Goal: Task Accomplishment & Management: Use online tool/utility

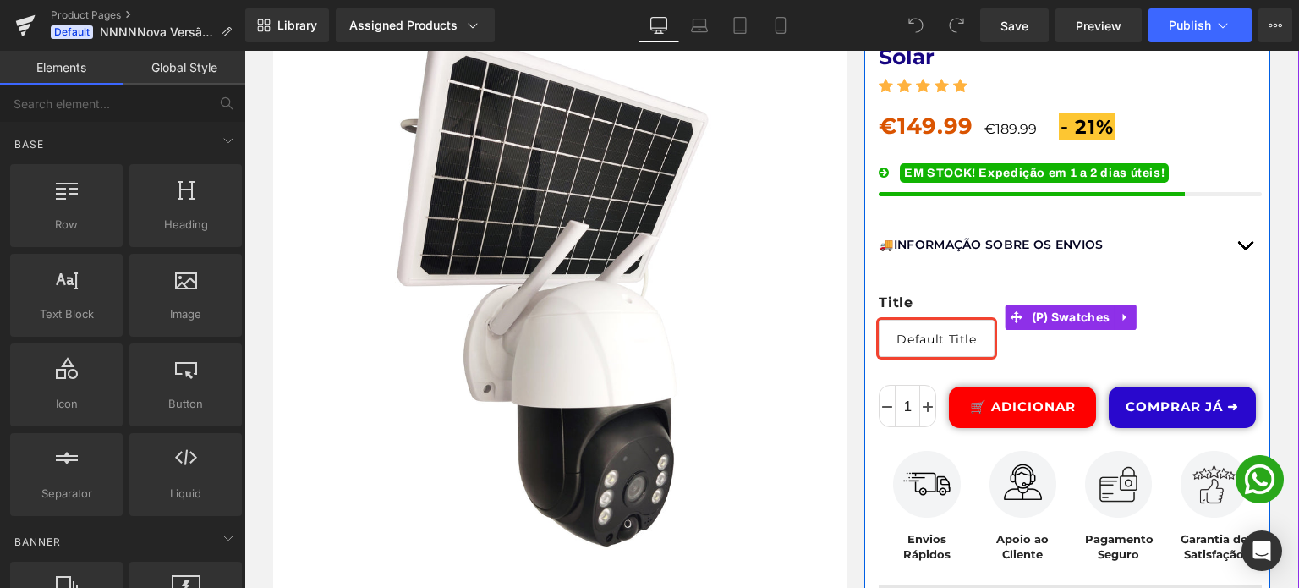
scroll to position [423, 0]
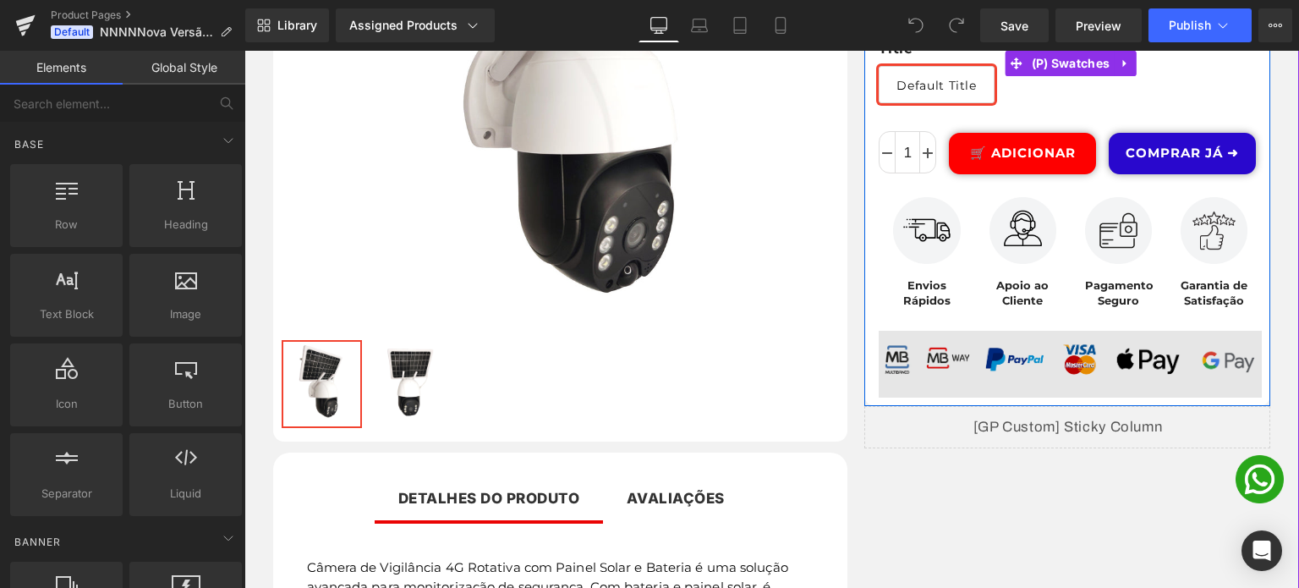
click at [1026, 366] on img at bounding box center [1070, 361] width 383 height 69
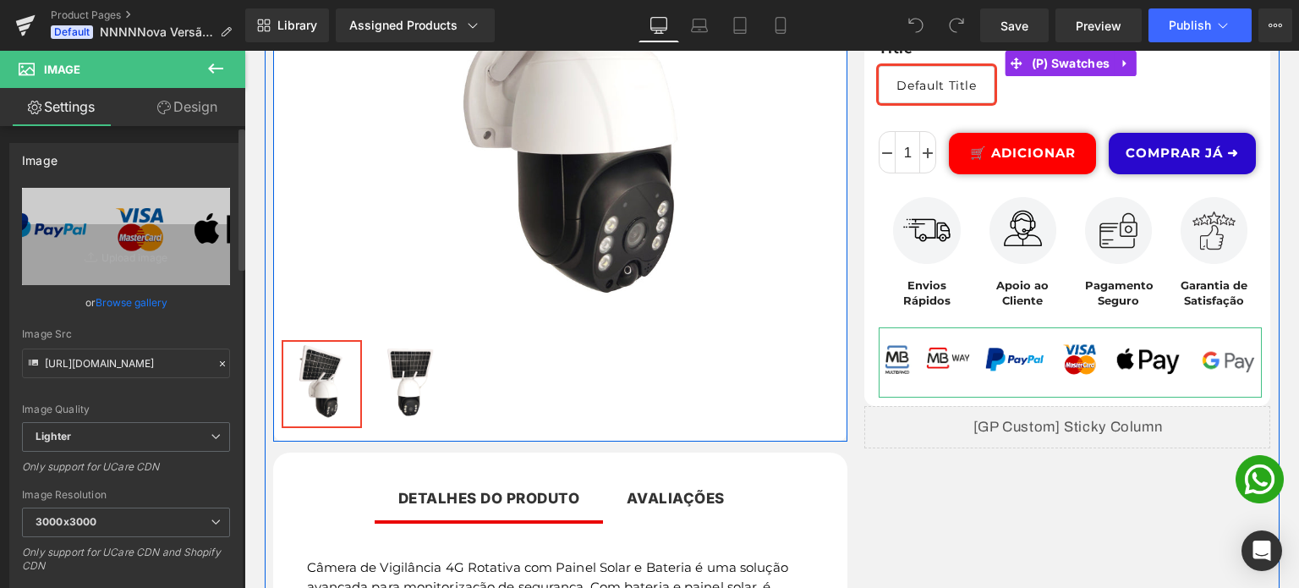
click at [127, 300] on link "Browse gallery" at bounding box center [132, 303] width 72 height 30
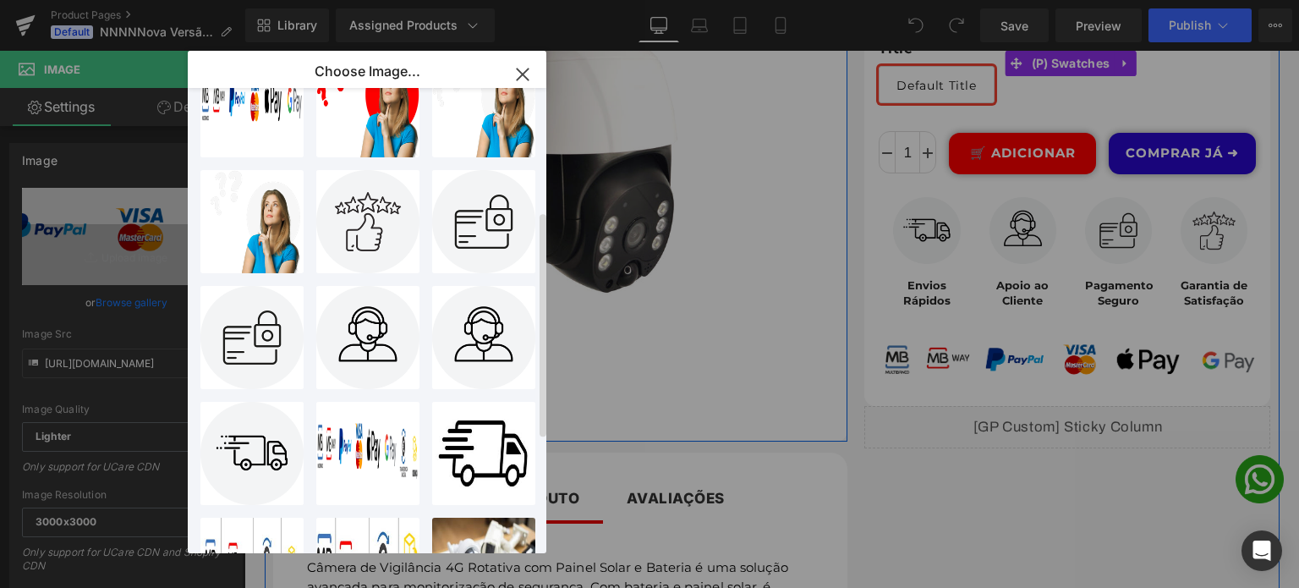
scroll to position [338, 0]
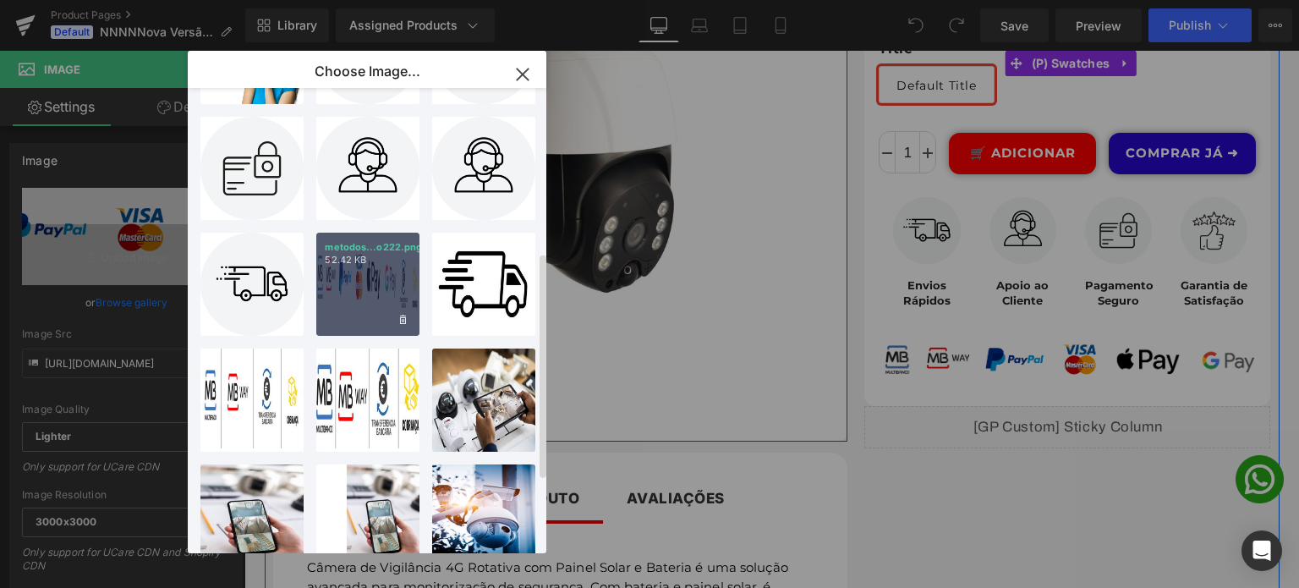
click at [378, 273] on div "metodos...o222.png 52.42 KB" at bounding box center [367, 284] width 103 height 103
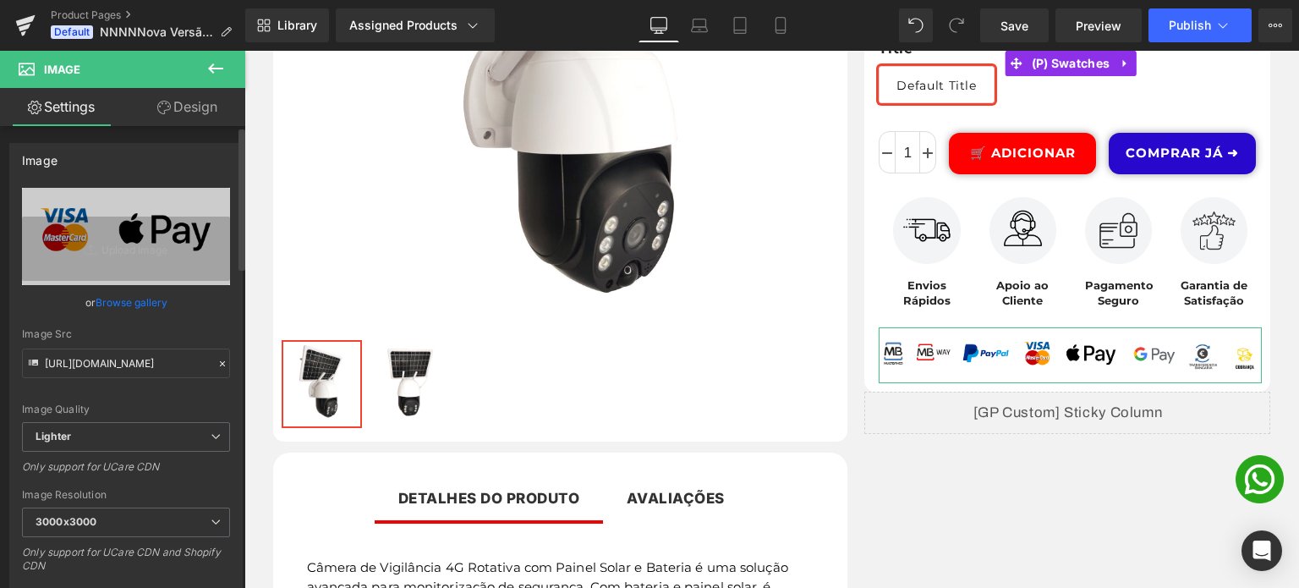
click at [121, 300] on link "Browse gallery" at bounding box center [132, 303] width 72 height 30
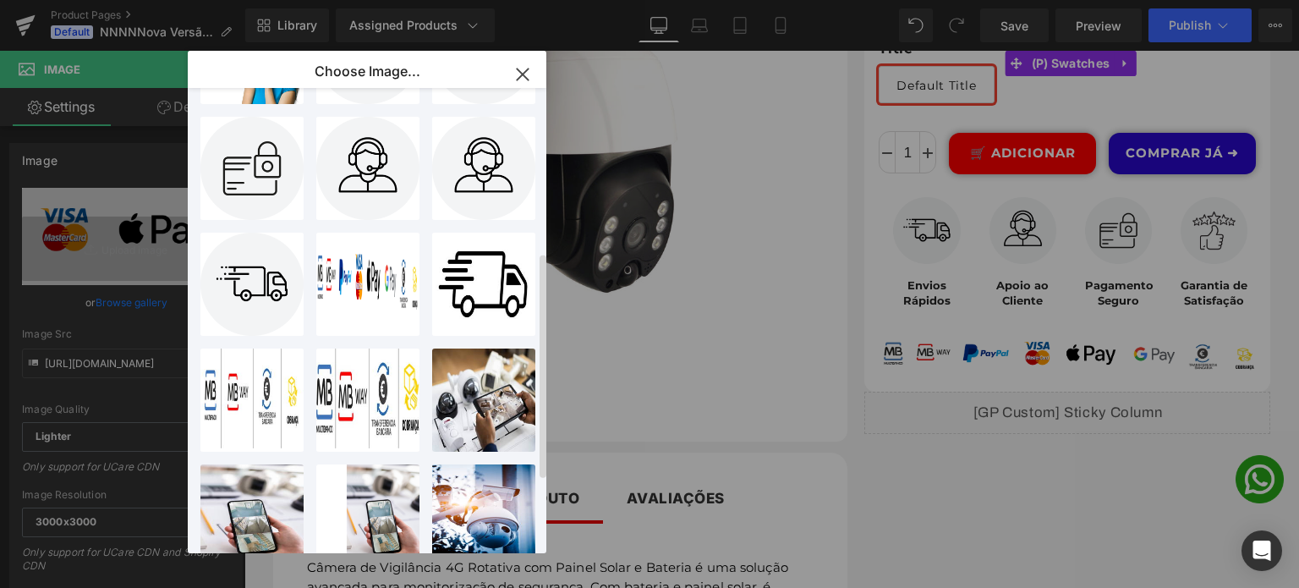
scroll to position [0, 0]
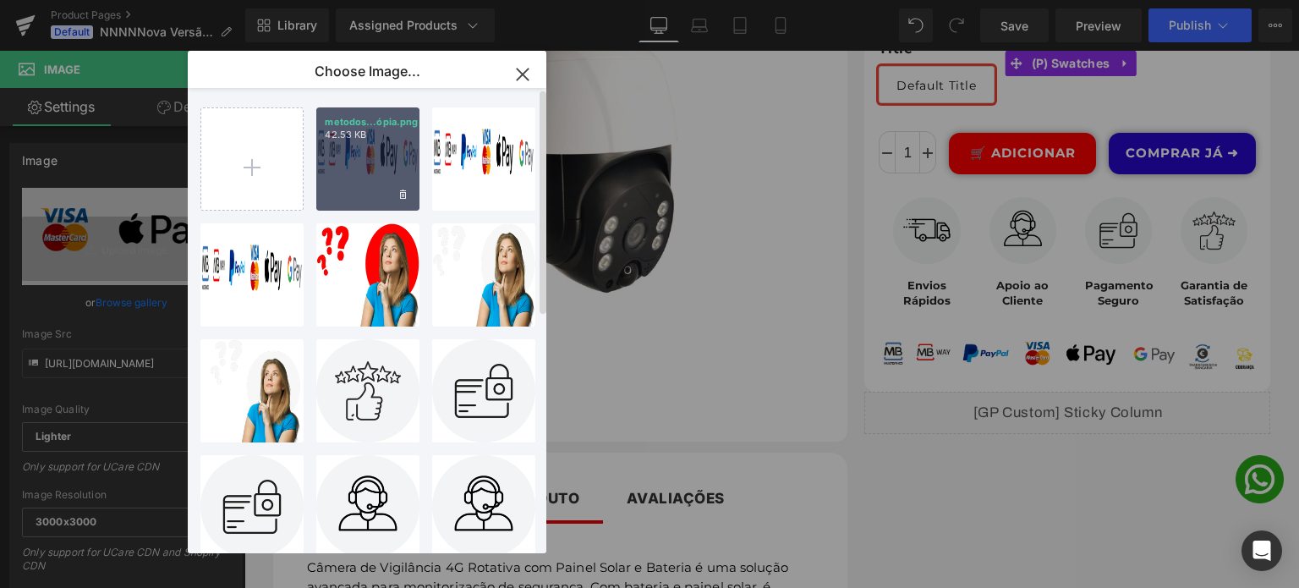
click at [376, 162] on div "metodos...ópia.png 42.53 KB" at bounding box center [367, 158] width 103 height 103
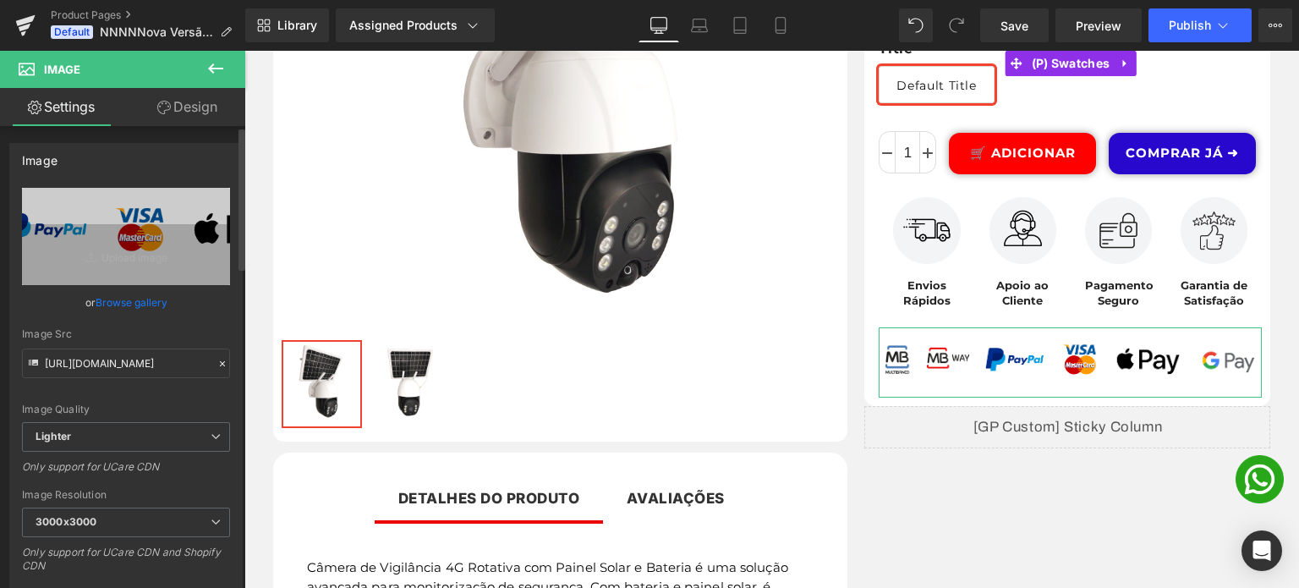
click at [139, 308] on link "Browse gallery" at bounding box center [132, 303] width 72 height 30
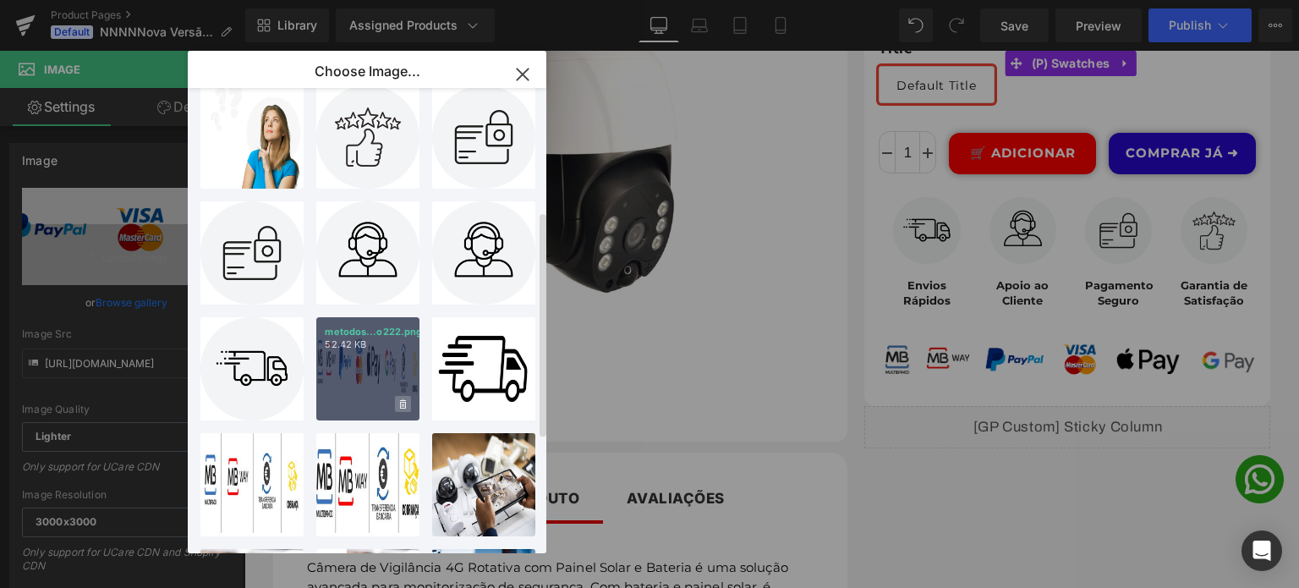
scroll to position [338, 0]
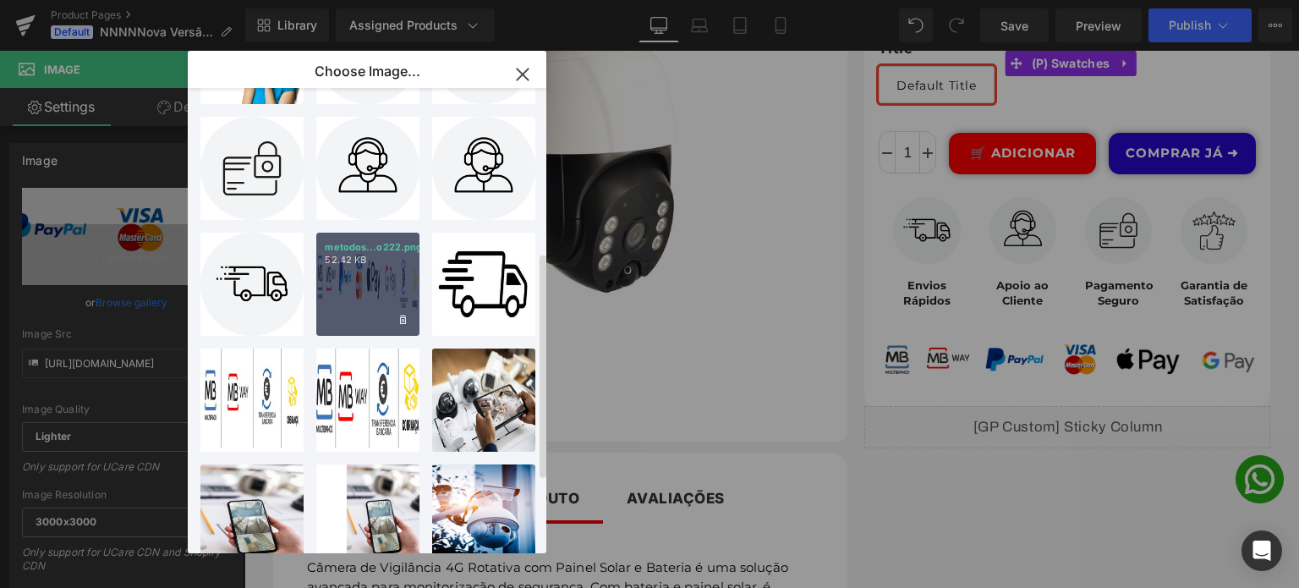
click at [365, 293] on div "metodos...o222.png 52.42 KB" at bounding box center [367, 284] width 103 height 103
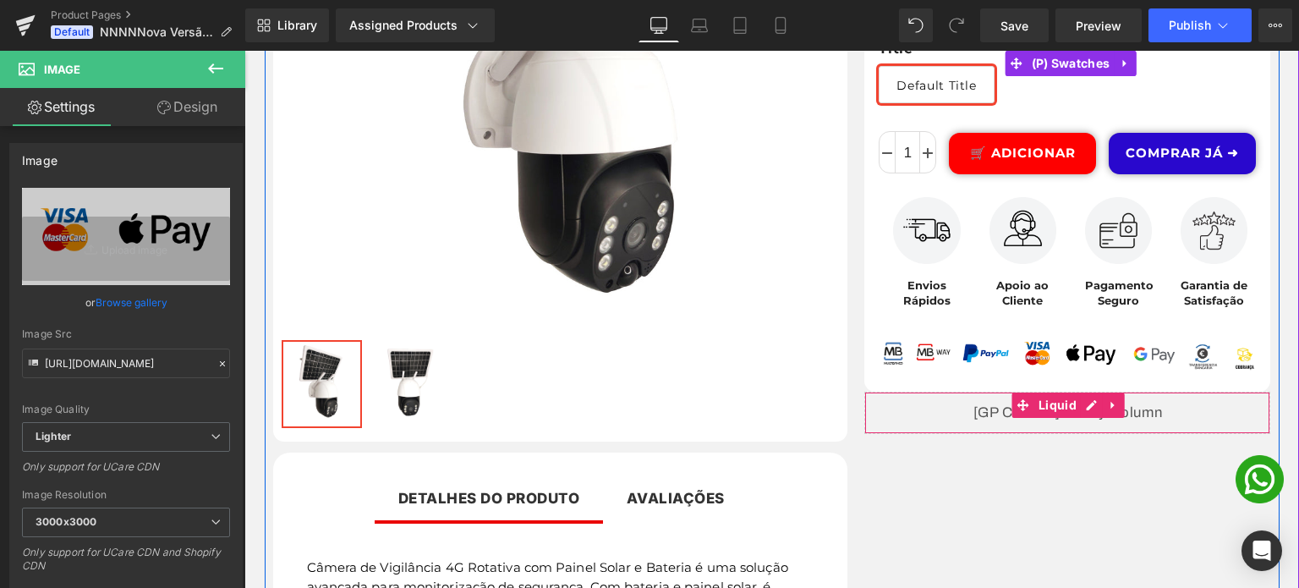
scroll to position [507, 0]
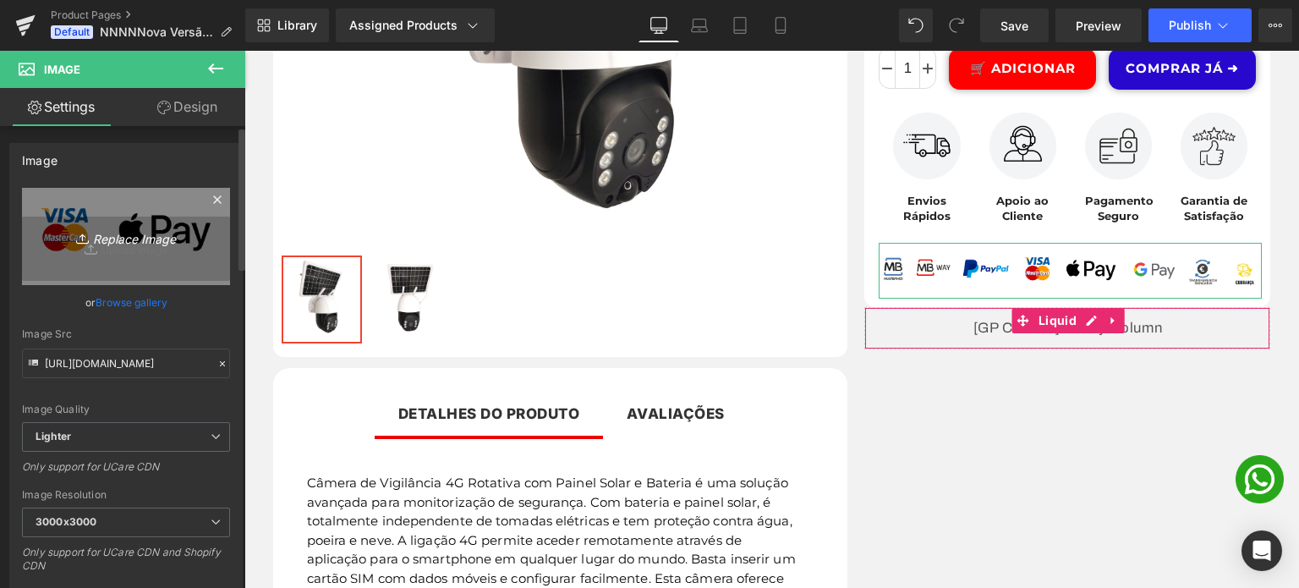
click at [128, 237] on icon "Replace Image" at bounding box center [125, 236] width 135 height 21
type input "C:\fakepath\metodos pagamento222.png"
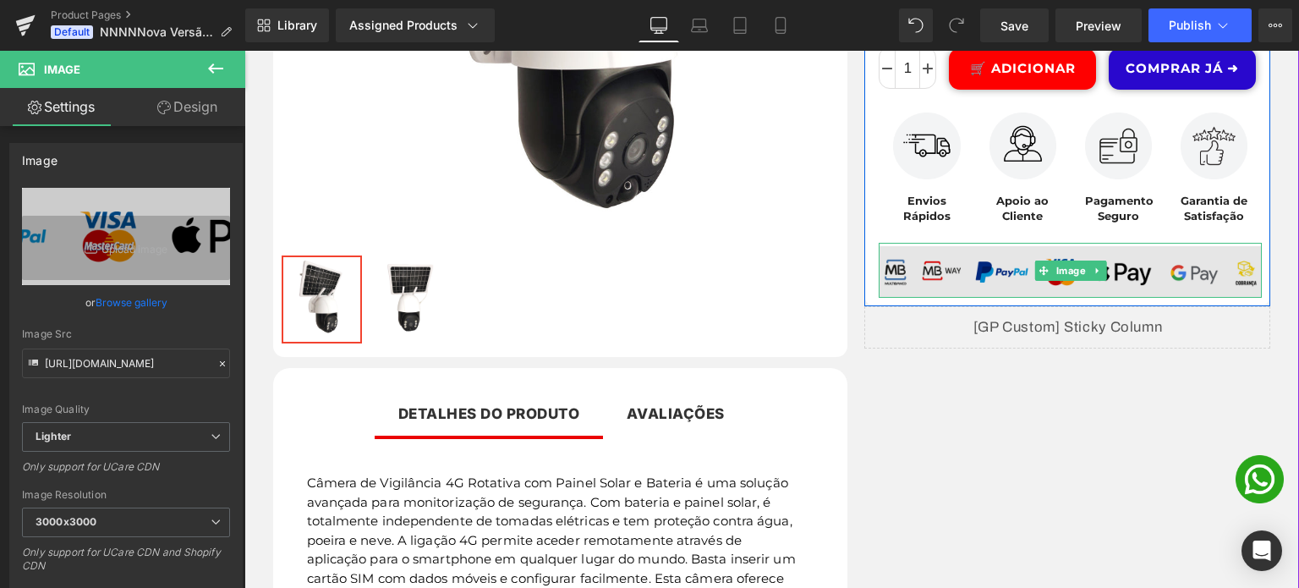
click at [888, 266] on img at bounding box center [1070, 270] width 383 height 55
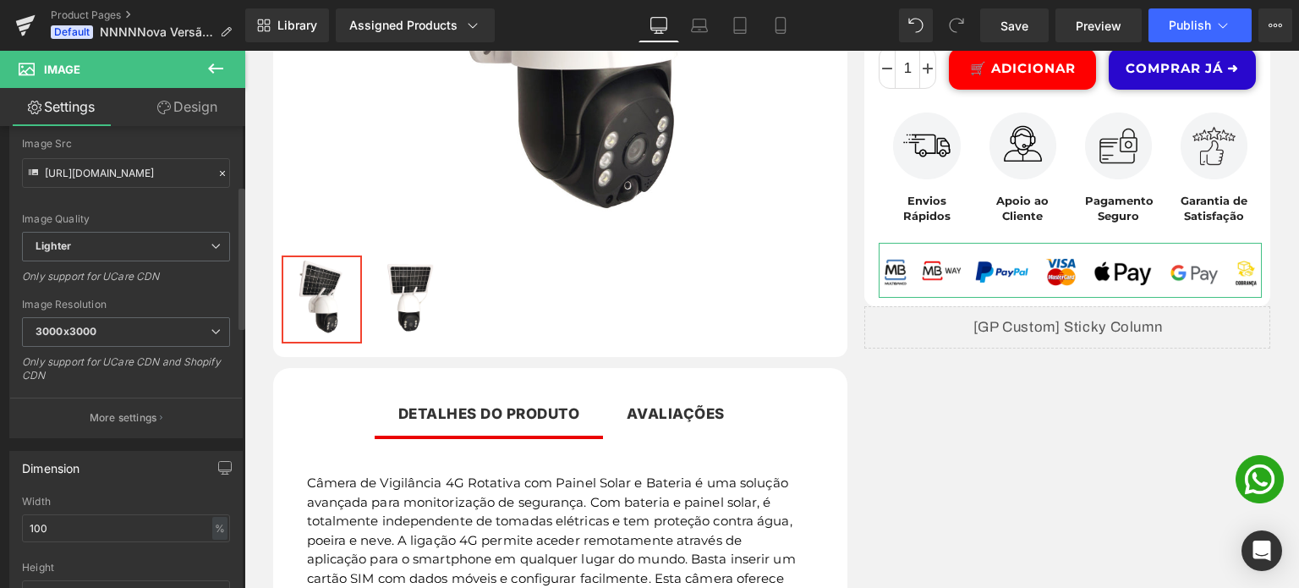
scroll to position [0, 0]
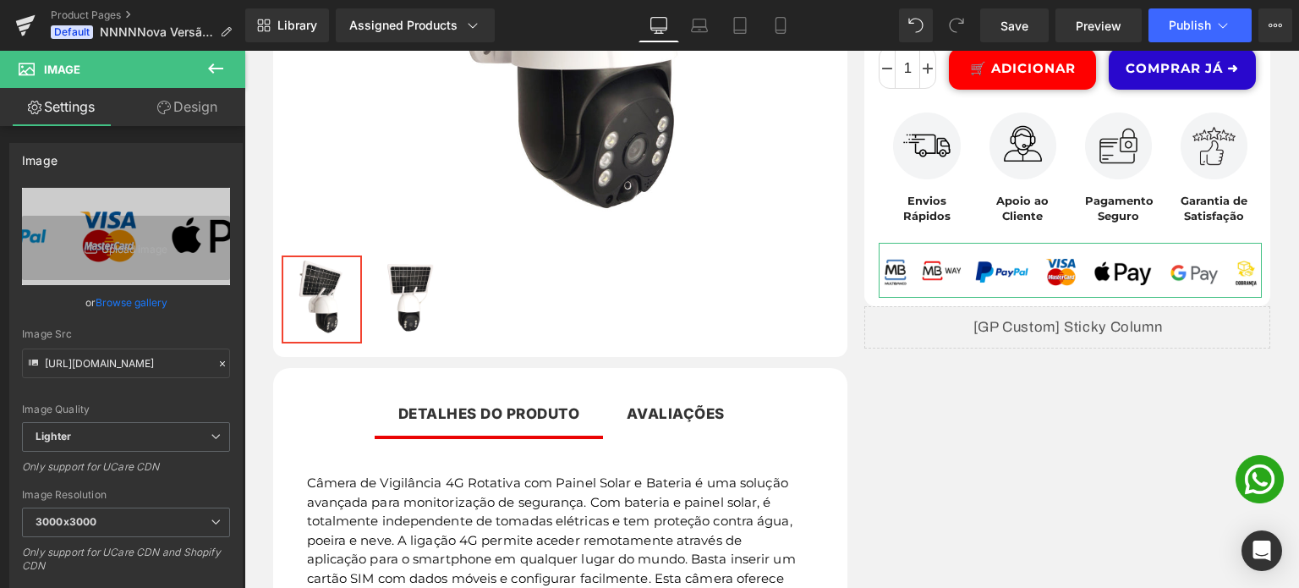
click at [161, 112] on icon at bounding box center [164, 108] width 14 height 14
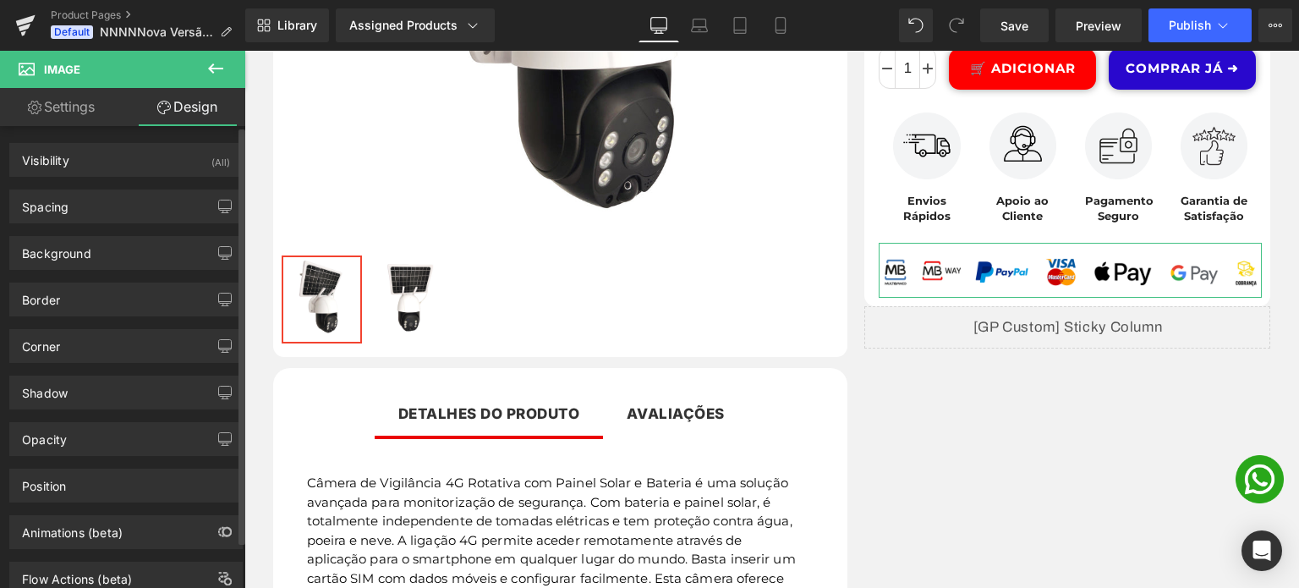
click at [76, 190] on div "Spacing" at bounding box center [126, 206] width 232 height 32
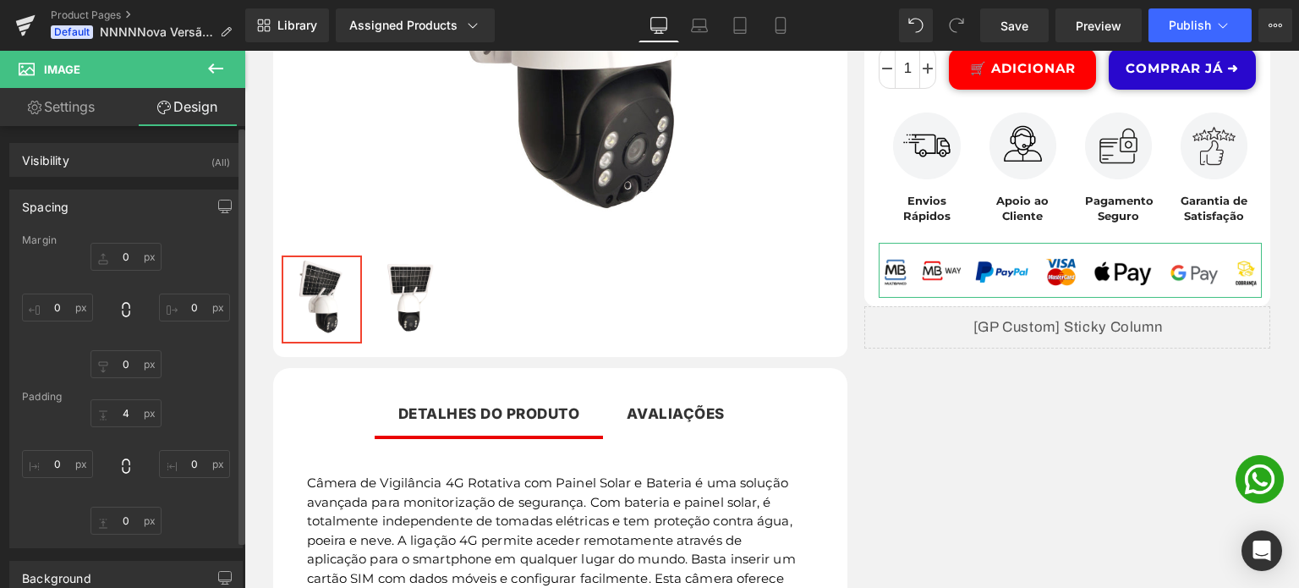
scroll to position [169, 0]
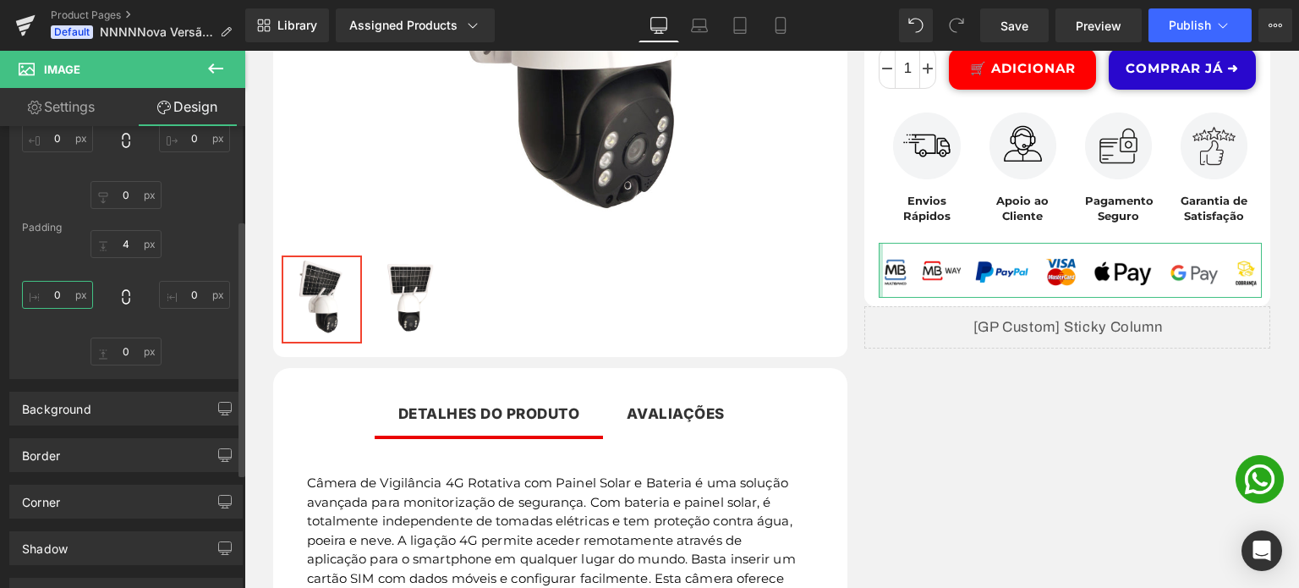
click at [58, 293] on input "0" at bounding box center [57, 295] width 71 height 28
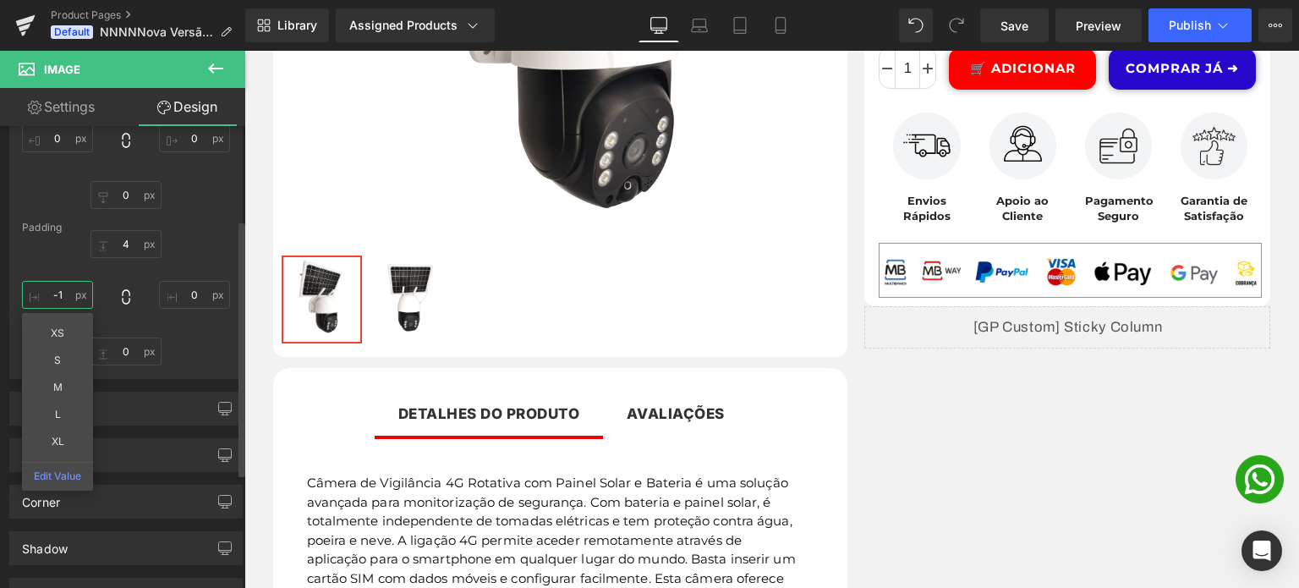
type input "-1'"
type input "-10"
click at [195, 345] on div "4 0 0 -10 XS S M L XL Edit Value" at bounding box center [126, 297] width 208 height 135
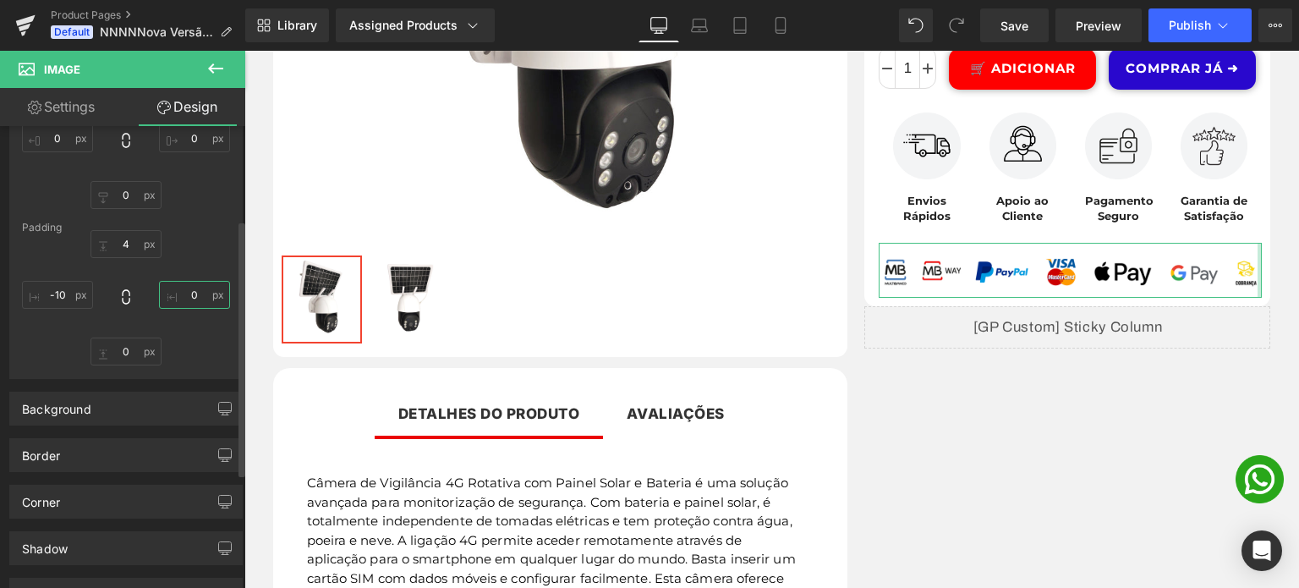
click at [191, 299] on input "0" at bounding box center [194, 295] width 71 height 28
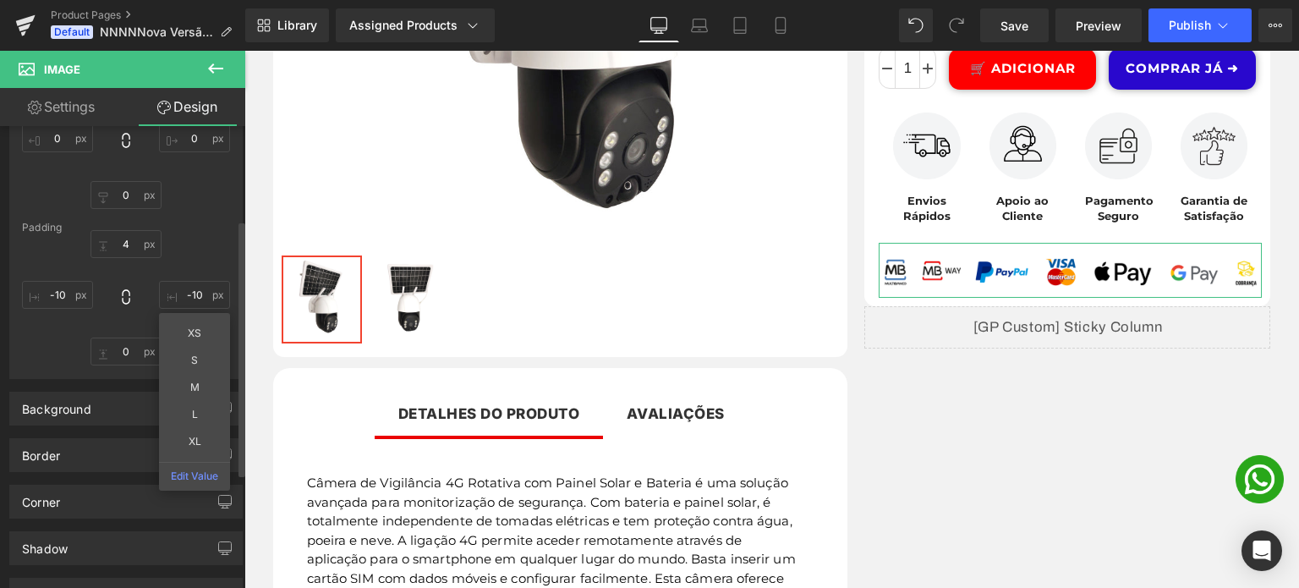
click at [195, 253] on div "4 -10 XS S M L XL Edit Value 0 -10" at bounding box center [126, 297] width 208 height 135
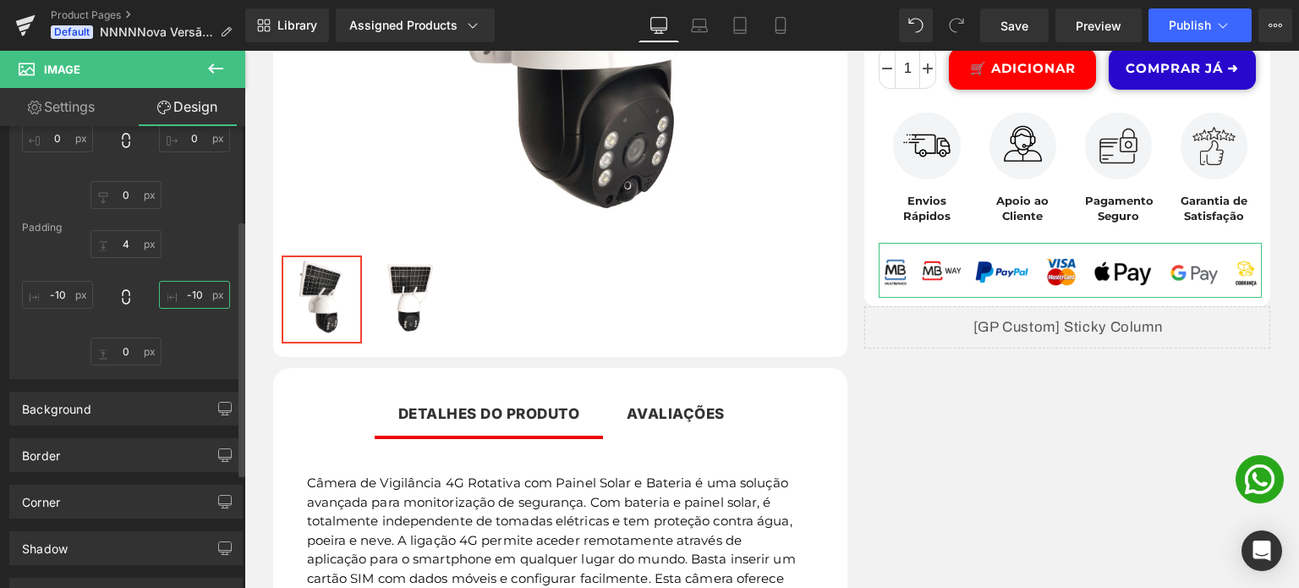
click at [195, 287] on input "-10" at bounding box center [194, 295] width 71 height 28
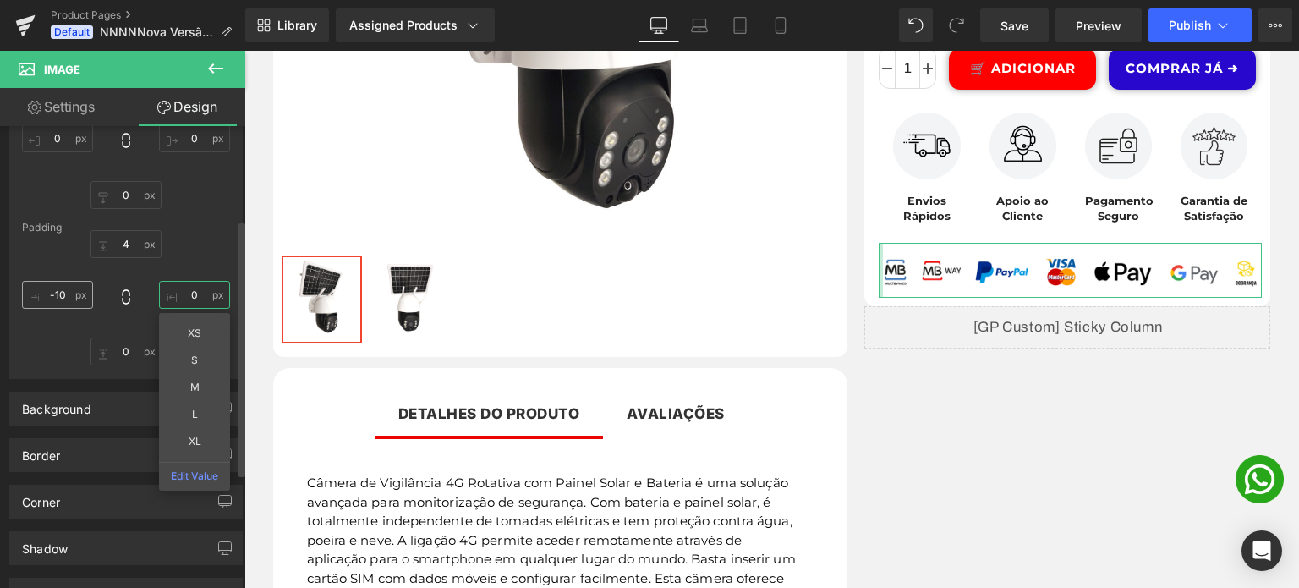
type input "0"
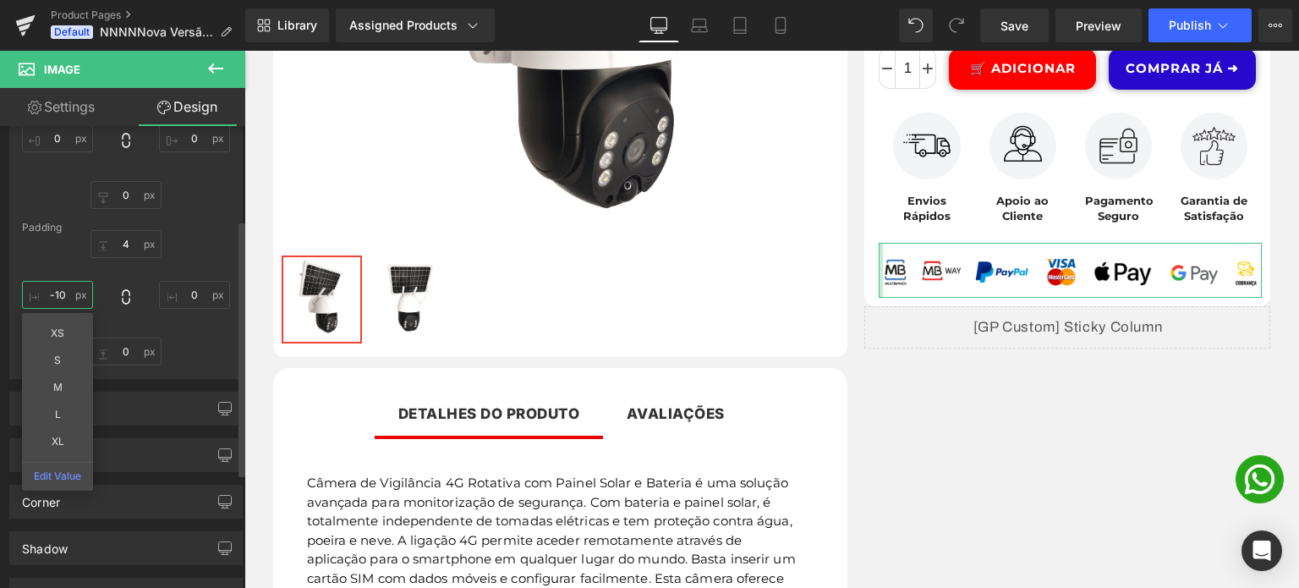
click at [53, 288] on input "-10" at bounding box center [57, 295] width 71 height 28
type input "0"
click at [217, 349] on div "4 0 0 0 XS S M L XL Edit Value" at bounding box center [126, 297] width 208 height 135
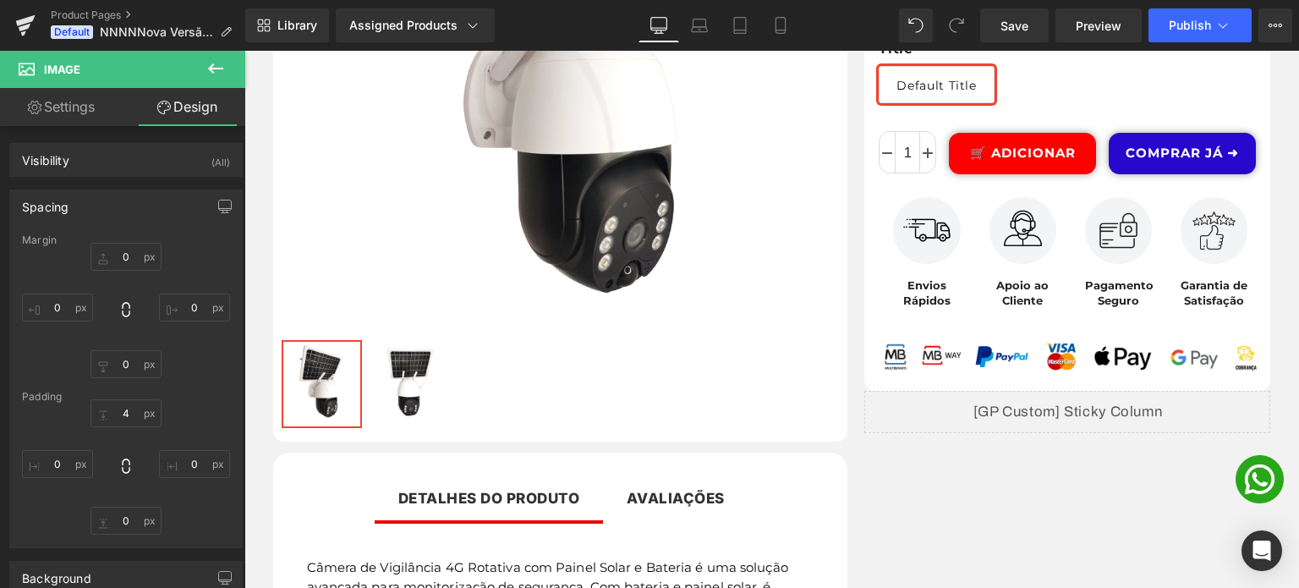
scroll to position [0, 0]
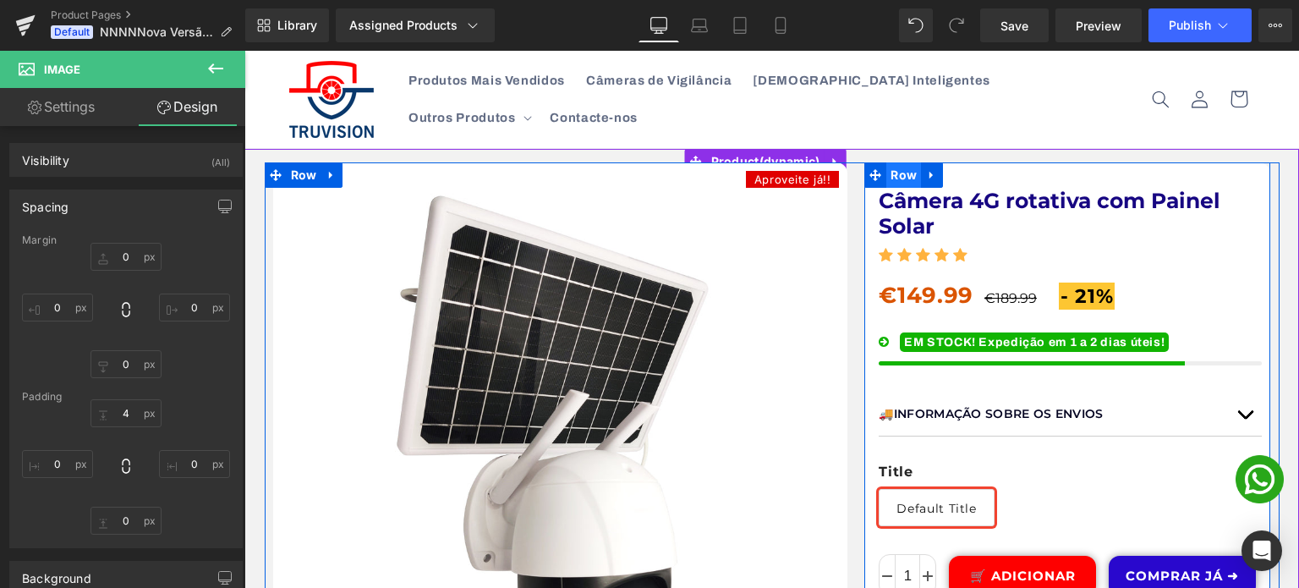
click at [902, 166] on span "Row" at bounding box center [903, 174] width 35 height 25
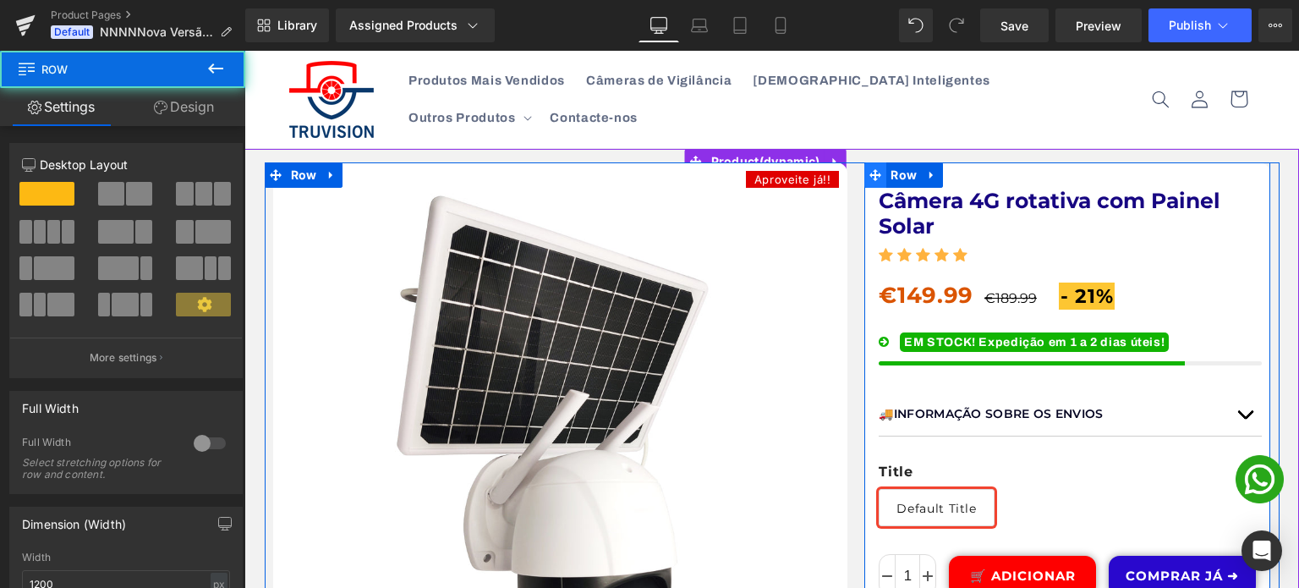
click at [875, 167] on span at bounding box center [875, 174] width 22 height 25
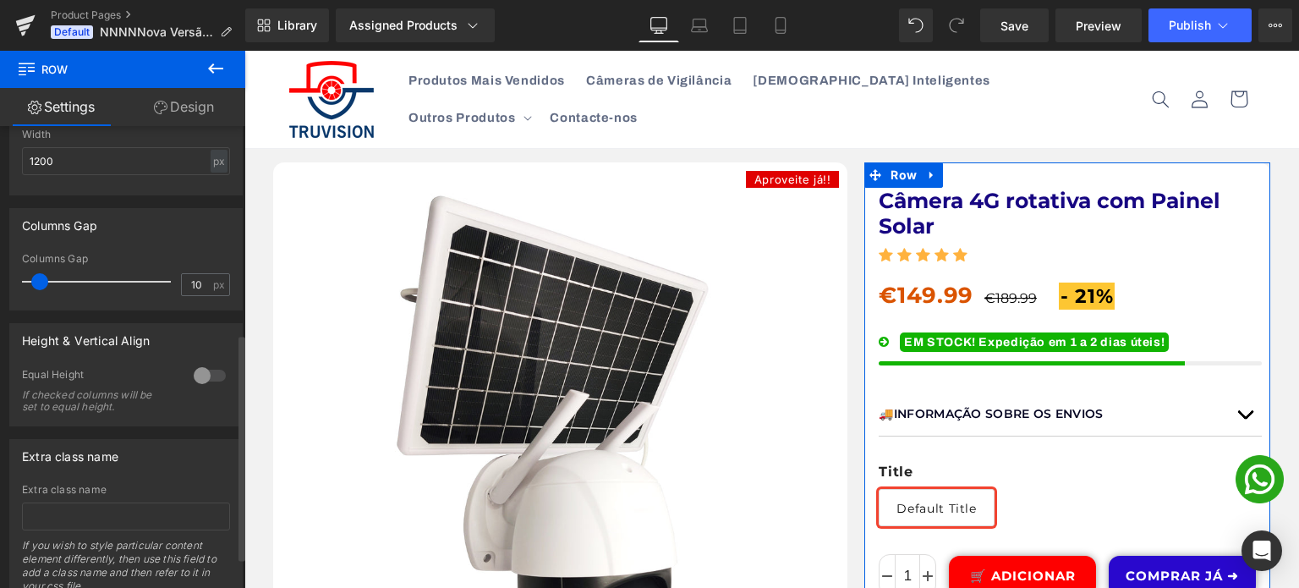
scroll to position [485, 0]
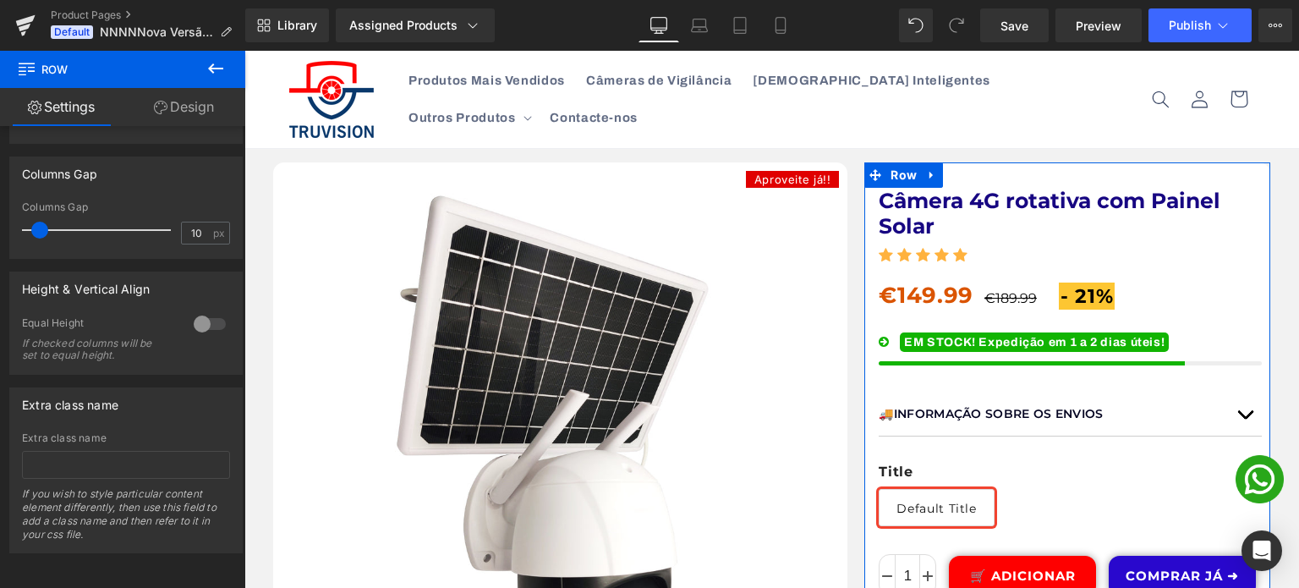
click at [172, 100] on link "Design" at bounding box center [184, 107] width 123 height 38
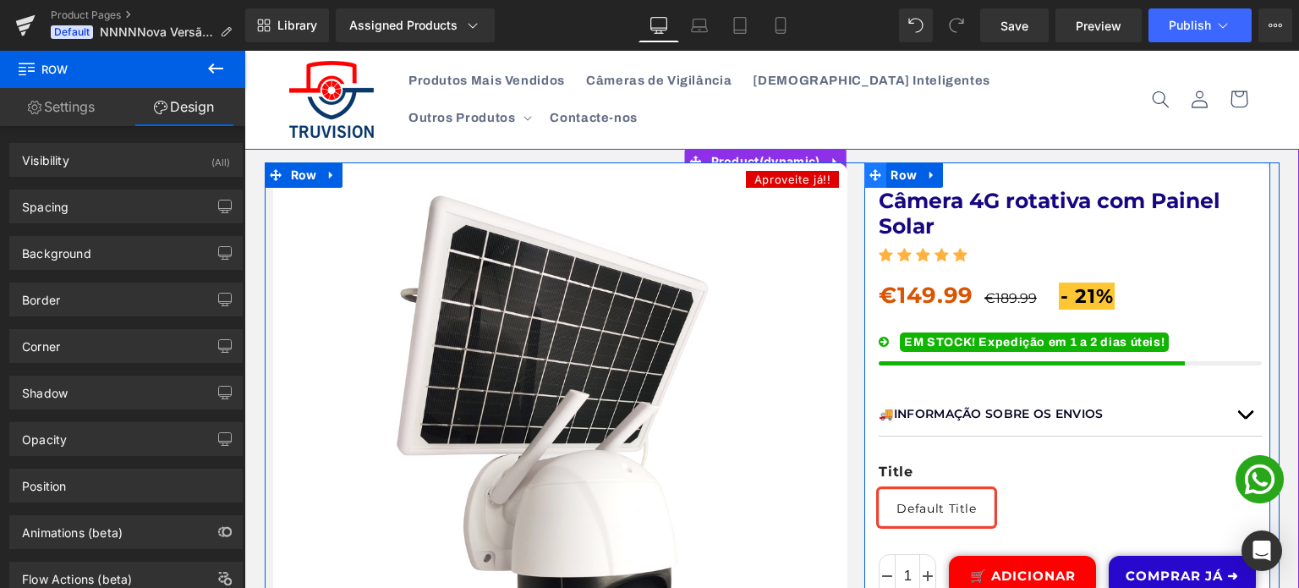
click at [869, 175] on icon at bounding box center [875, 175] width 12 height 12
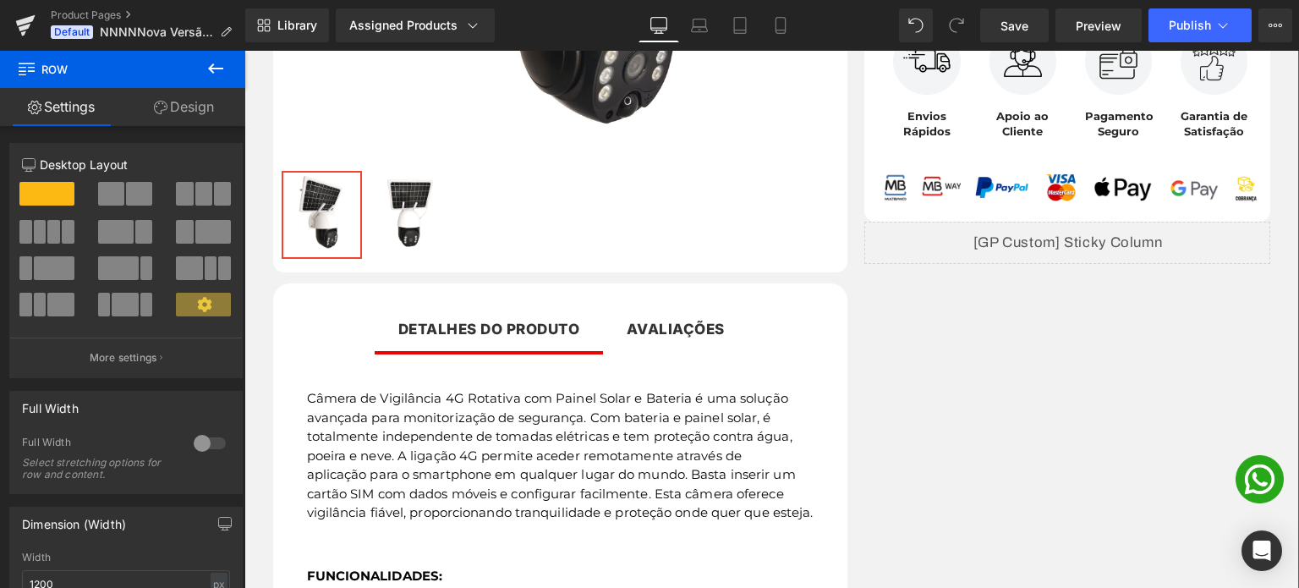
scroll to position [0, 0]
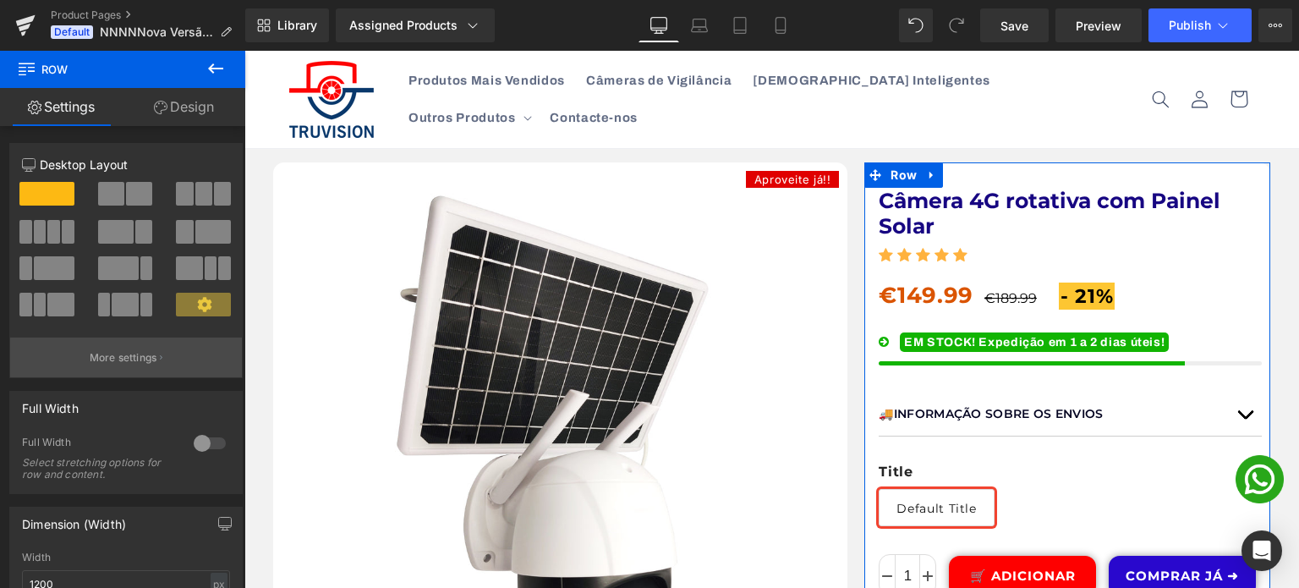
click at [141, 348] on button "More settings" at bounding box center [126, 357] width 232 height 40
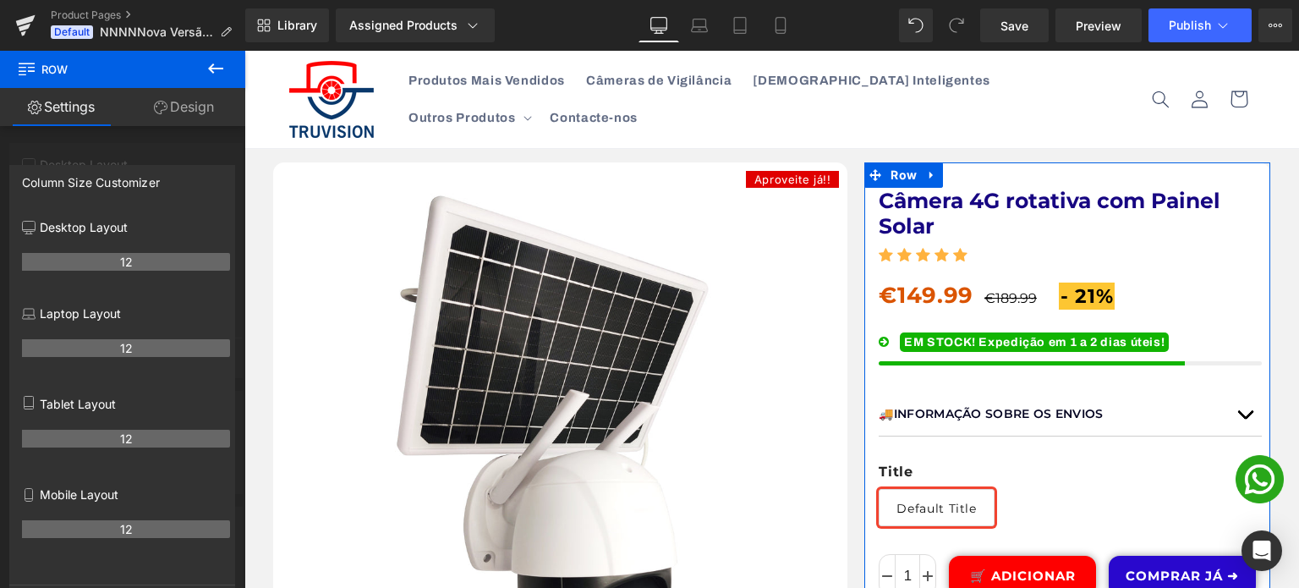
click at [121, 145] on div at bounding box center [122, 324] width 245 height 546
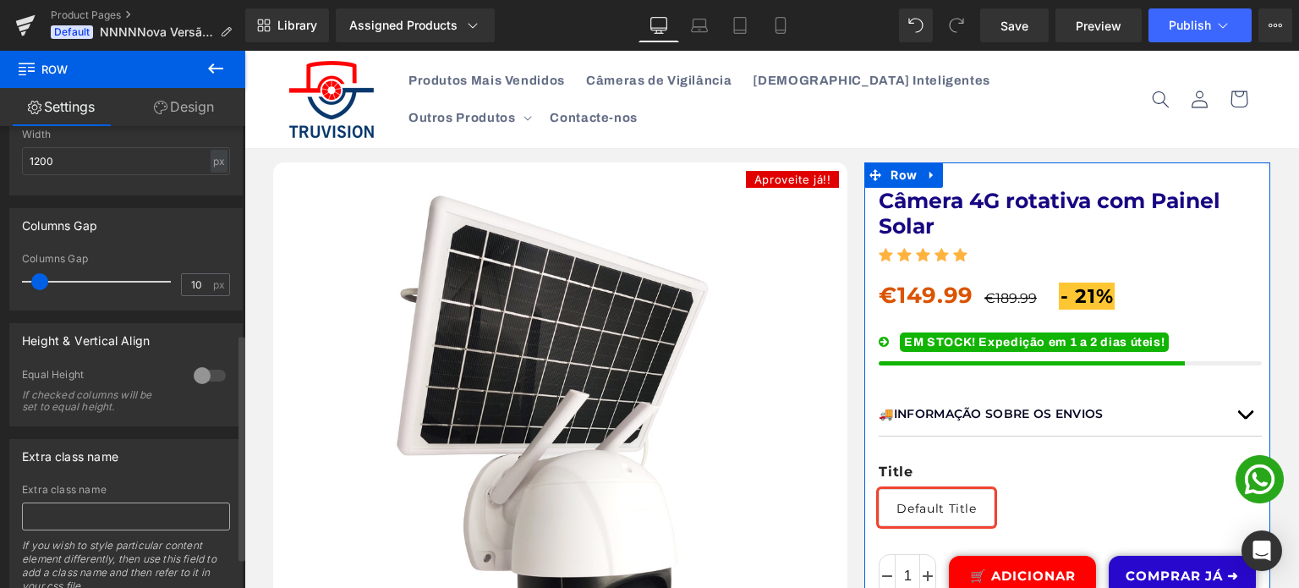
scroll to position [485, 0]
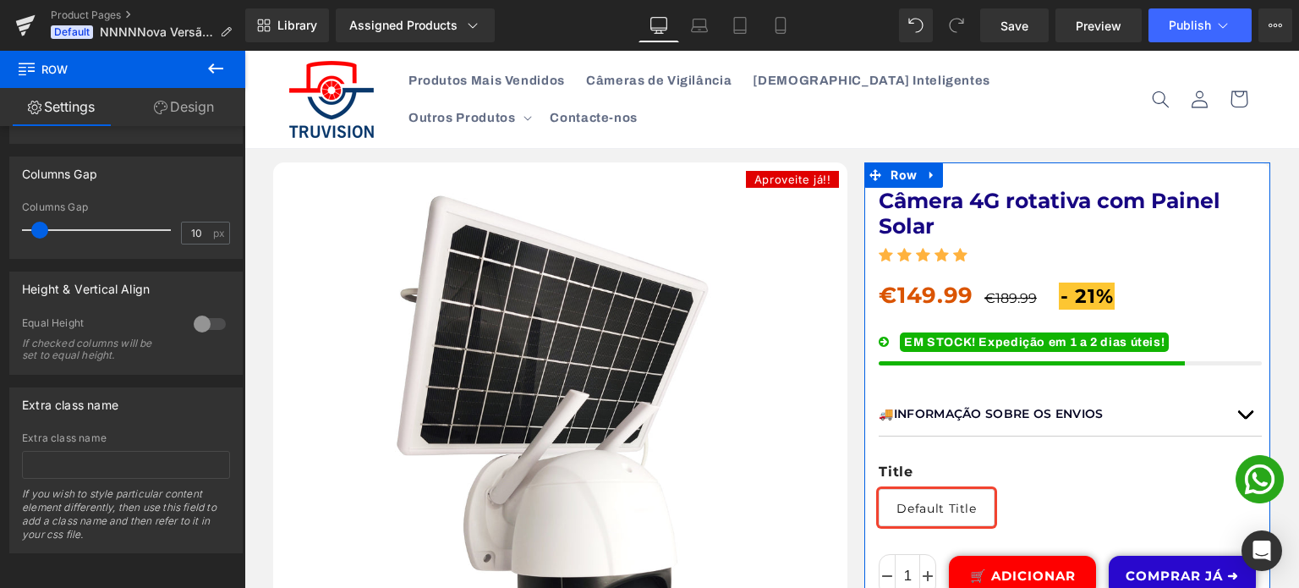
click at [162, 120] on link "Design" at bounding box center [184, 107] width 123 height 38
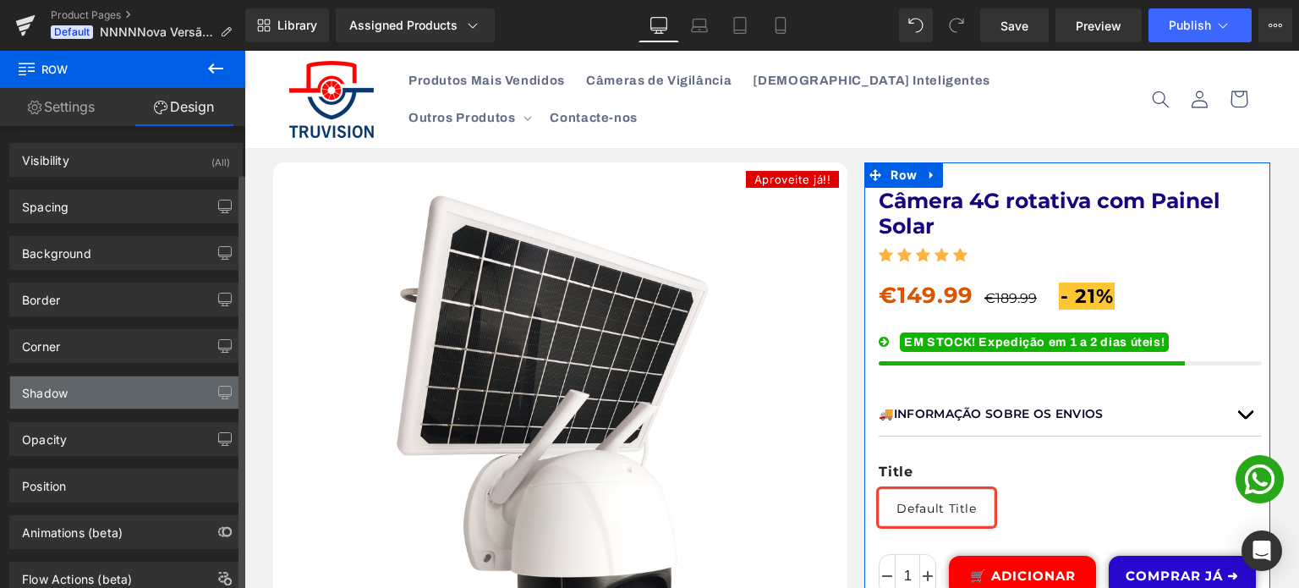
scroll to position [51, 0]
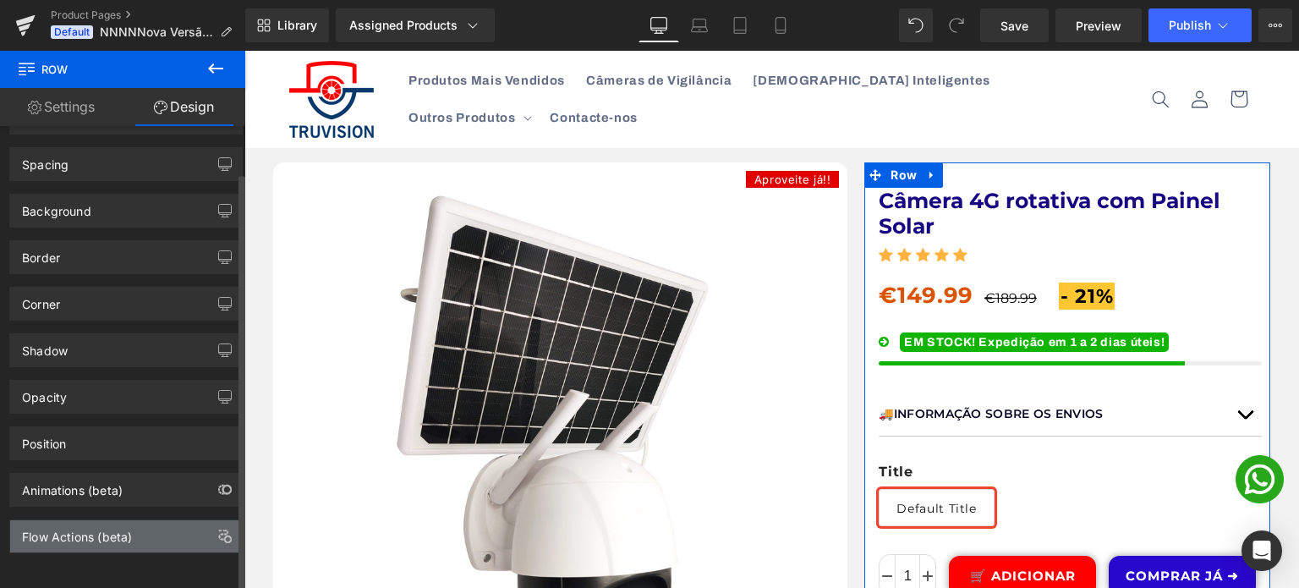
click at [106, 527] on div "Flow Actions (beta)" at bounding box center [77, 532] width 110 height 24
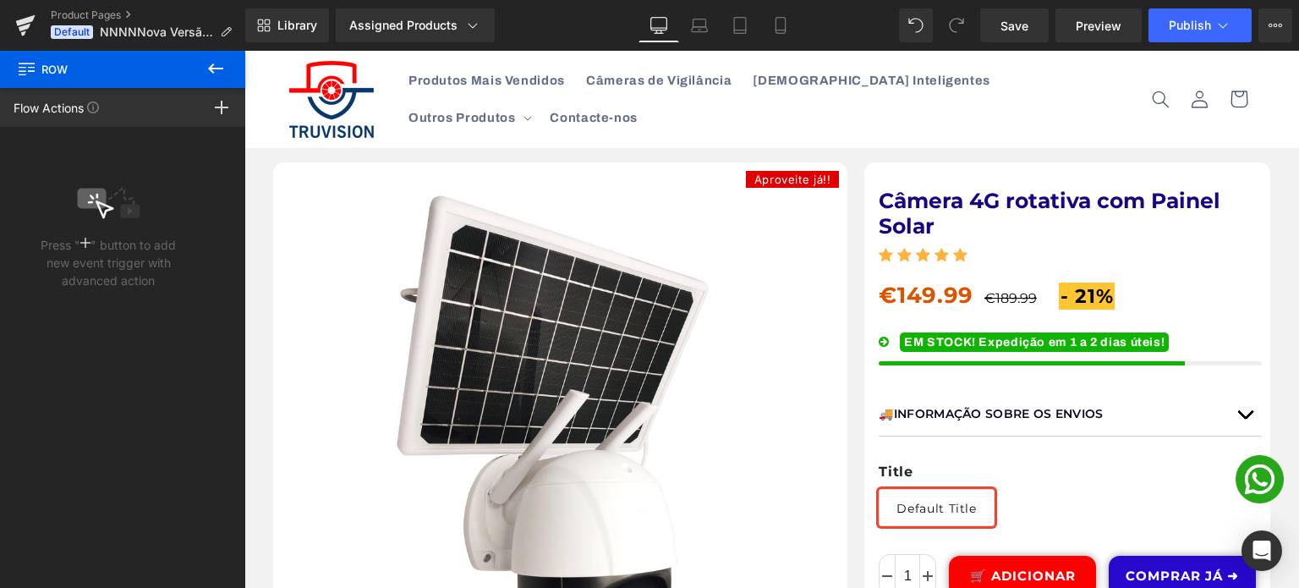
click at [211, 74] on icon at bounding box center [216, 68] width 20 height 20
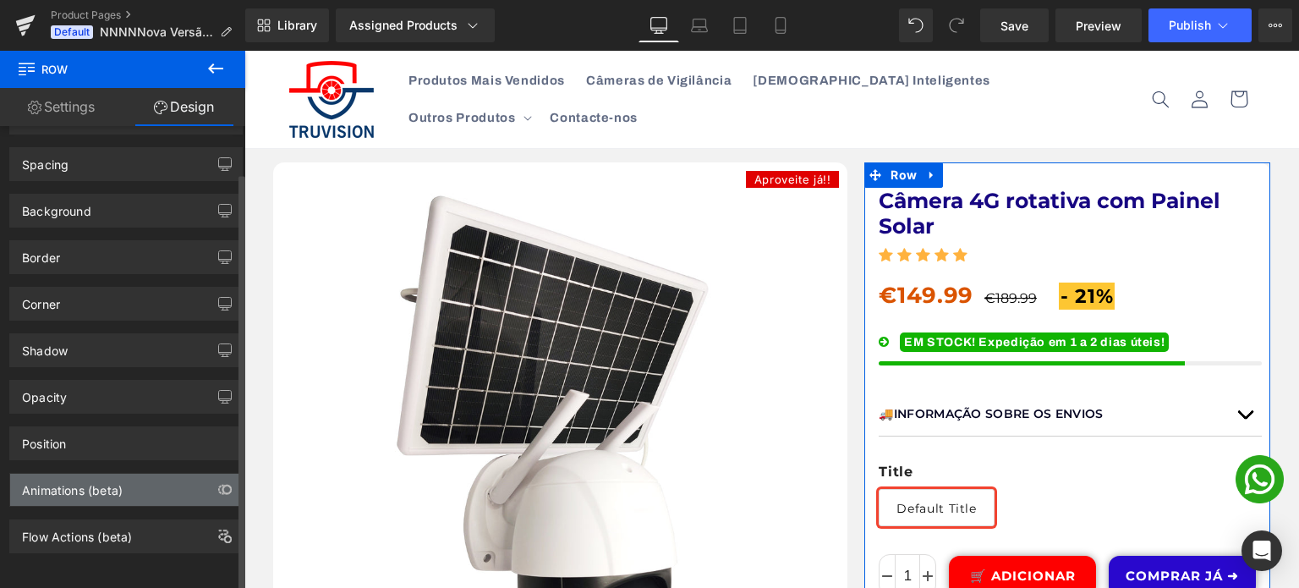
click at [81, 487] on div "Animations (beta)" at bounding box center [126, 490] width 232 height 32
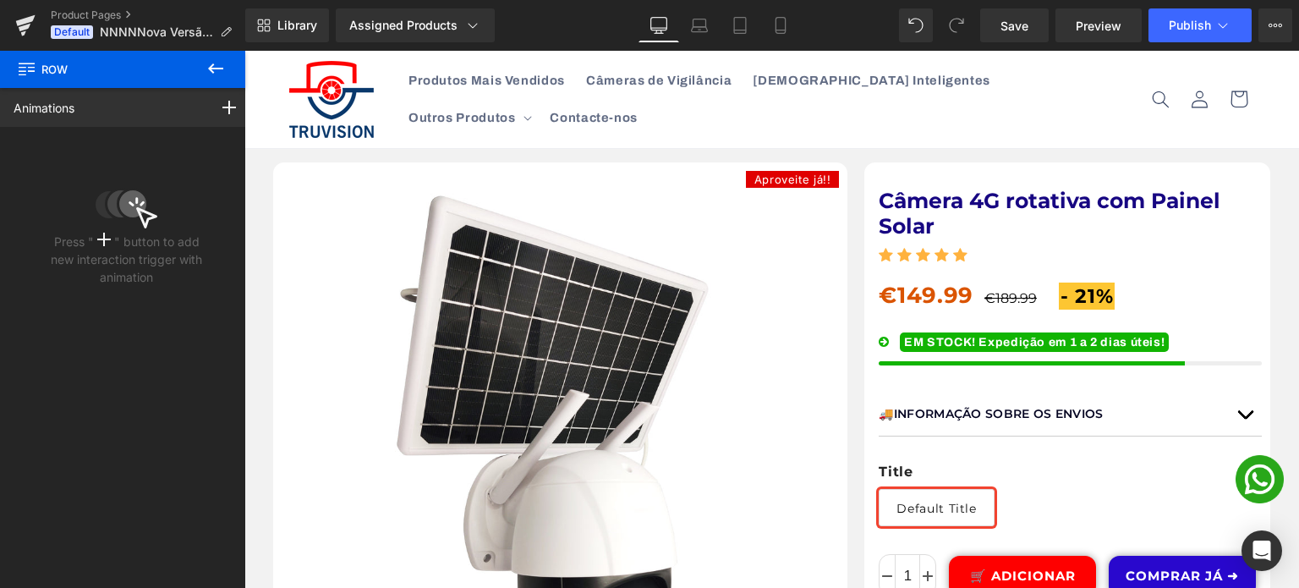
click at [217, 69] on icon at bounding box center [215, 68] width 15 height 10
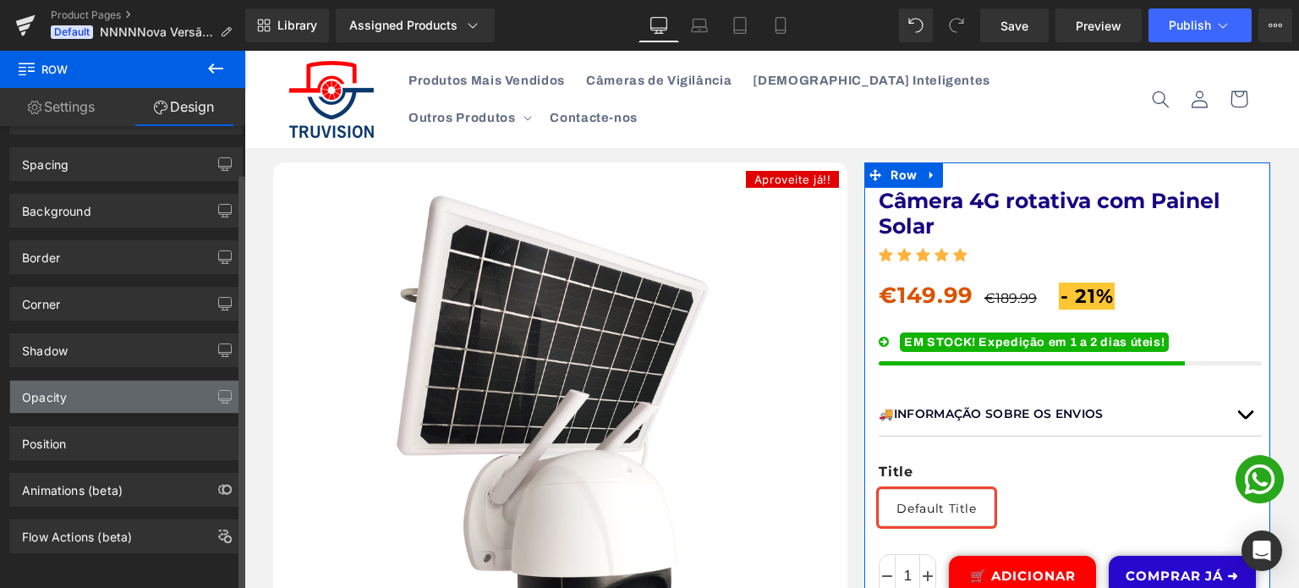
scroll to position [0, 0]
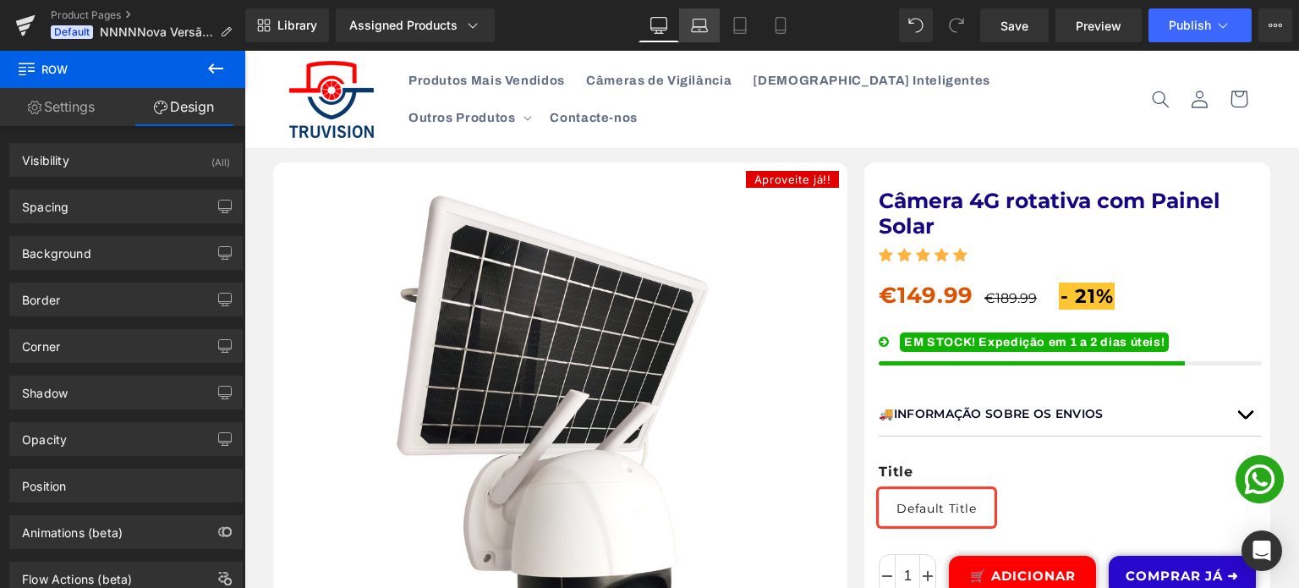
click at [696, 14] on link "Laptop" at bounding box center [699, 25] width 41 height 34
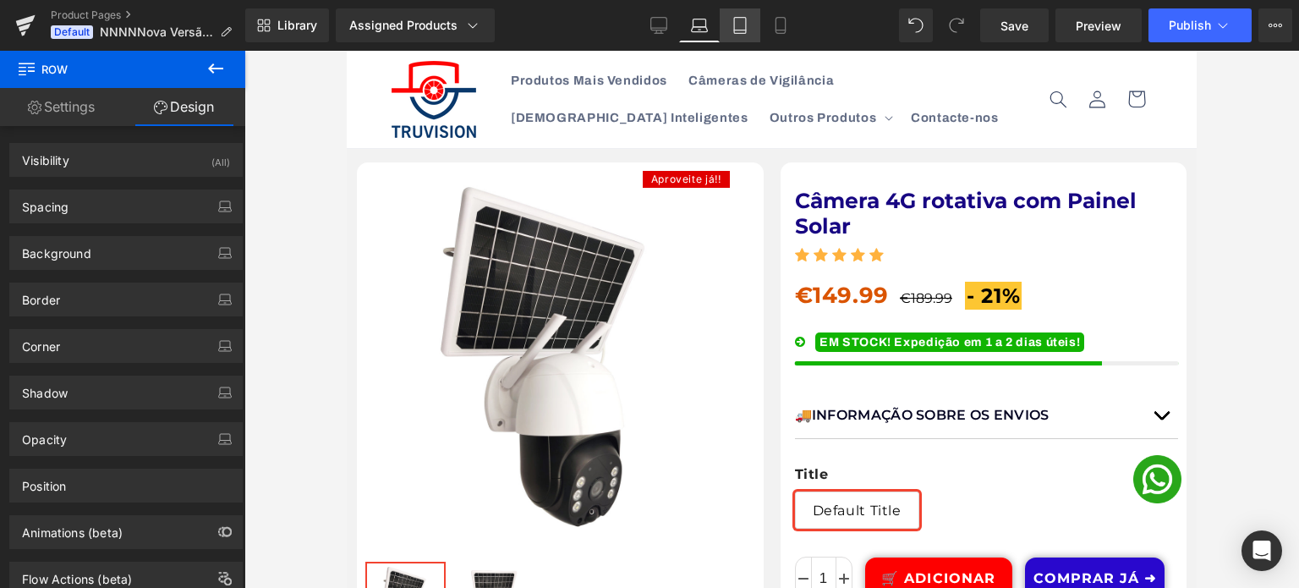
drag, startPoint x: 738, startPoint y: 30, endPoint x: 360, endPoint y: 50, distance: 377.8
click at [738, 30] on icon at bounding box center [740, 30] width 12 height 0
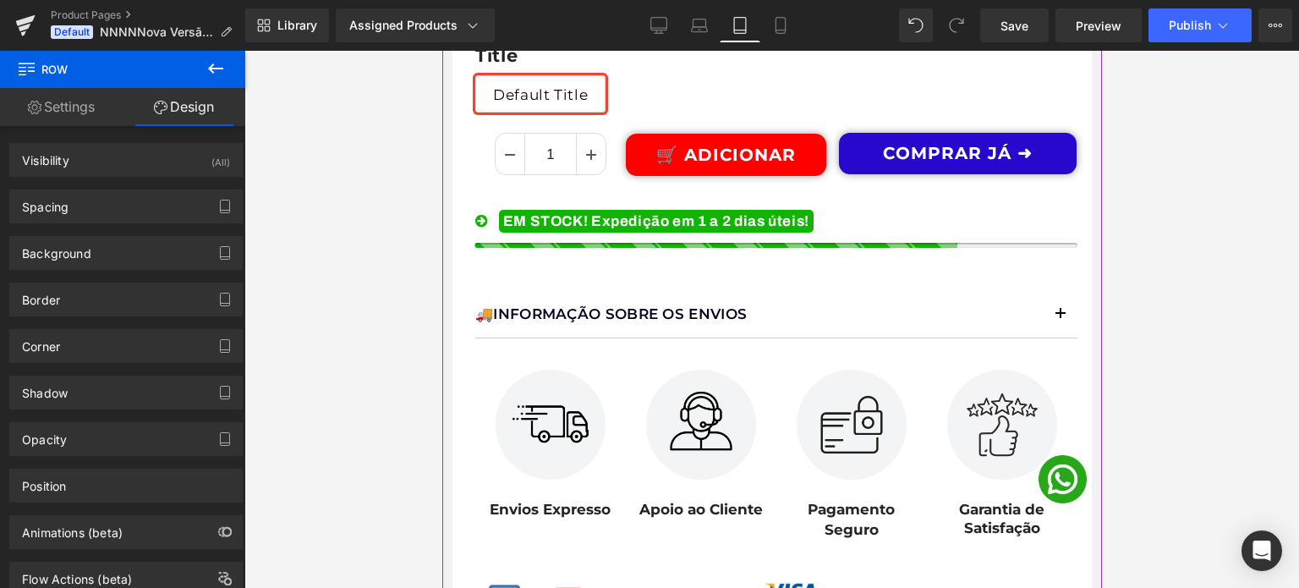
scroll to position [930, 0]
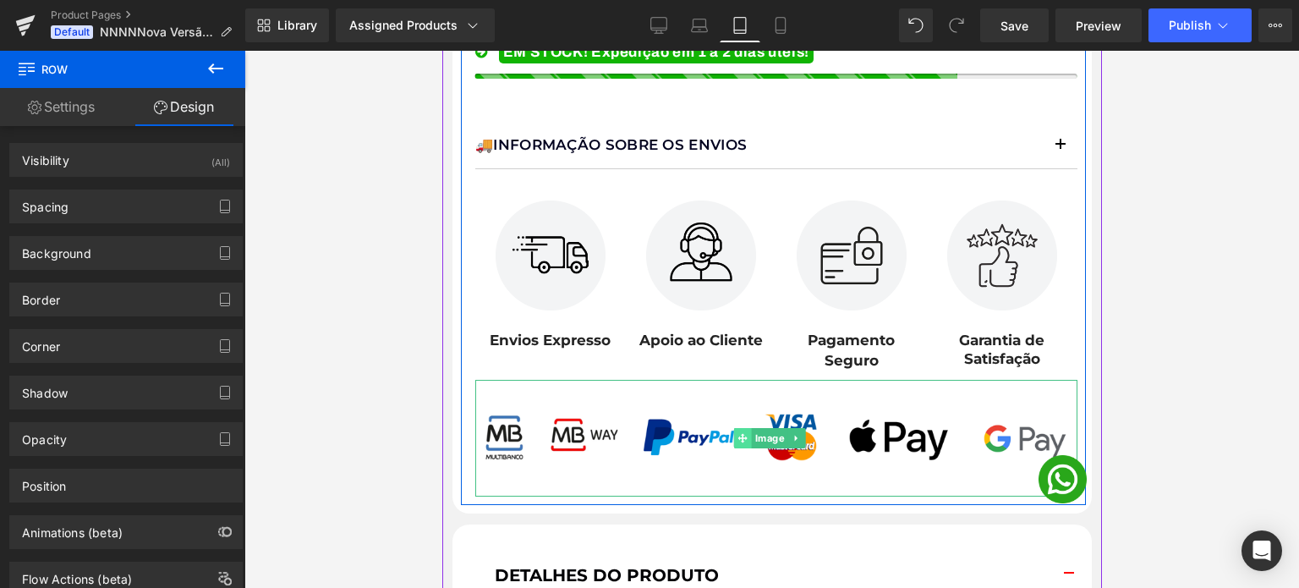
click at [745, 433] on icon at bounding box center [742, 437] width 9 height 9
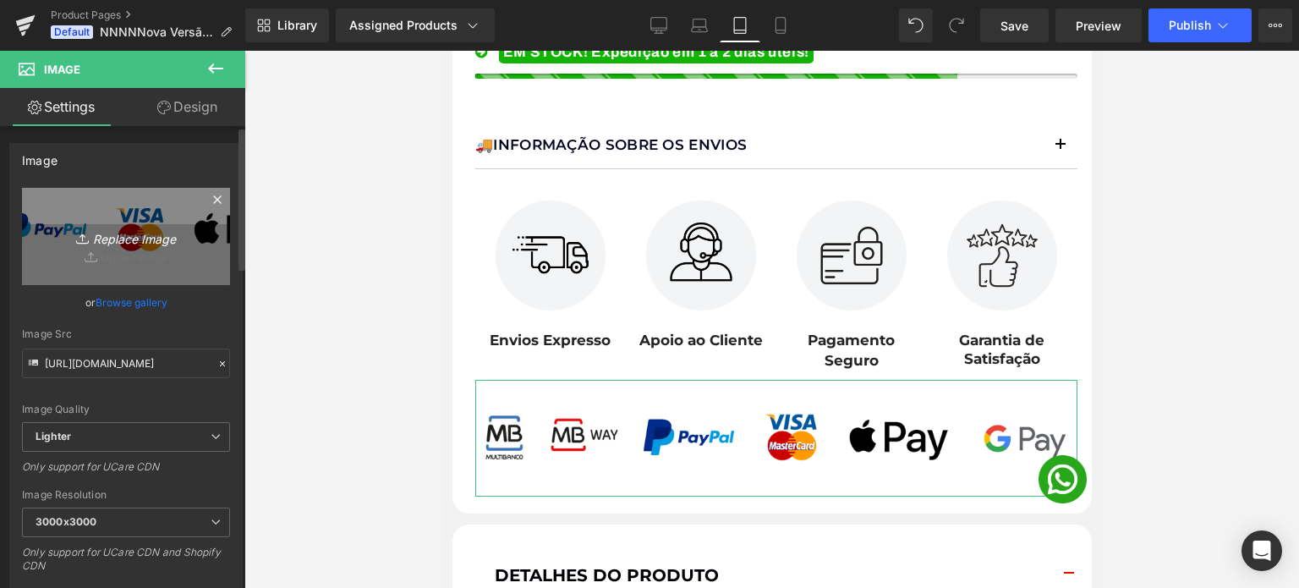
click at [122, 233] on icon "Replace Image" at bounding box center [125, 236] width 135 height 21
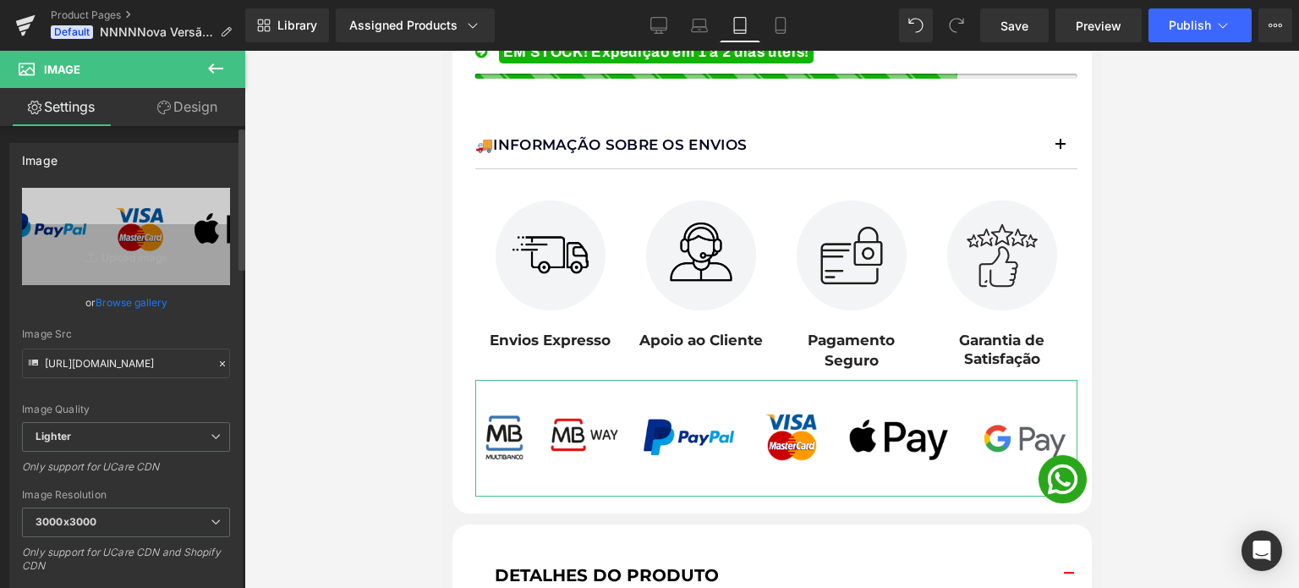
click at [156, 297] on link "Browse gallery" at bounding box center [132, 303] width 72 height 30
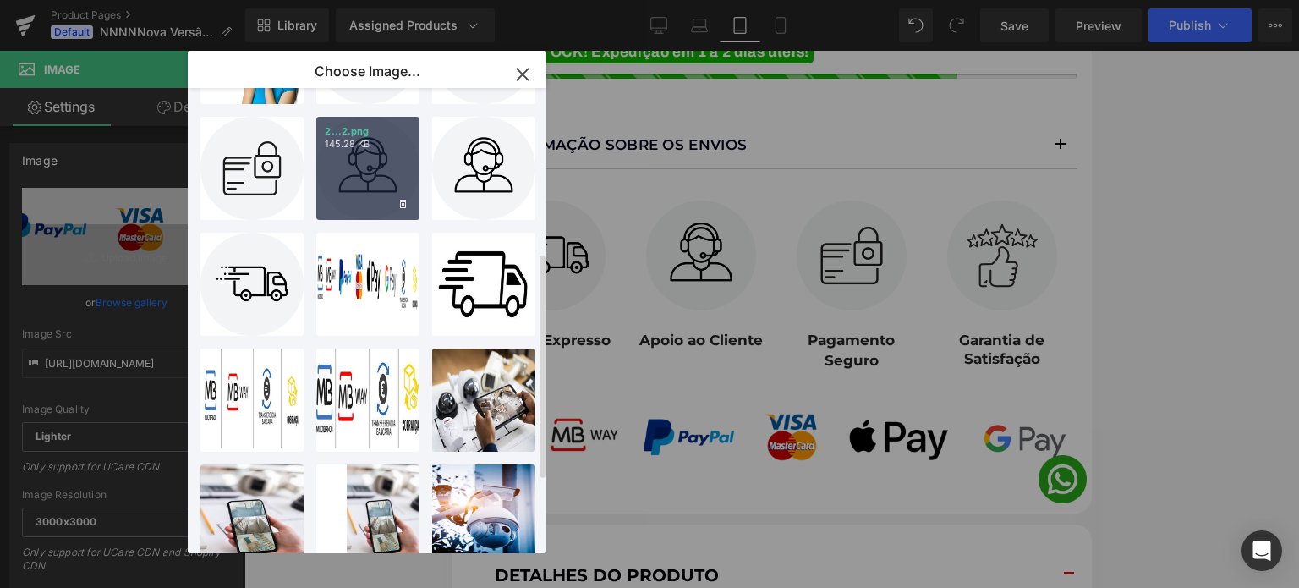
scroll to position [0, 0]
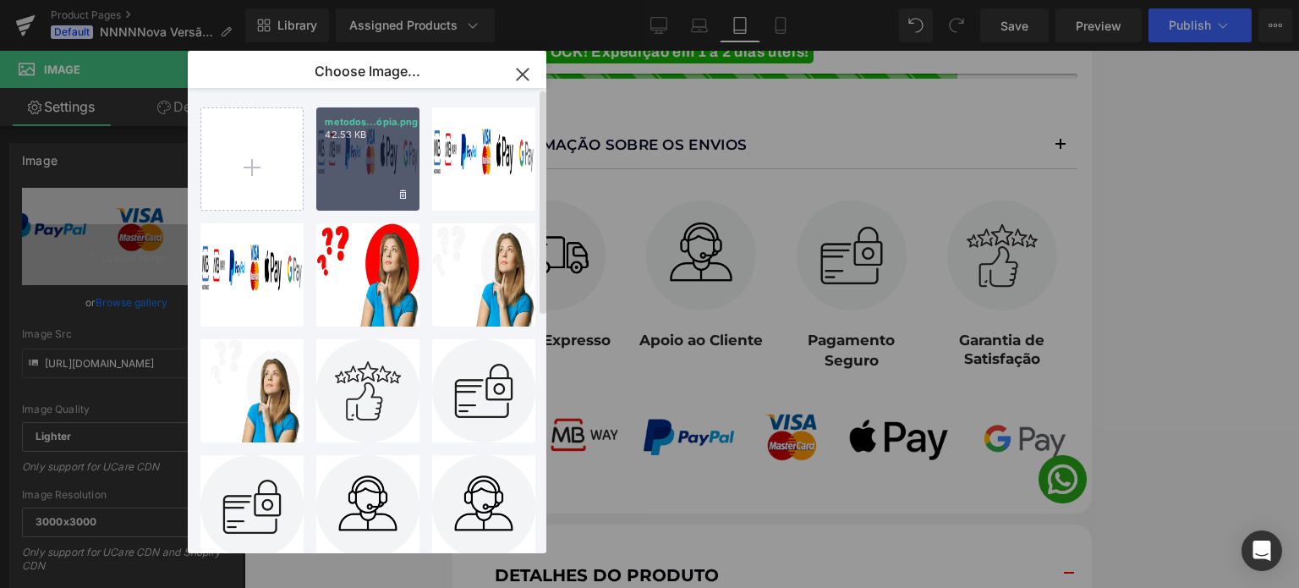
click at [381, 147] on div "metodos...ópia.png 42.53 KB" at bounding box center [367, 158] width 103 height 103
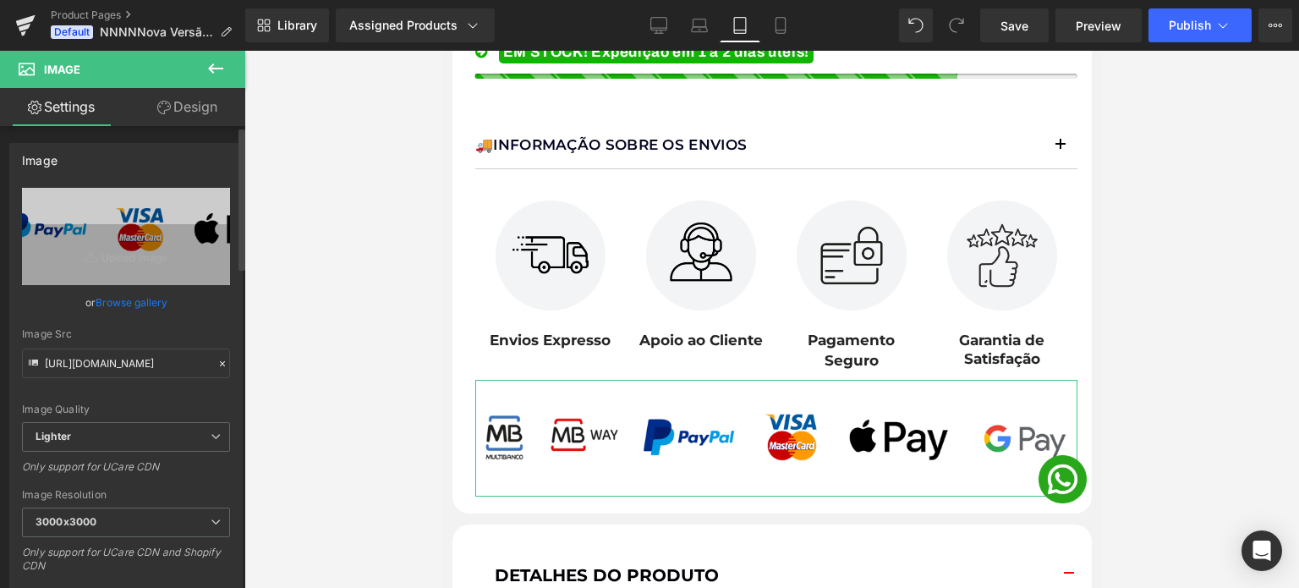
click at [142, 297] on link "Browse gallery" at bounding box center [132, 303] width 72 height 30
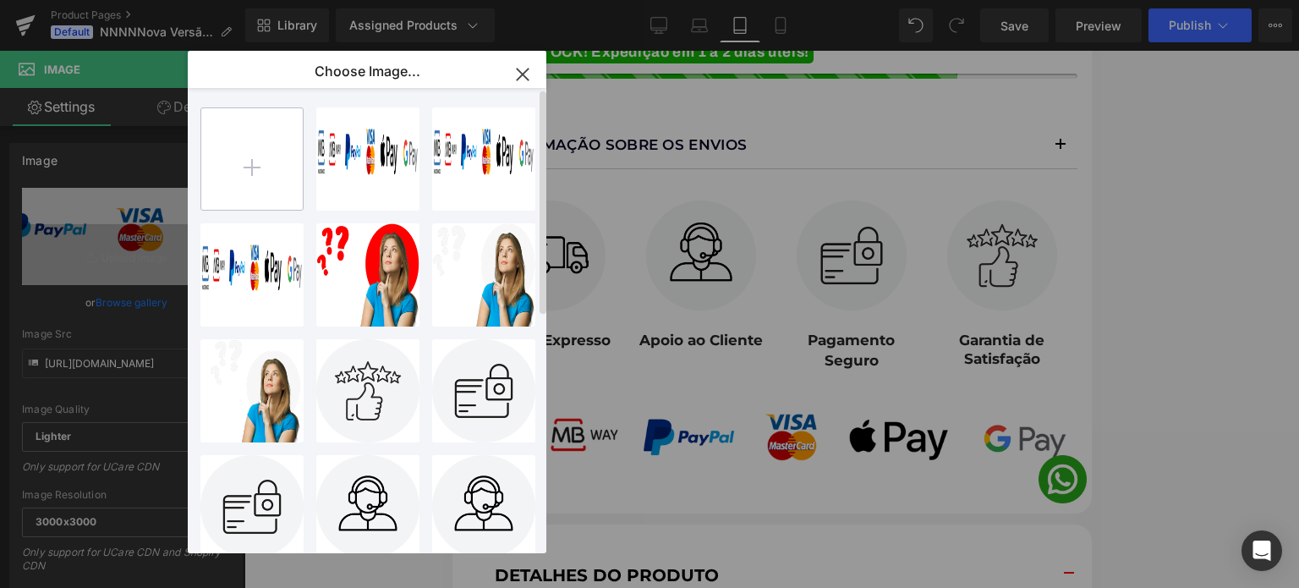
click at [270, 149] on input "file" at bounding box center [251, 158] width 101 height 101
type input "C:\fakepath\metodos pagamento222.png"
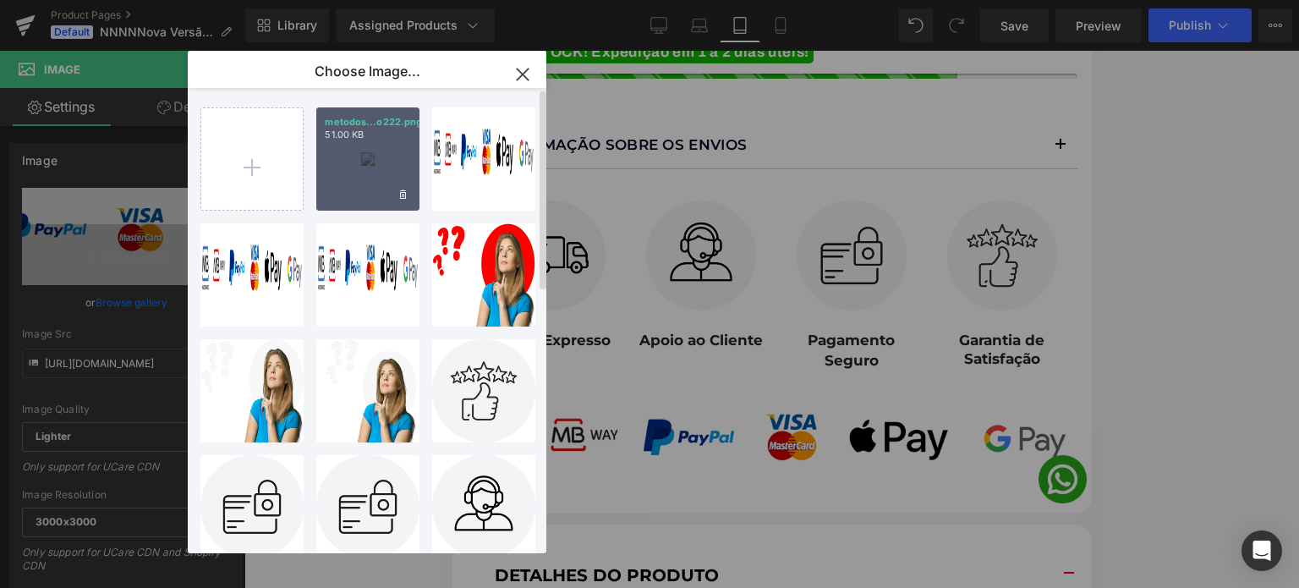
click at [360, 145] on div "metodos...o222.png 51.00 KB" at bounding box center [367, 158] width 103 height 103
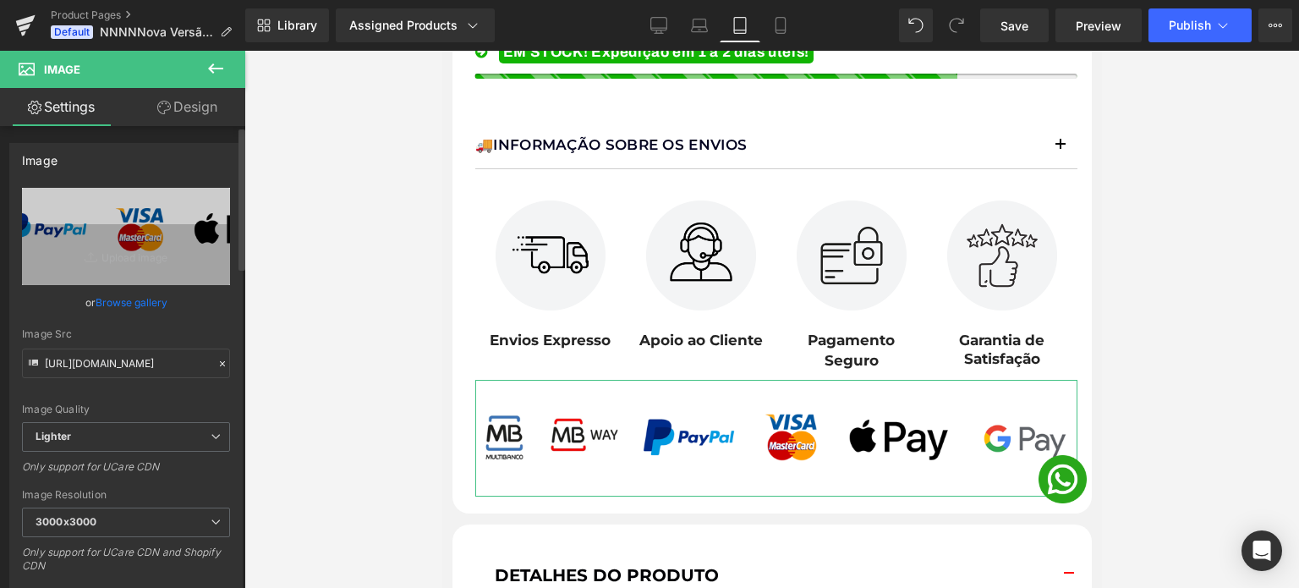
click at [138, 307] on link "Browse gallery" at bounding box center [132, 303] width 72 height 30
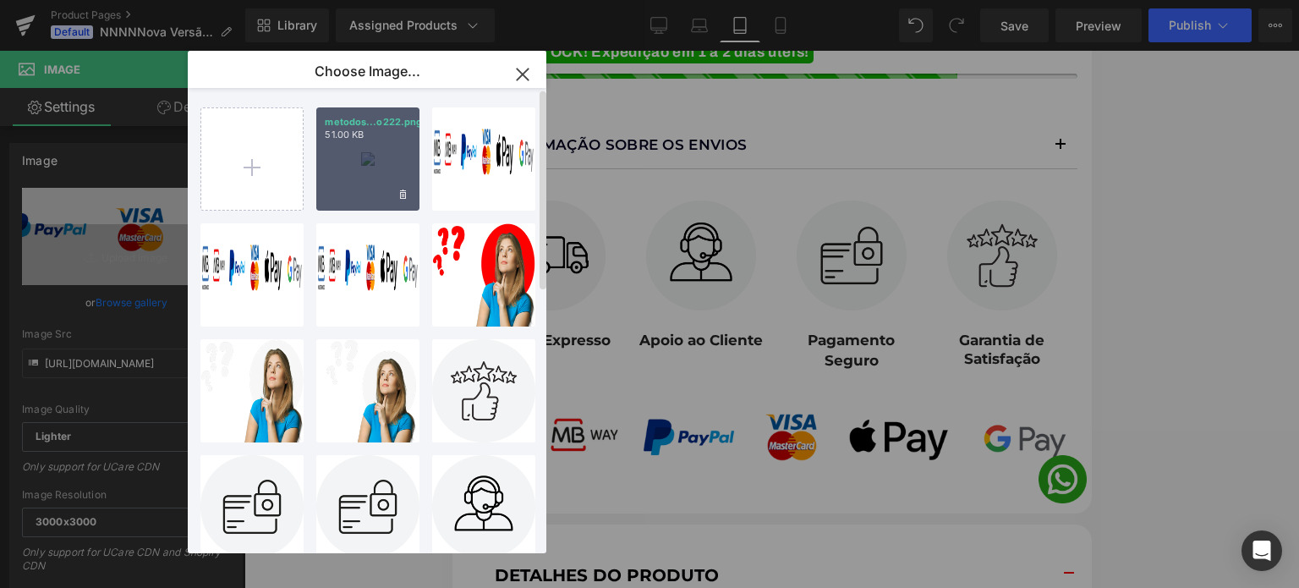
click at [354, 151] on div "metodos...o222.png 51.00 KB" at bounding box center [367, 158] width 103 height 103
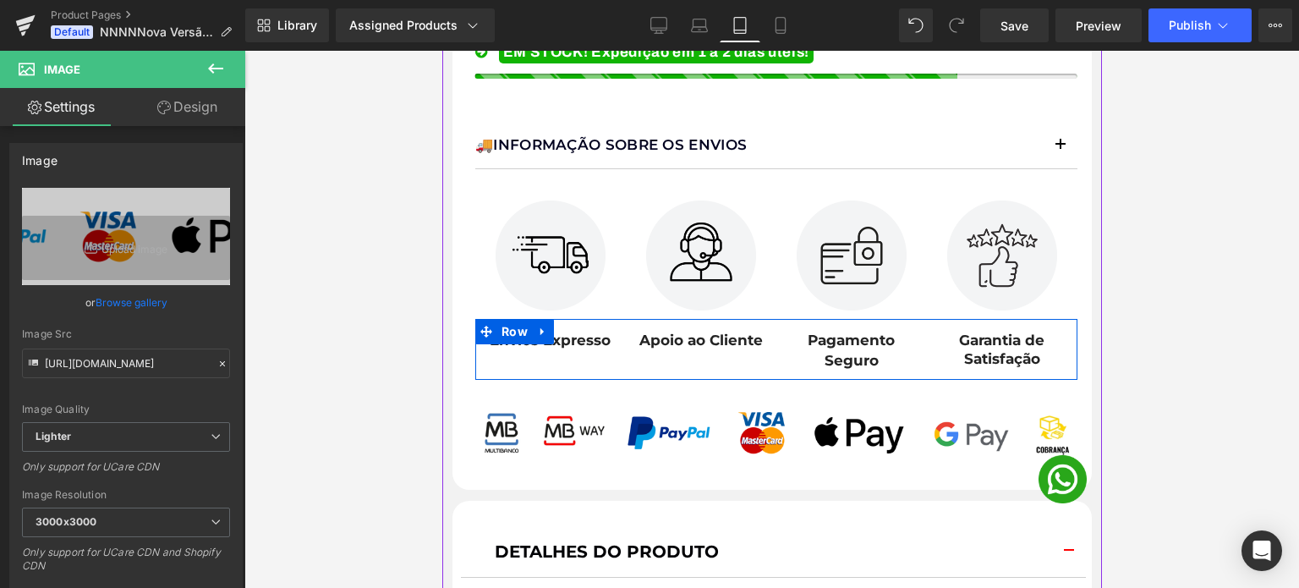
scroll to position [592, 0]
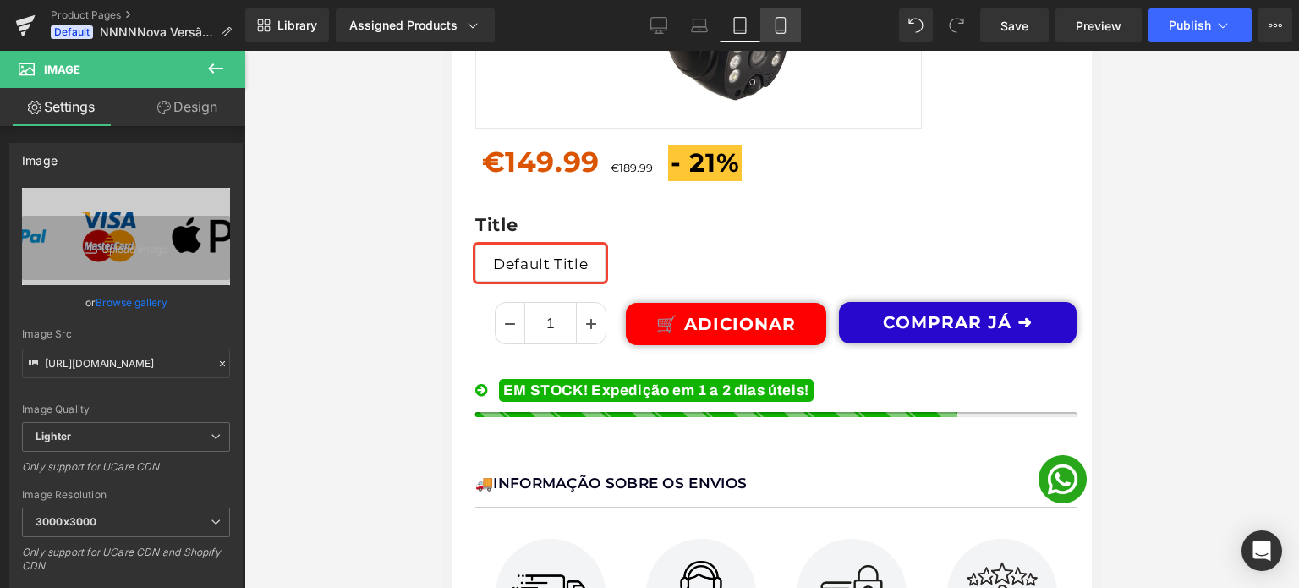
click at [791, 31] on link "Mobile" at bounding box center [780, 25] width 41 height 34
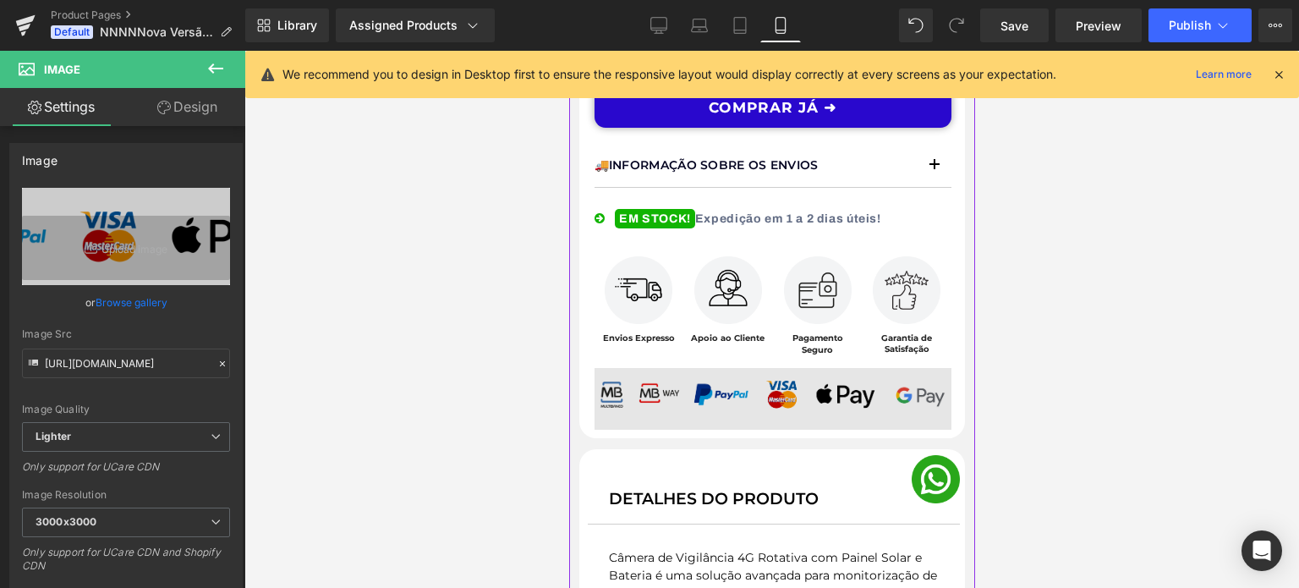
scroll to position [930, 0]
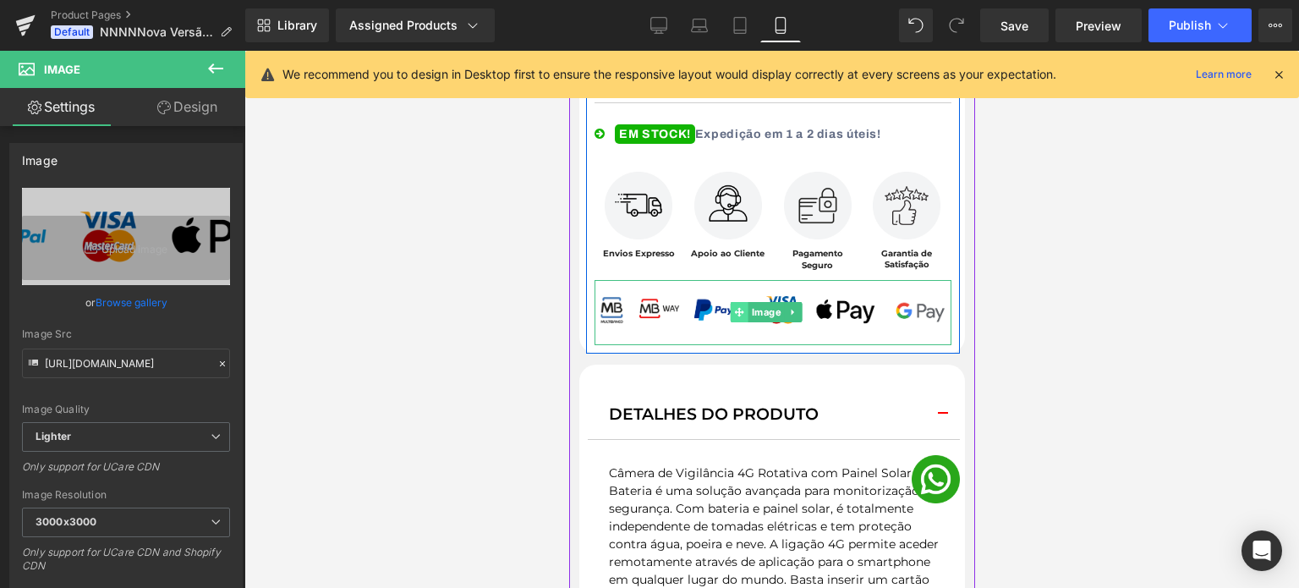
click at [742, 308] on icon at bounding box center [738, 312] width 9 height 9
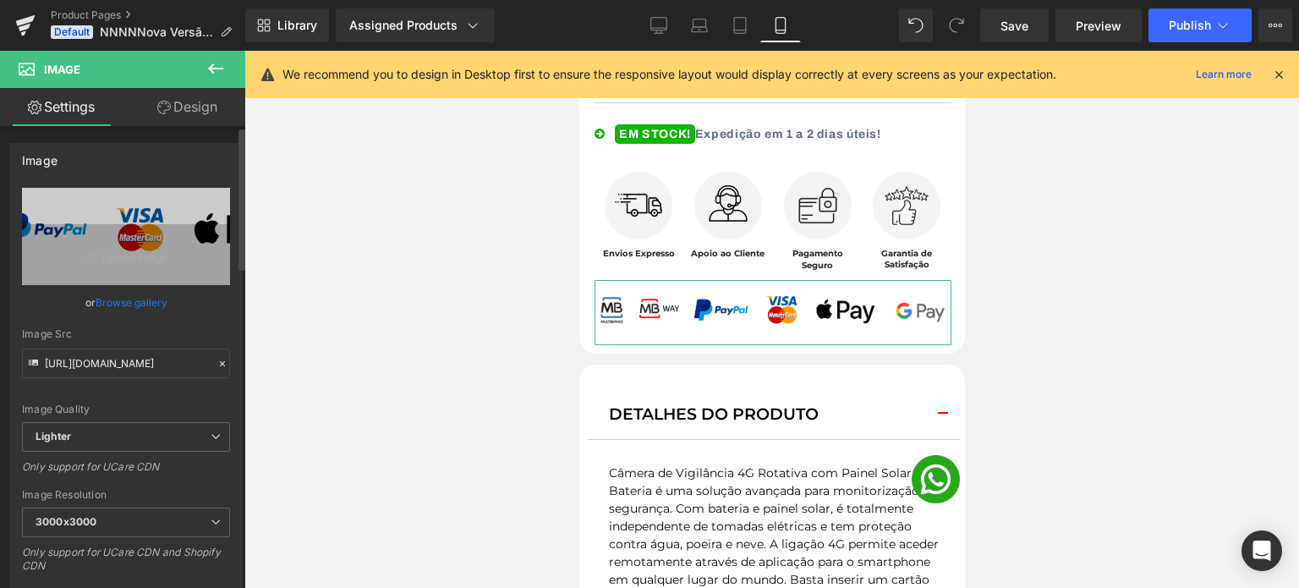
click at [141, 298] on link "Browse gallery" at bounding box center [132, 303] width 72 height 30
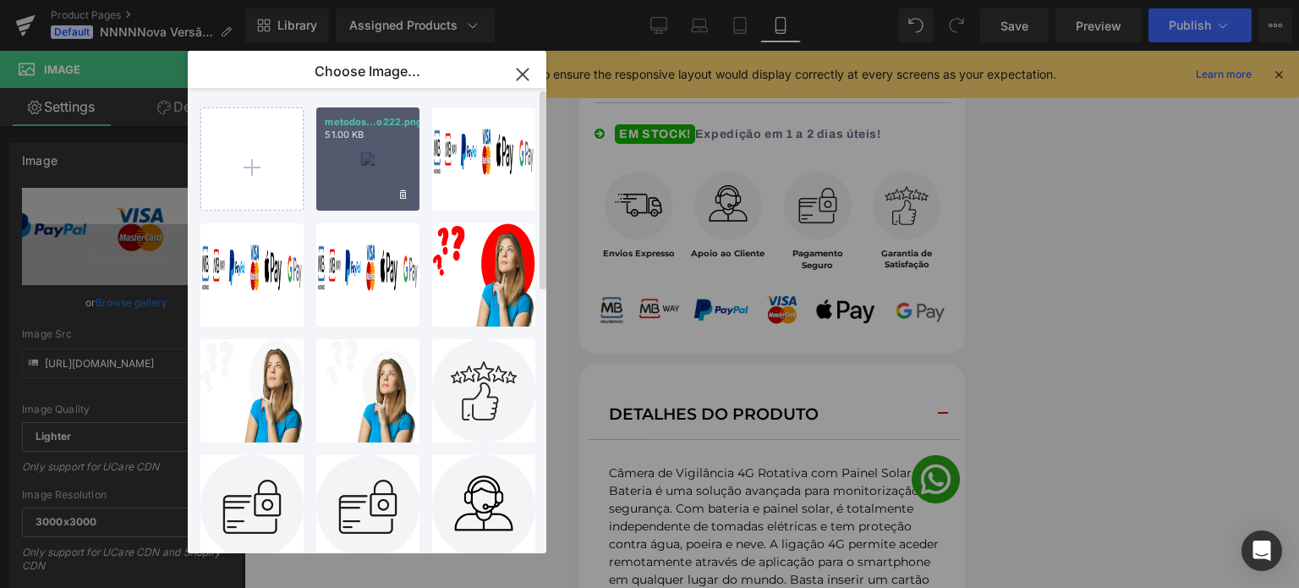
click at [349, 145] on div "metodos...o222.png 51.00 KB" at bounding box center [367, 158] width 103 height 103
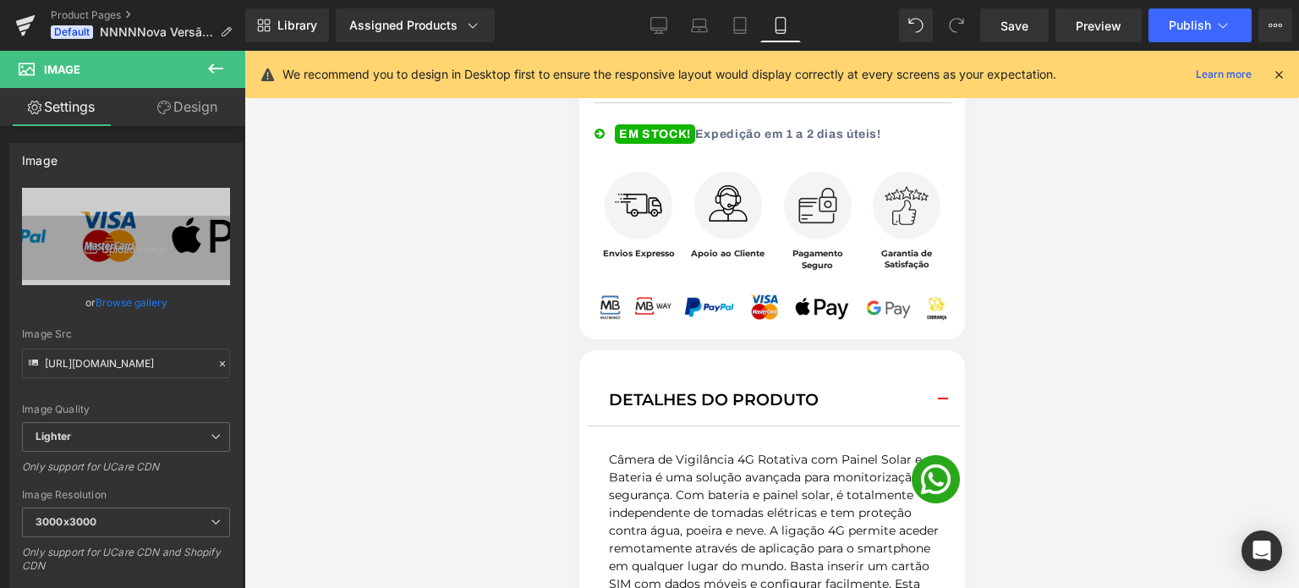
click at [1116, 309] on div at bounding box center [771, 319] width 1055 height 537
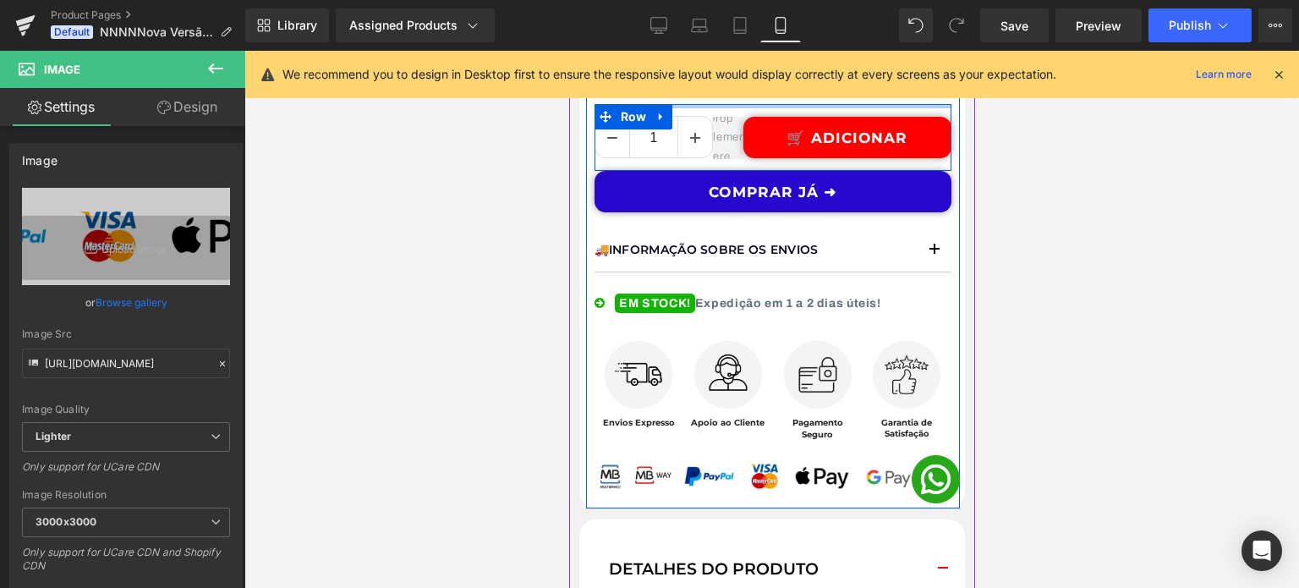
scroll to position [846, 0]
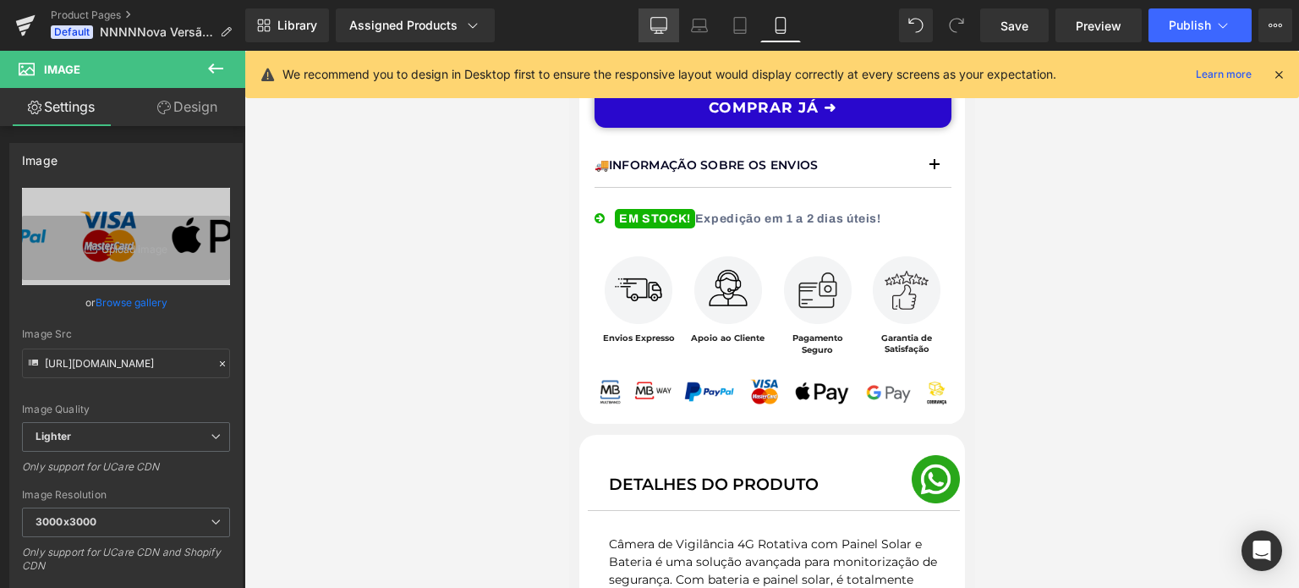
click at [660, 18] on icon at bounding box center [659, 24] width 16 height 13
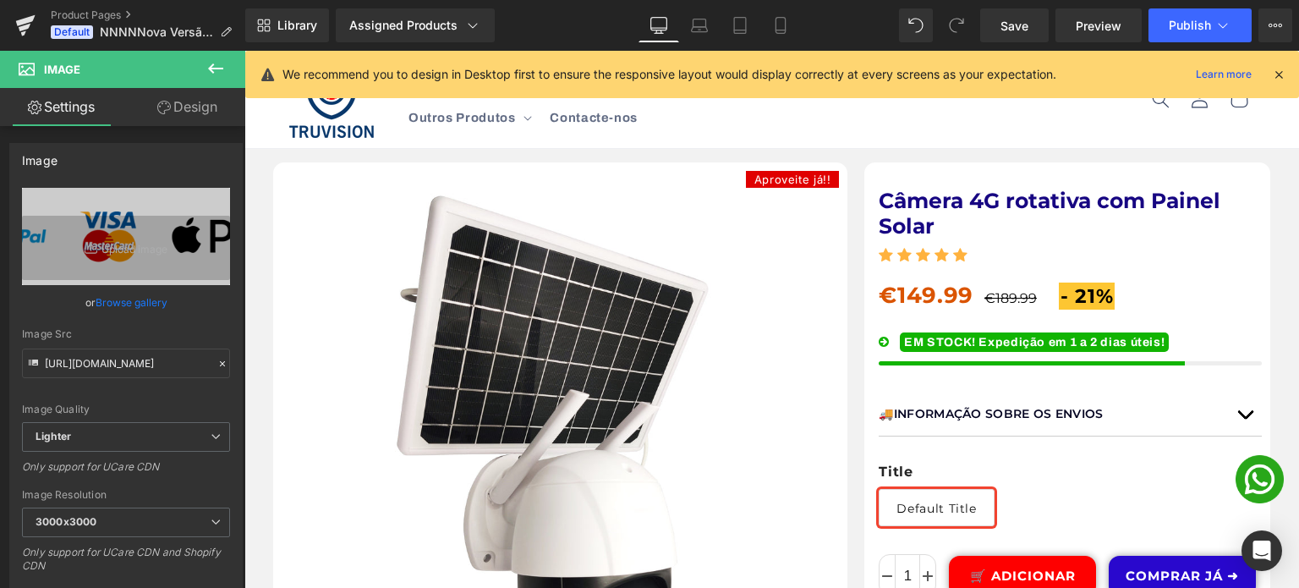
scroll to position [507, 0]
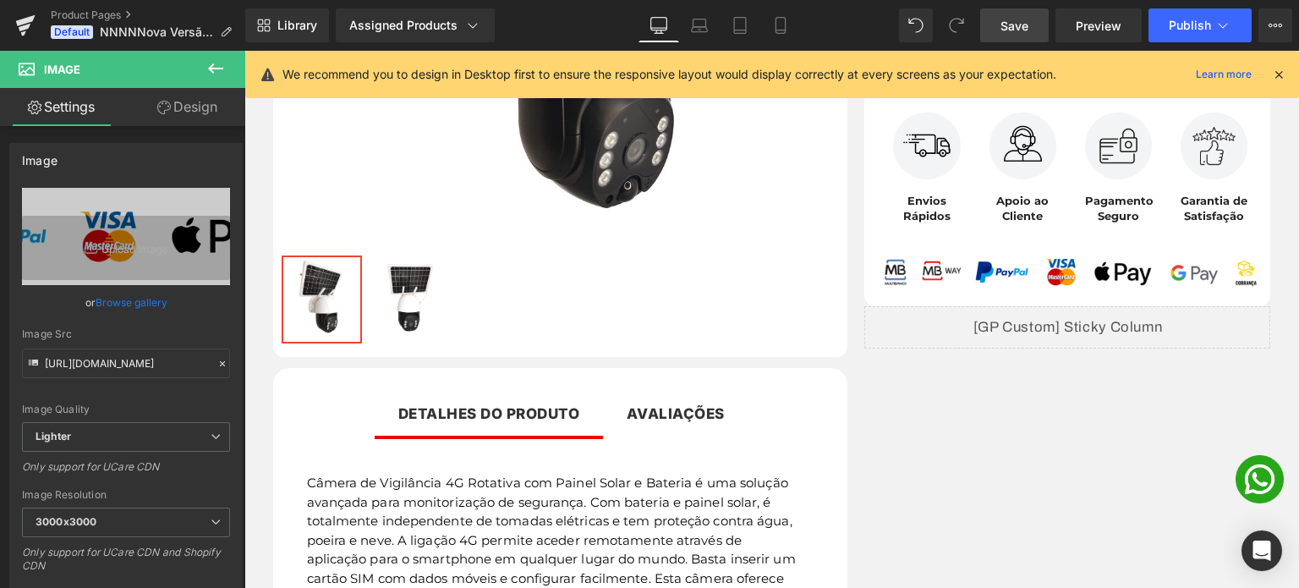
click at [1021, 20] on span "Save" at bounding box center [1015, 26] width 28 height 18
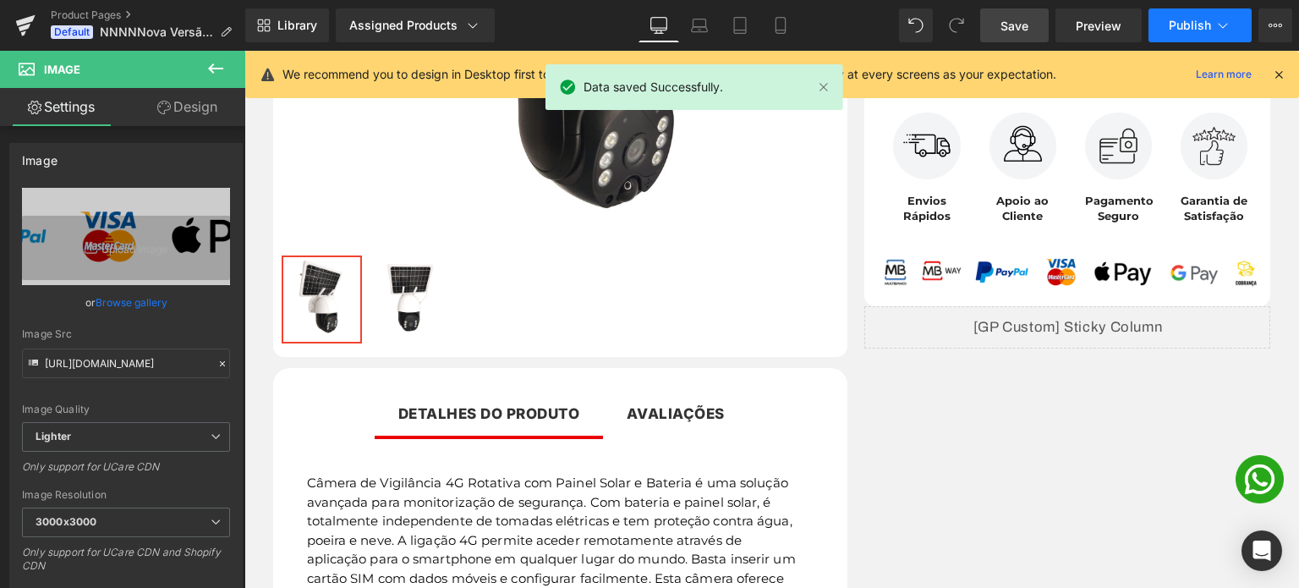
click at [1227, 33] on icon at bounding box center [1223, 25] width 17 height 17
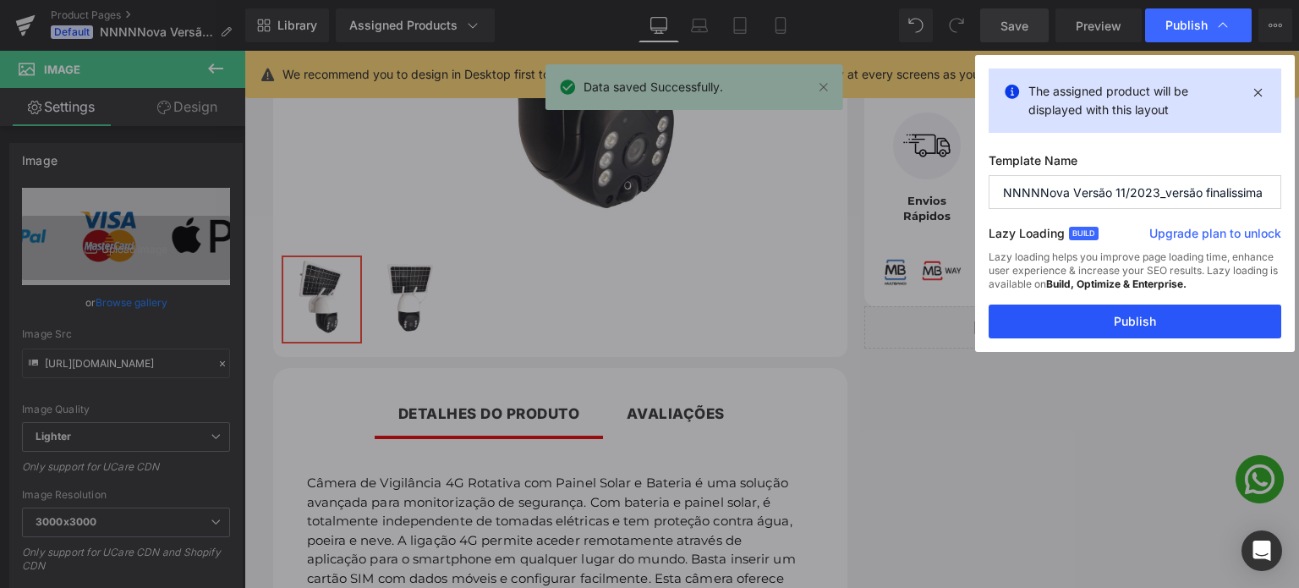
click at [1121, 317] on button "Publish" at bounding box center [1135, 321] width 293 height 34
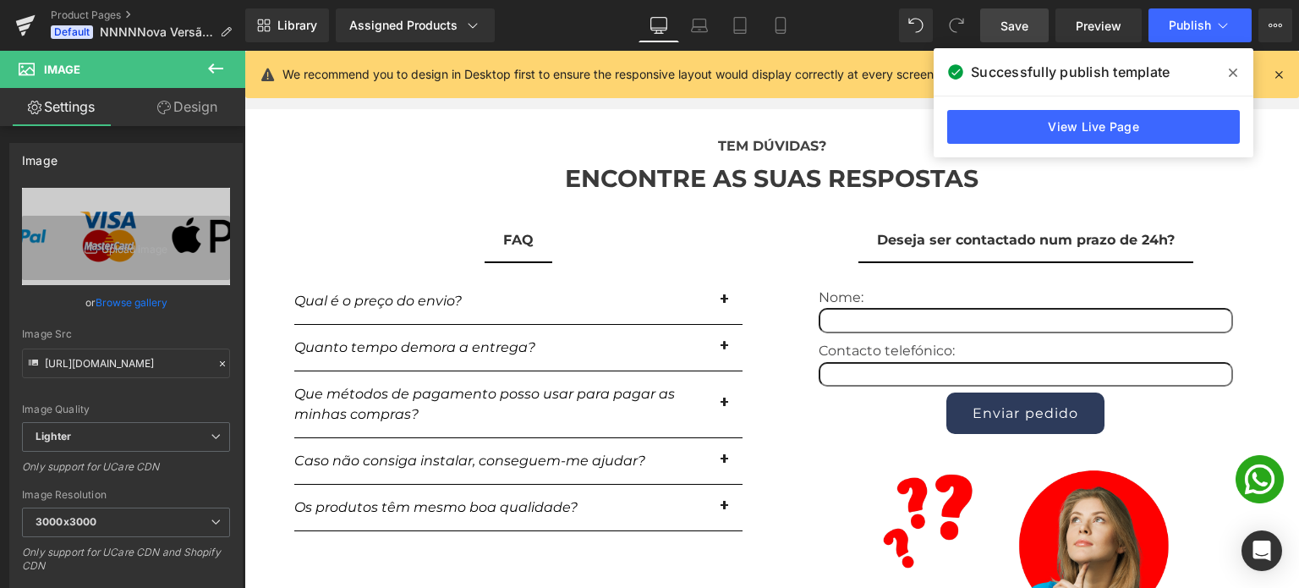
scroll to position [1945, 0]
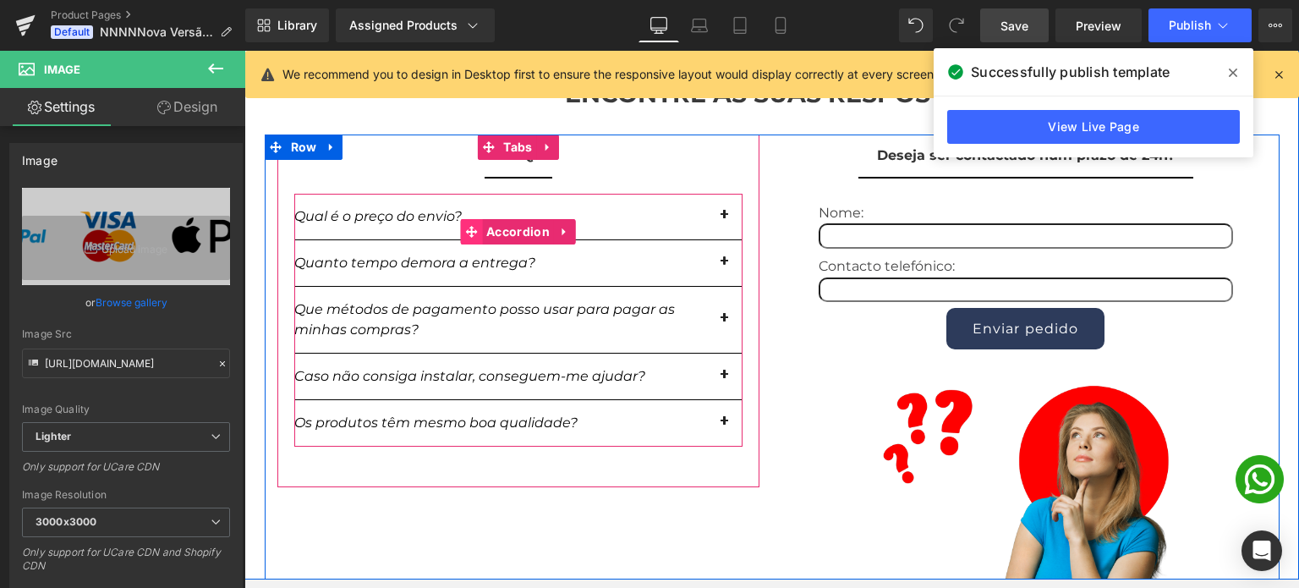
click at [465, 238] on icon at bounding box center [471, 232] width 12 height 12
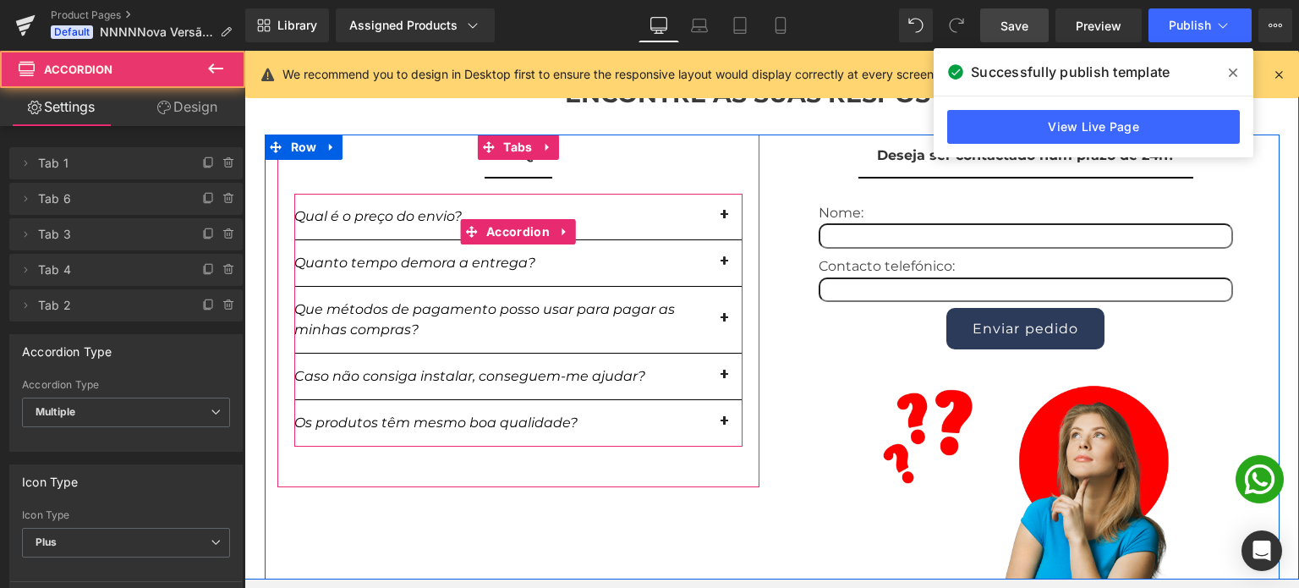
click at [715, 281] on button "button" at bounding box center [726, 263] width 34 height 46
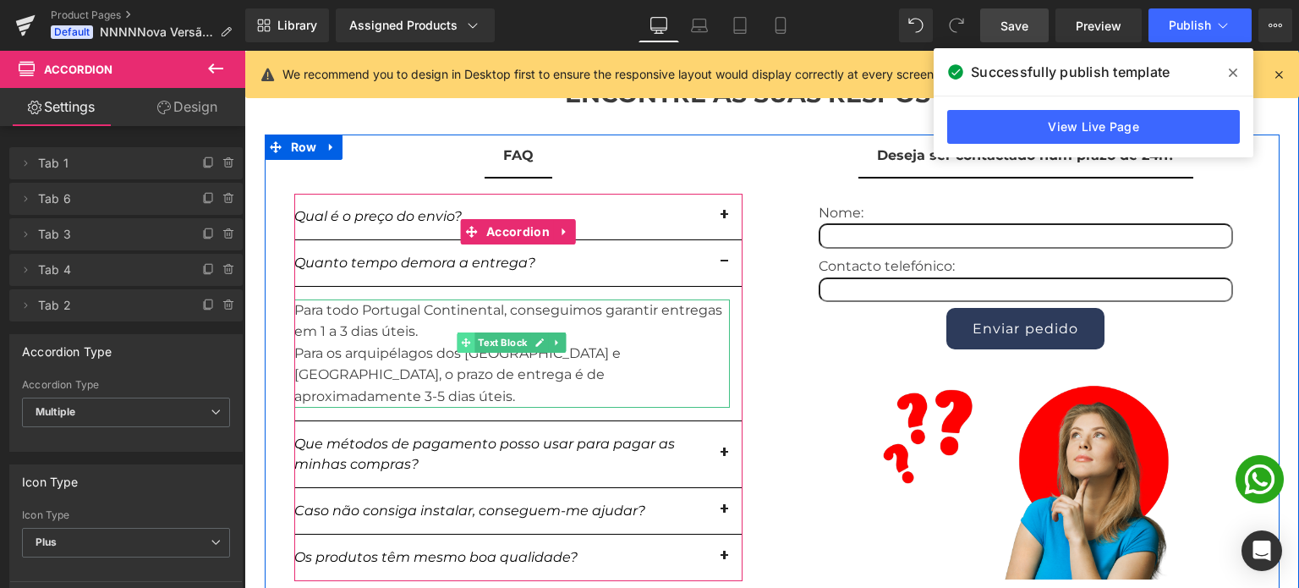
click at [461, 347] on icon at bounding box center [465, 341] width 9 height 9
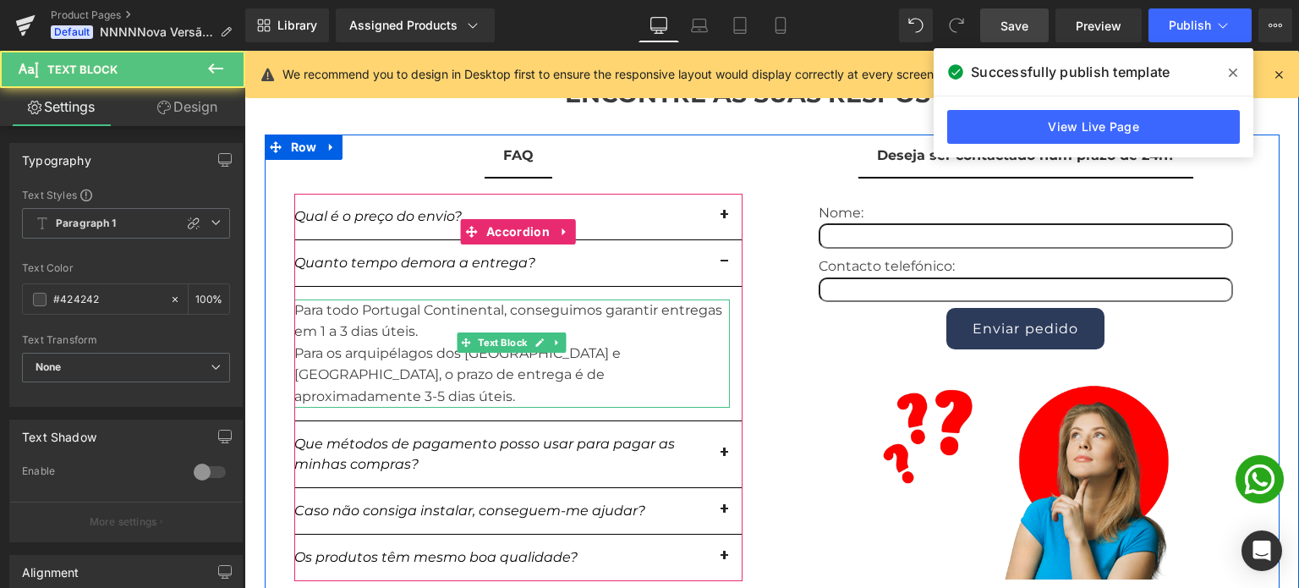
click at [298, 327] on div "Para todo Portugal Continental, conseguimos garantir entregas em 1 a 3 dias úte…" at bounding box center [512, 353] width 436 height 108
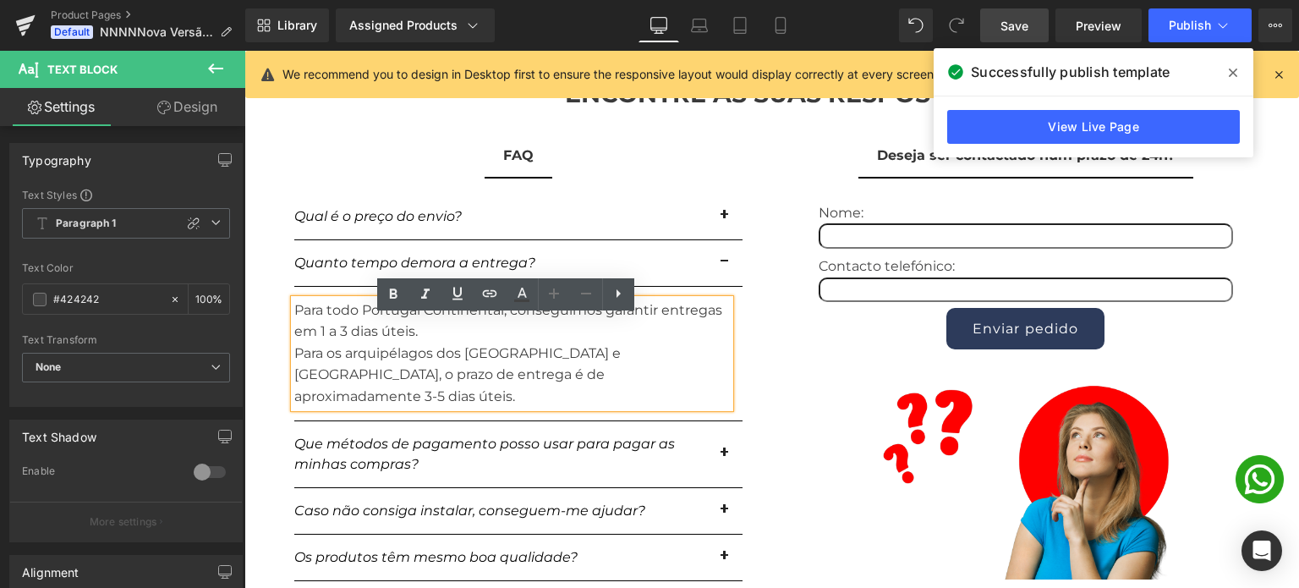
click at [294, 331] on div "Para todo Portugal Continental, conseguimos garantir entregas em 1 a 3 dias úte…" at bounding box center [512, 353] width 436 height 108
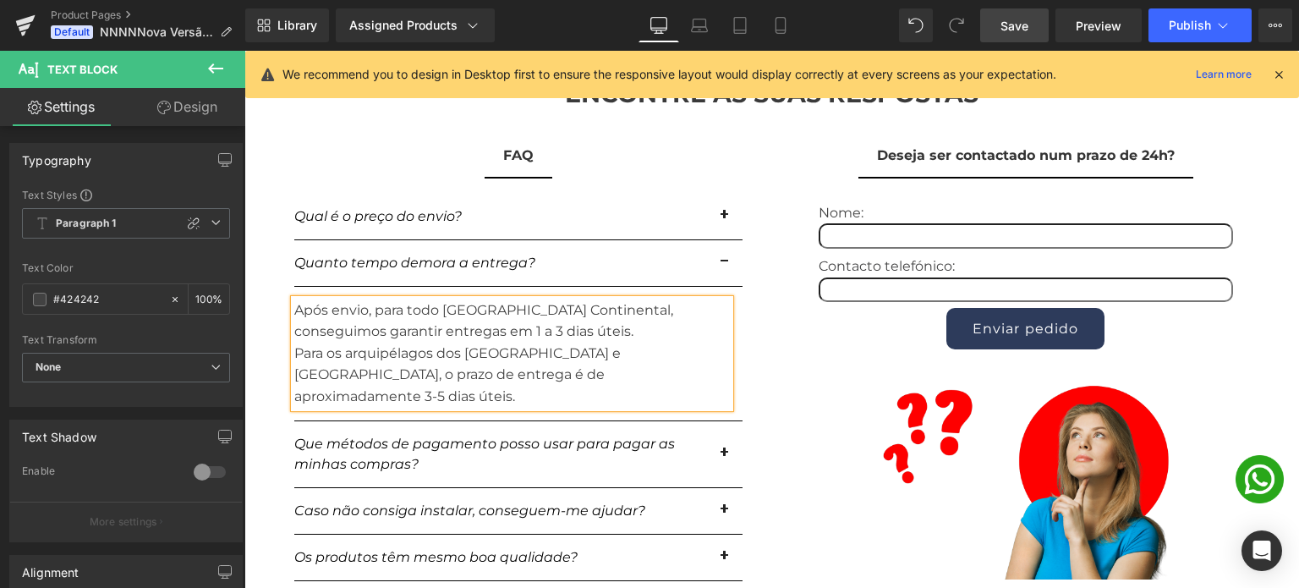
click at [343, 330] on div "Após envio, para todo Portugal Continental, conseguimos garantir entregas em 1 …" at bounding box center [512, 353] width 436 height 108
drag, startPoint x: 607, startPoint y: 390, endPoint x: 284, endPoint y: 326, distance: 329.3
click at [294, 326] on div "Após expedição da encomenda, para todo Portugal Continental, conseguimos garant…" at bounding box center [512, 353] width 436 height 108
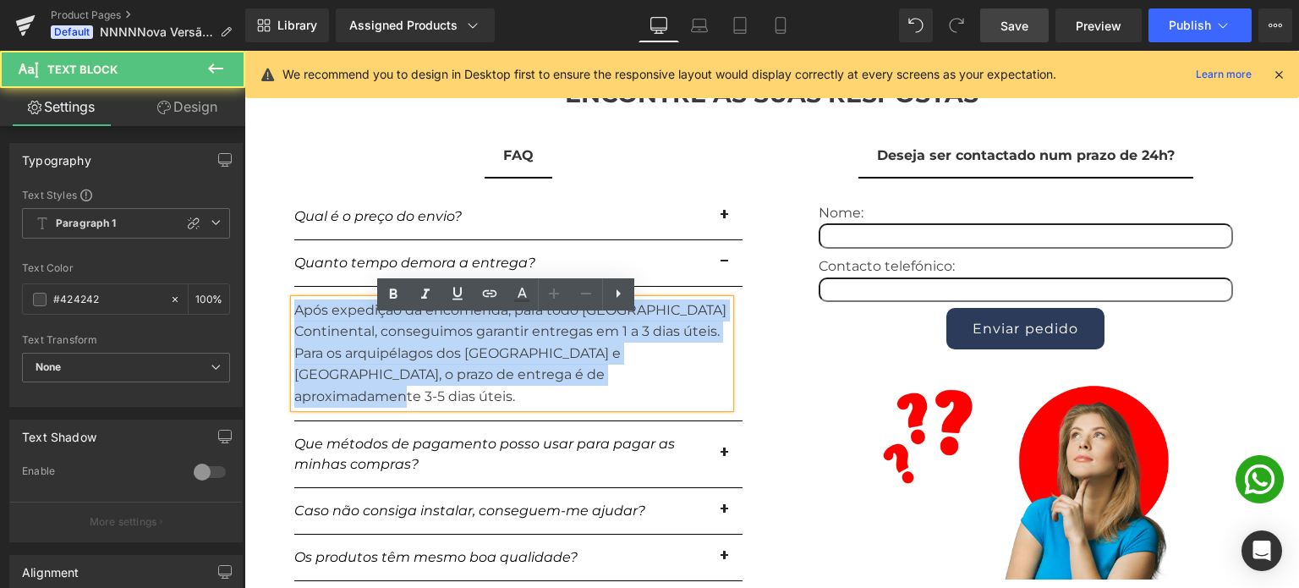
drag, startPoint x: 288, startPoint y: 326, endPoint x: 618, endPoint y: 398, distance: 337.4
click at [618, 398] on div "Após expedição da encomenda, para todo Portugal Continental, conseguimos garant…" at bounding box center [512, 353] width 436 height 108
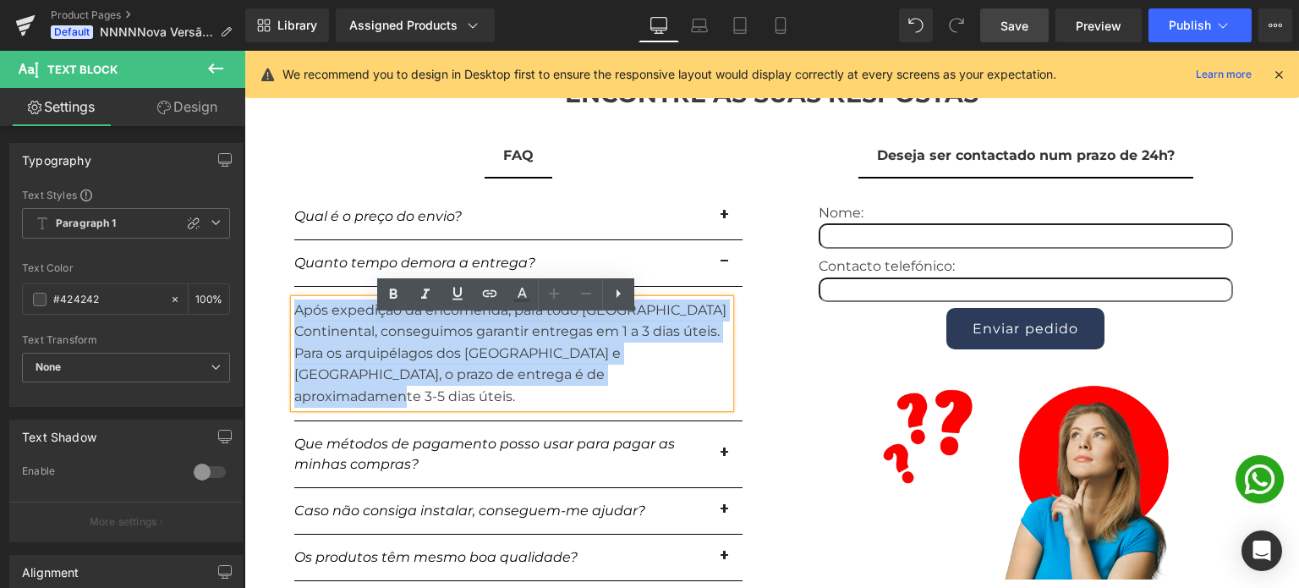
copy div "Após expedição da encomenda, para todo Portugal Continental, conseguimos garant…"
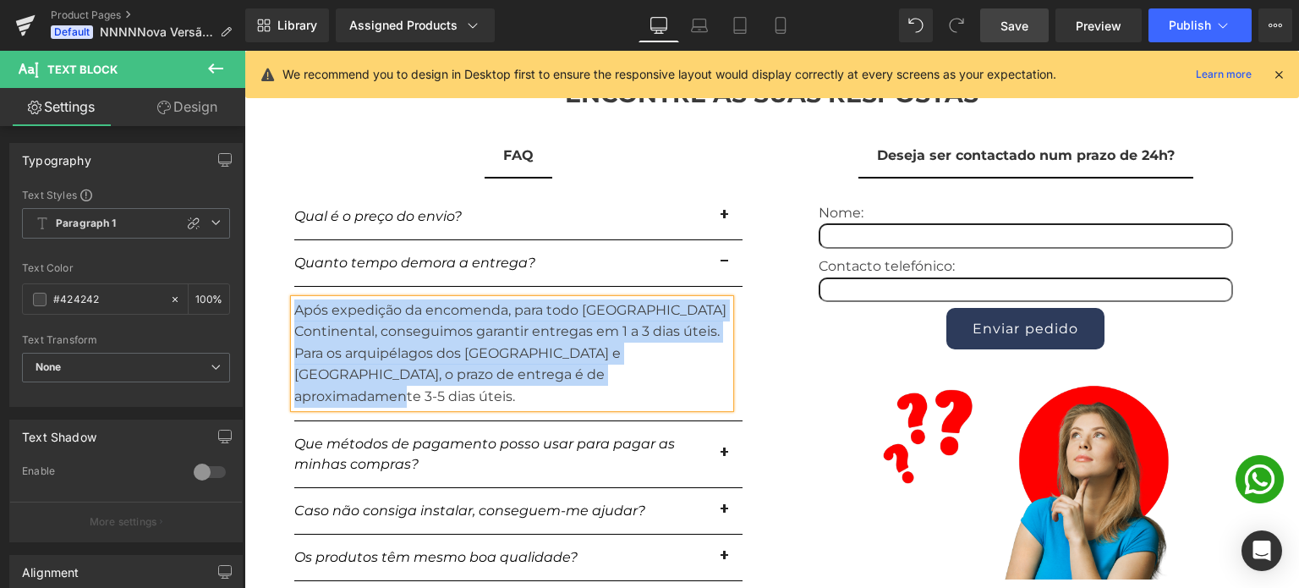
click at [465, 346] on div "Após expedição da encomenda, para todo Portugal Continental, conseguimos garant…" at bounding box center [512, 353] width 436 height 108
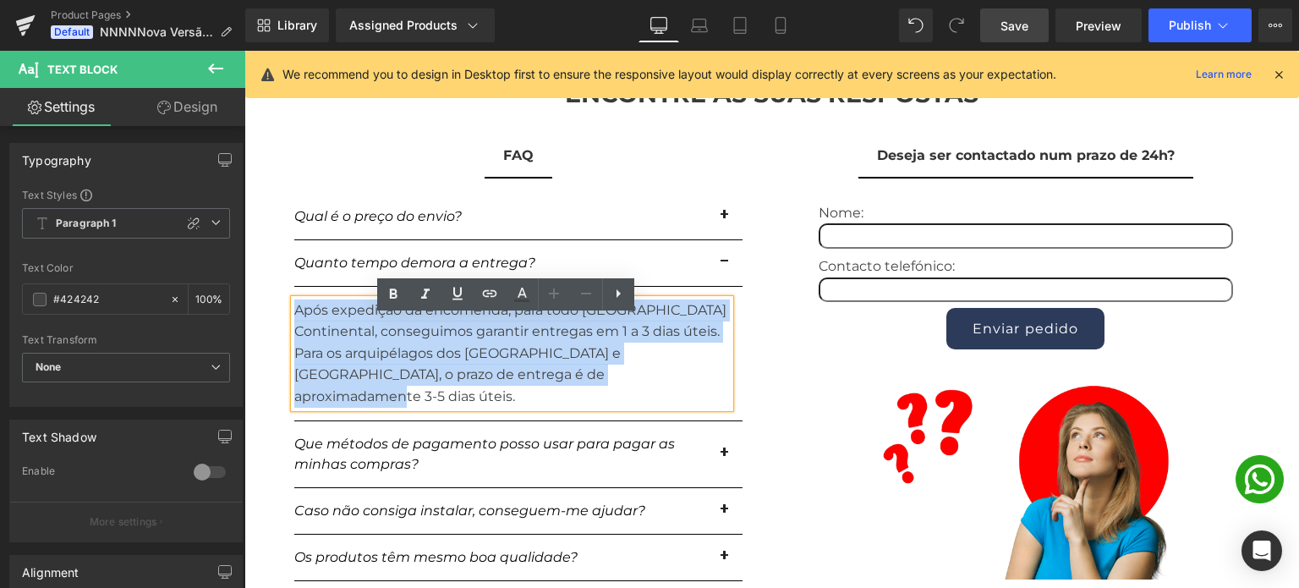
drag, startPoint x: 606, startPoint y: 393, endPoint x: 291, endPoint y: 330, distance: 321.8
click at [294, 330] on div "Após expedição da encomenda, para todo Portugal Continental, conseguimos garant…" at bounding box center [512, 353] width 436 height 108
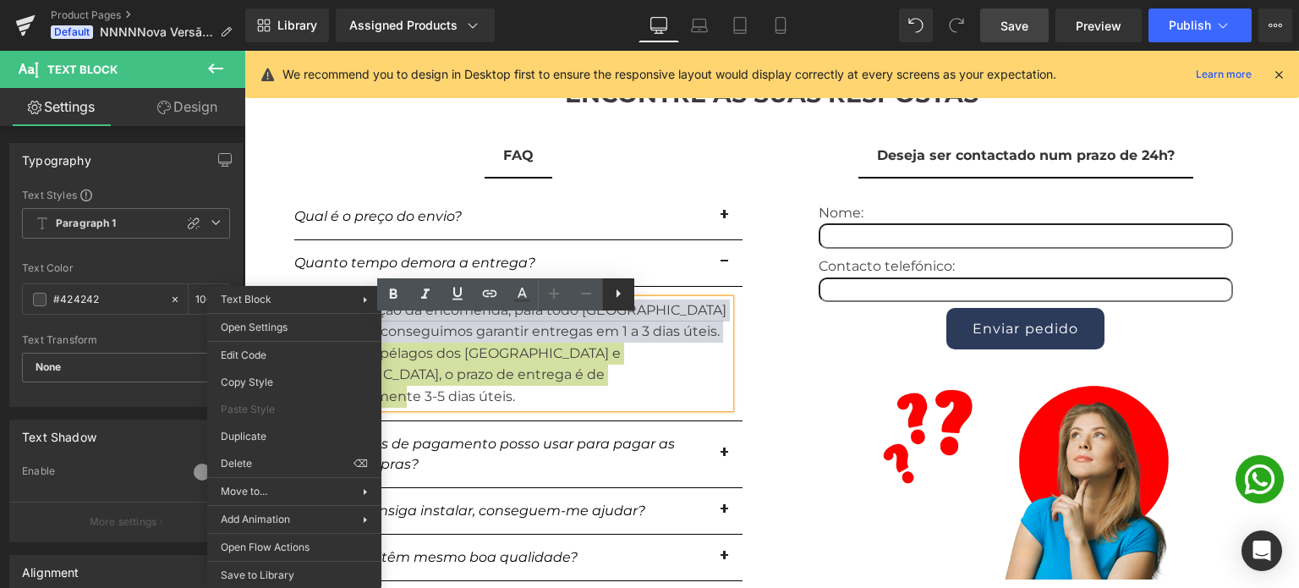
click at [611, 298] on icon at bounding box center [618, 293] width 20 height 20
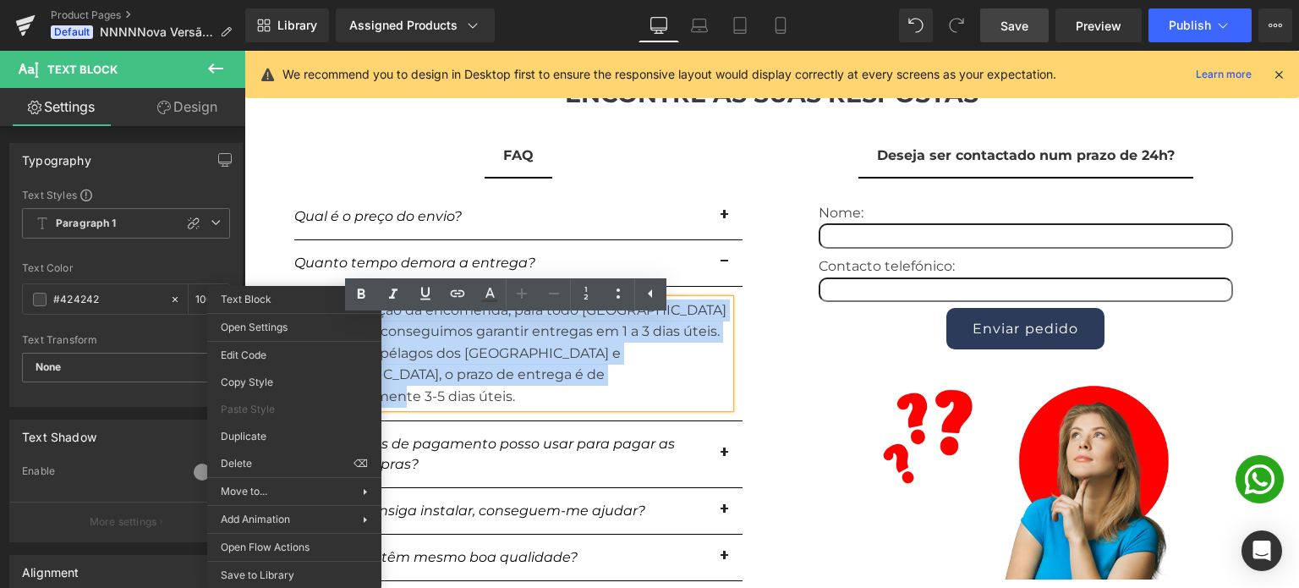
click at [565, 381] on div "Para os arquipélagos dos Açores e da Madeira, o prazo de entrega é de aproximad…" at bounding box center [512, 375] width 436 height 65
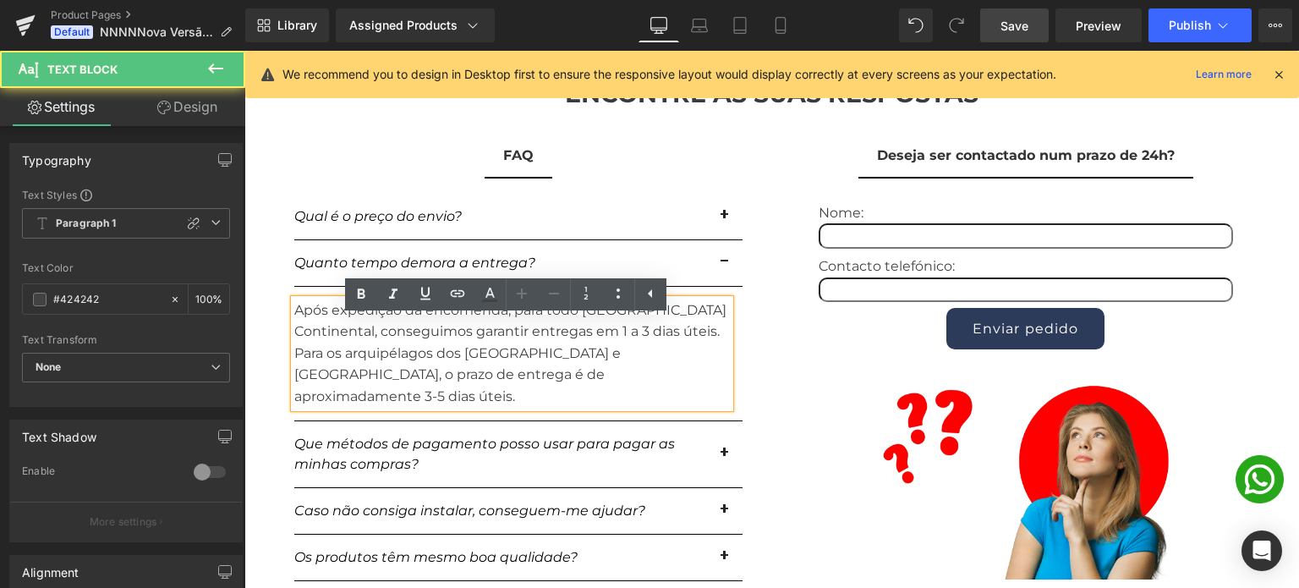
click at [413, 342] on div "Após expedição da encomenda, para todo Portugal Continental, conseguimos garant…" at bounding box center [512, 353] width 436 height 108
click at [413, 341] on div "Após expedição da encomenda, para todo Portugal Continental, conseguimos garant…" at bounding box center [512, 353] width 436 height 108
click at [325, 326] on div "Após expedição da encomenda, para todo Portugal Continental, conseguimos garant…" at bounding box center [512, 353] width 436 height 108
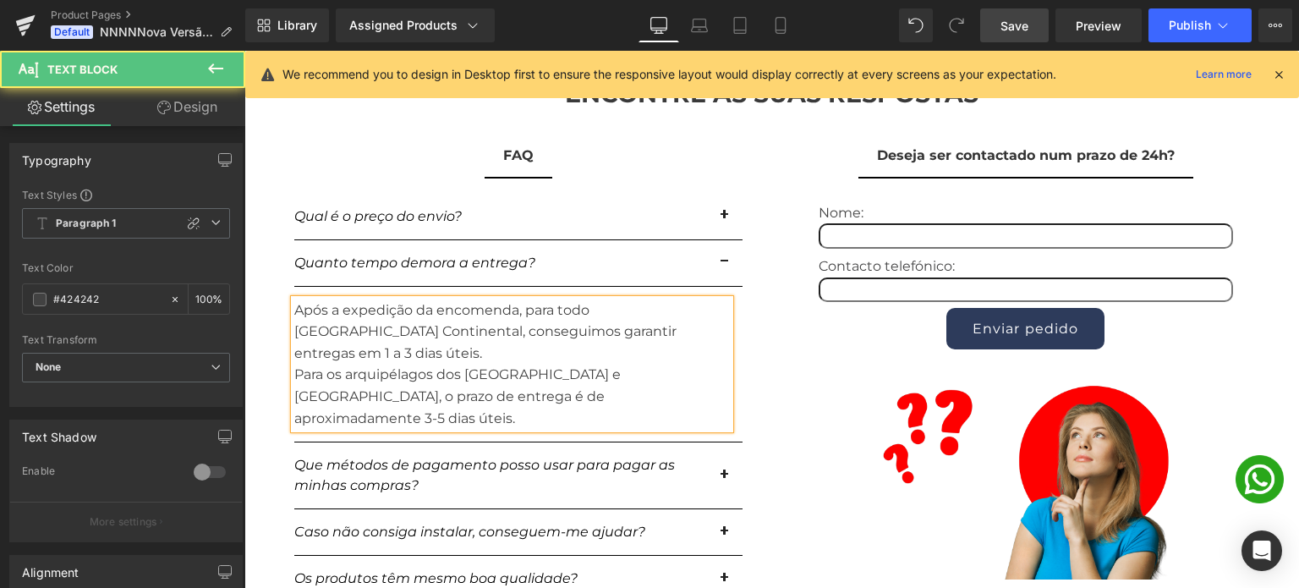
click at [522, 326] on div "Após a expedição da encomenda, para todo Portugal Continental, conseguimos gara…" at bounding box center [512, 364] width 436 height 130
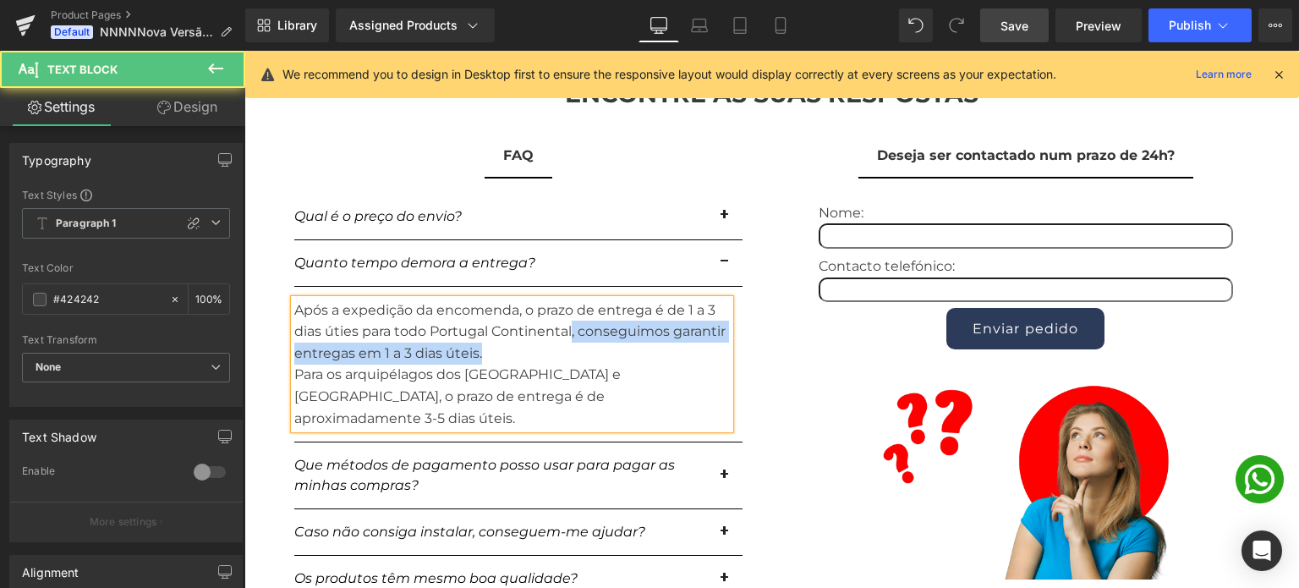
drag, startPoint x: 568, startPoint y: 352, endPoint x: 562, endPoint y: 363, distance: 12.5
click at [562, 363] on div "Após a expedição da encomenda, o prazo de entrega é de 1 a 3 dias úties para to…" at bounding box center [512, 364] width 436 height 130
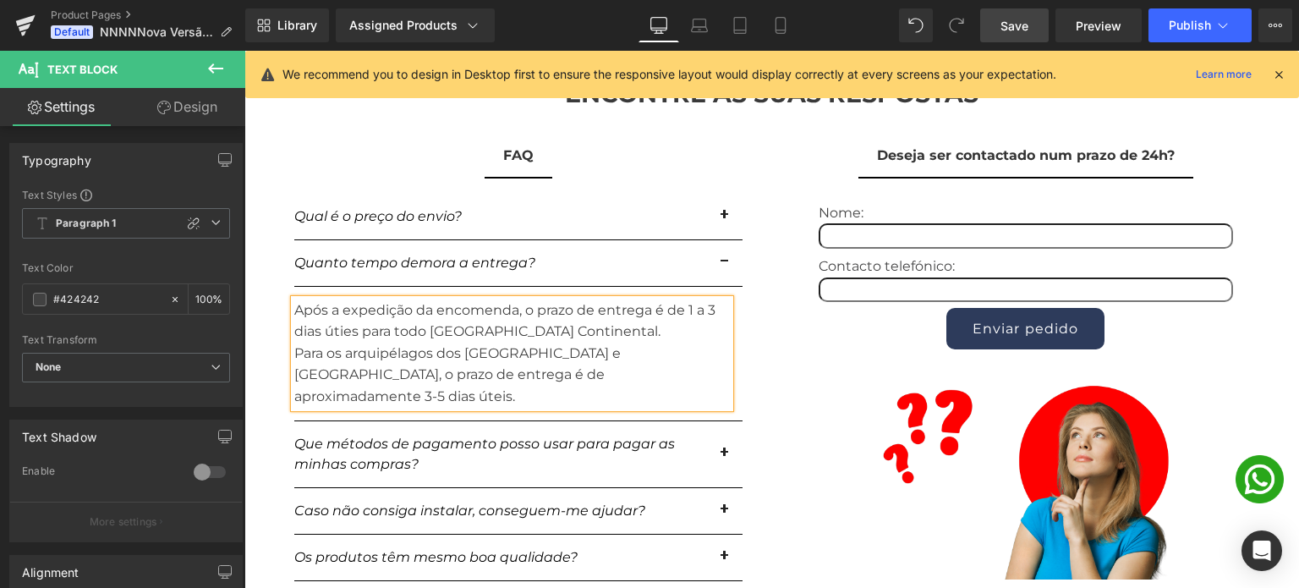
click at [337, 351] on div "Após a expedição da encomenda, o prazo de entrega é de 1 a 3 dias úties para to…" at bounding box center [512, 353] width 436 height 108
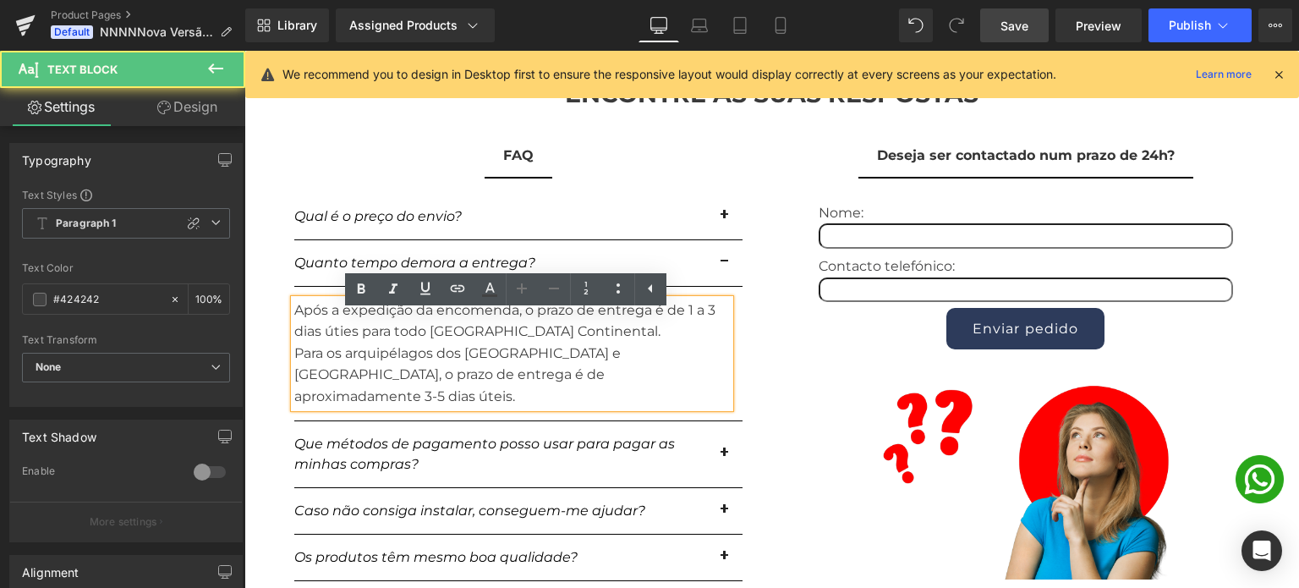
click at [451, 358] on div "Após a expedição da encomenda, o prazo de entrega é de 1 a 3 dias úties para to…" at bounding box center [512, 353] width 436 height 108
click at [343, 351] on div "Após a expedição da encomenda, o prazo de entrega é de 1 a 3 dias úties para to…" at bounding box center [512, 353] width 436 height 108
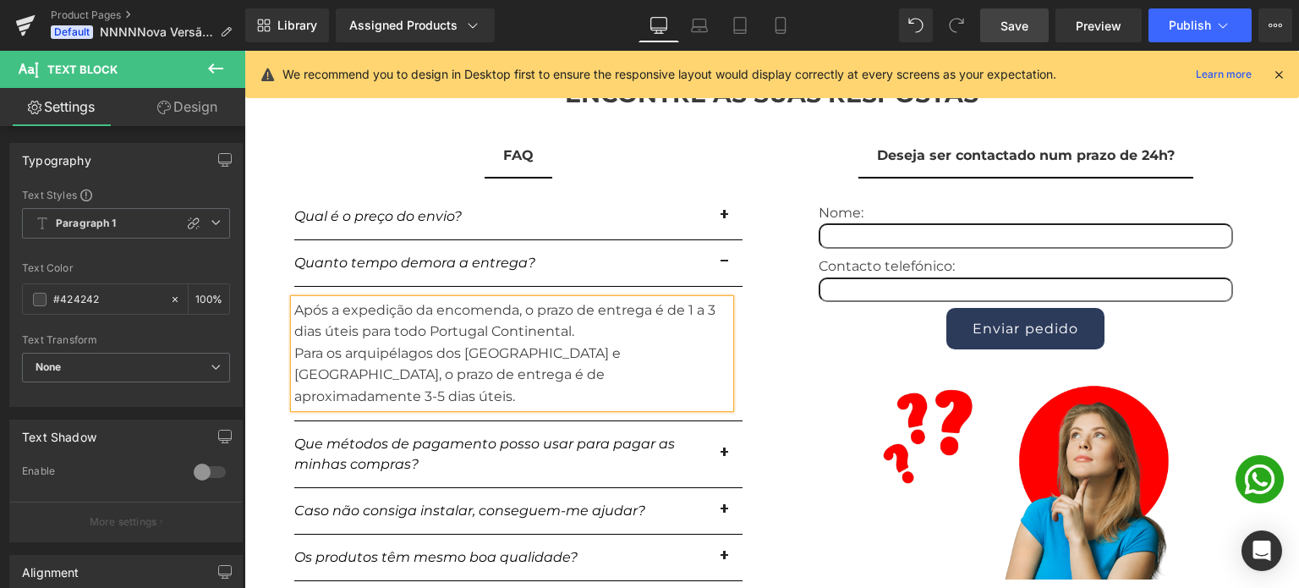
click at [402, 344] on div "Após a expedição da encomenda, o prazo de entrega é de 1 a 3 dias úteis para to…" at bounding box center [512, 353] width 436 height 108
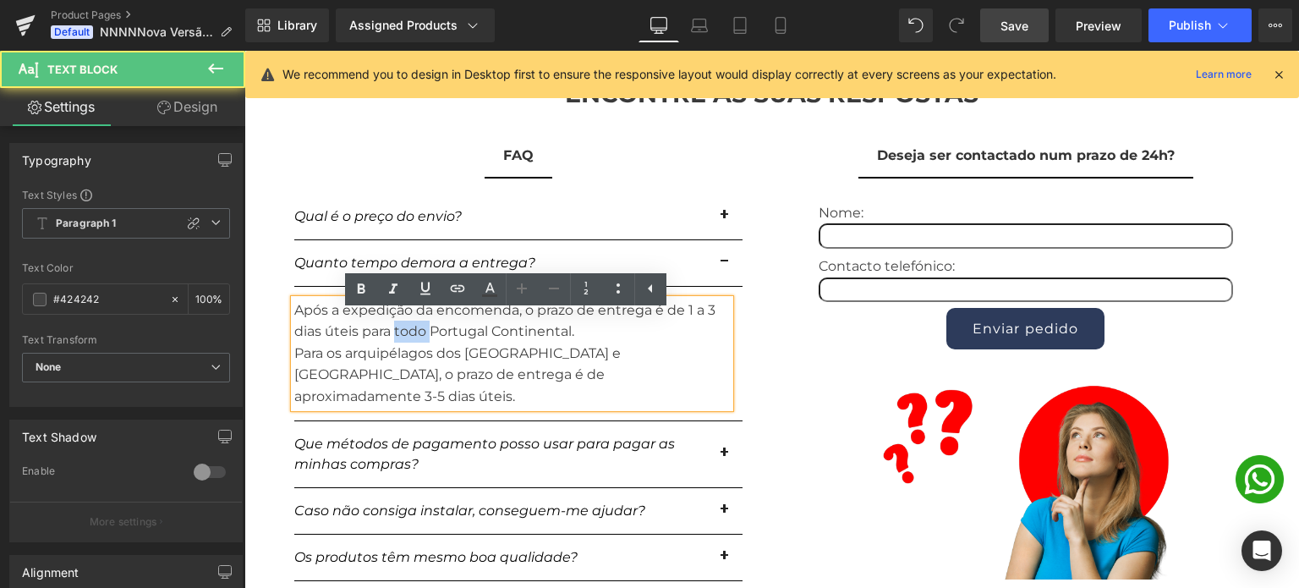
click at [402, 344] on div "Após a expedição da encomenda, o prazo de entrega é de 1 a 3 dias úteis para to…" at bounding box center [512, 353] width 436 height 108
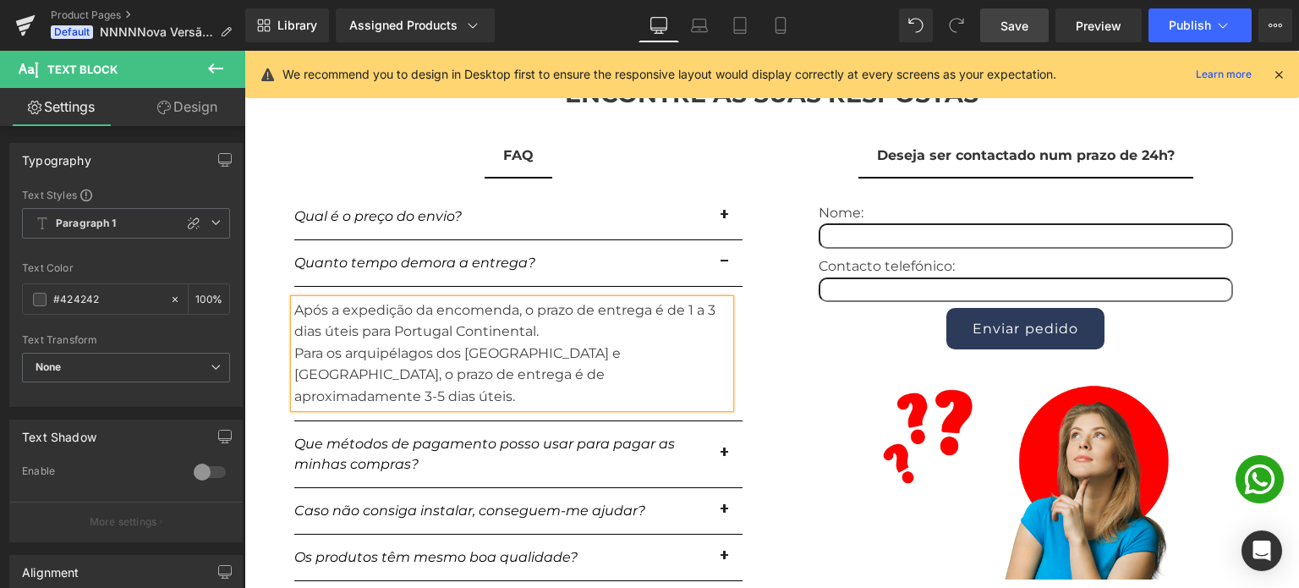
click at [347, 371] on div "Para os arquipélagos dos Açores e da Madeira, o prazo de entrega é de aproximad…" at bounding box center [512, 375] width 436 height 65
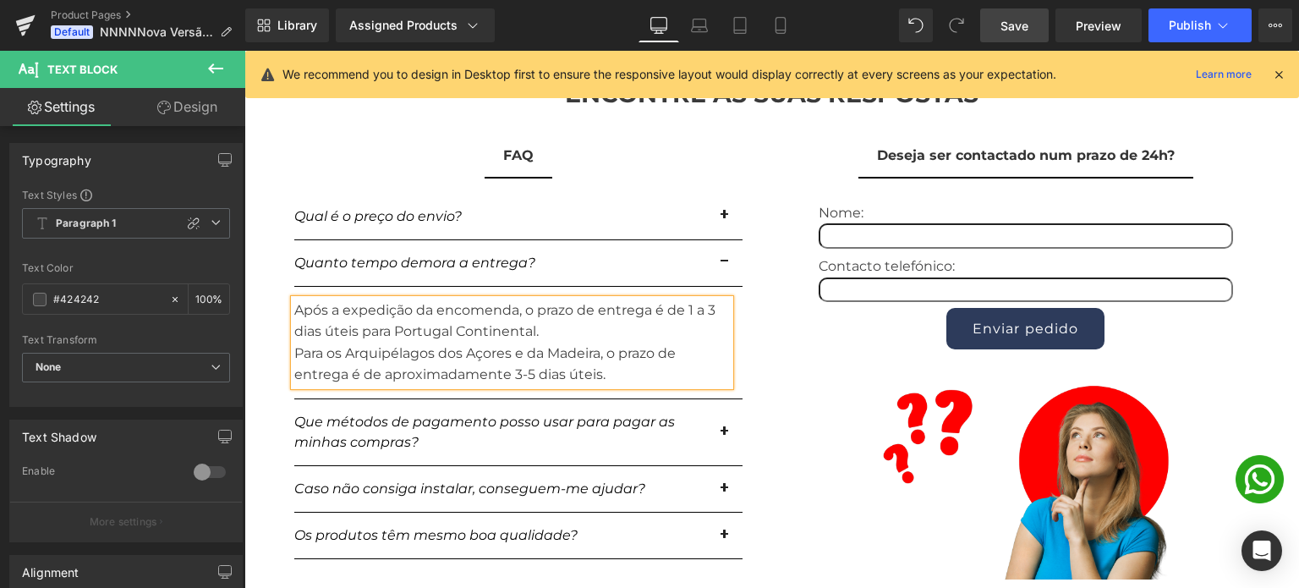
scroll to position [2114, 0]
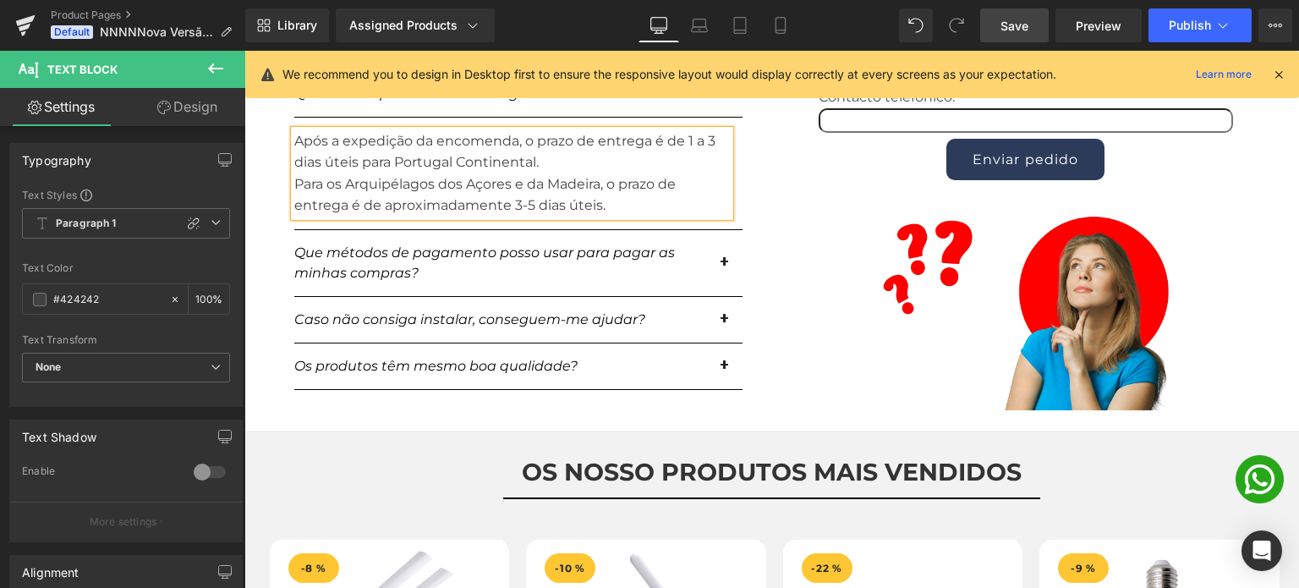
click at [602, 217] on div "Para os Arquipélagos dos Açores e da Madeira, o prazo de entrega é de aproximad…" at bounding box center [512, 194] width 436 height 43
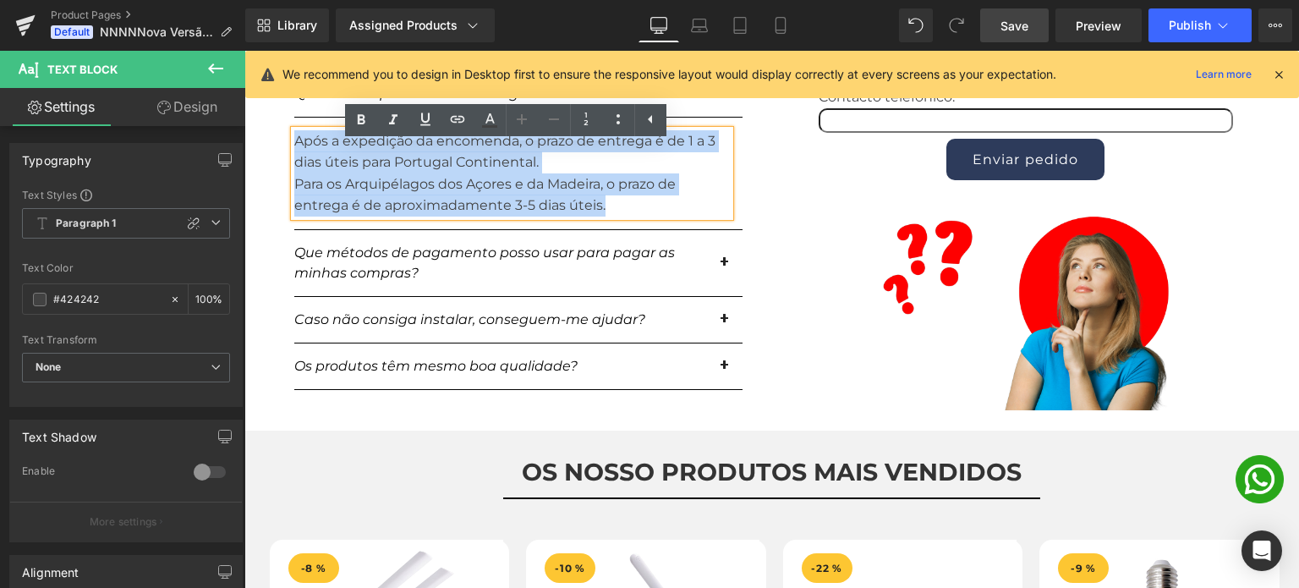
drag, startPoint x: 604, startPoint y: 227, endPoint x: 289, endPoint y: 156, distance: 322.4
click at [294, 156] on div "Após a expedição da encomenda, o prazo de entrega é de 1 a 3 dias úteis para Po…" at bounding box center [512, 173] width 436 height 86
copy div "Após a expedição da encomenda, o prazo de entrega é de 1 a 3 dias úteis para Po…"
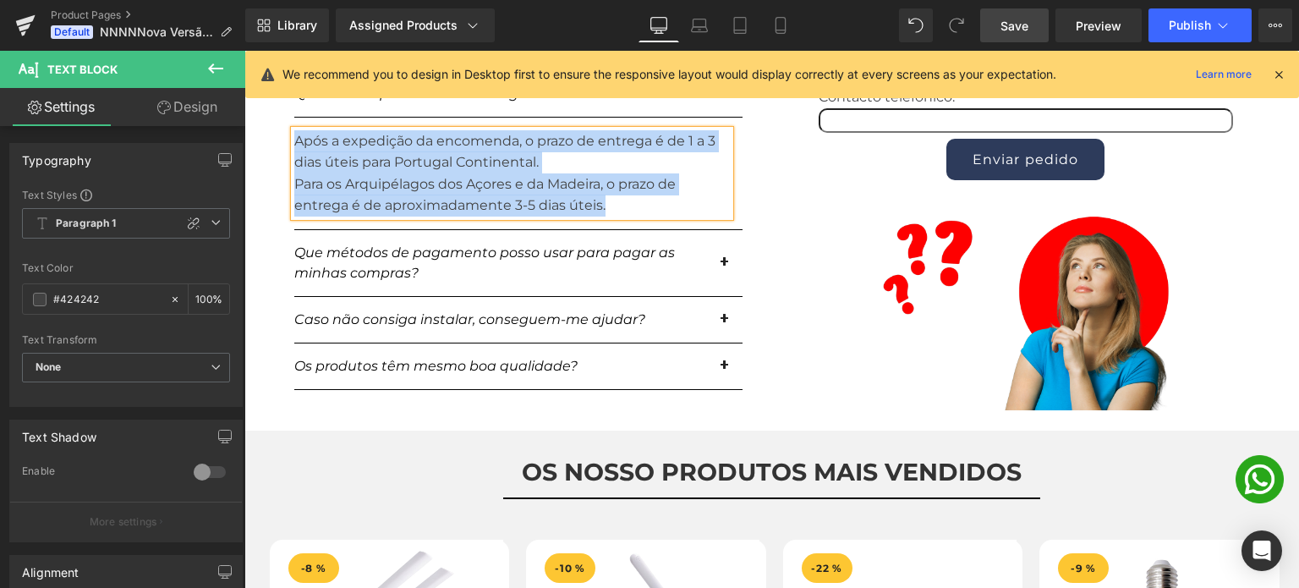
click at [715, 275] on button "button" at bounding box center [726, 263] width 34 height 66
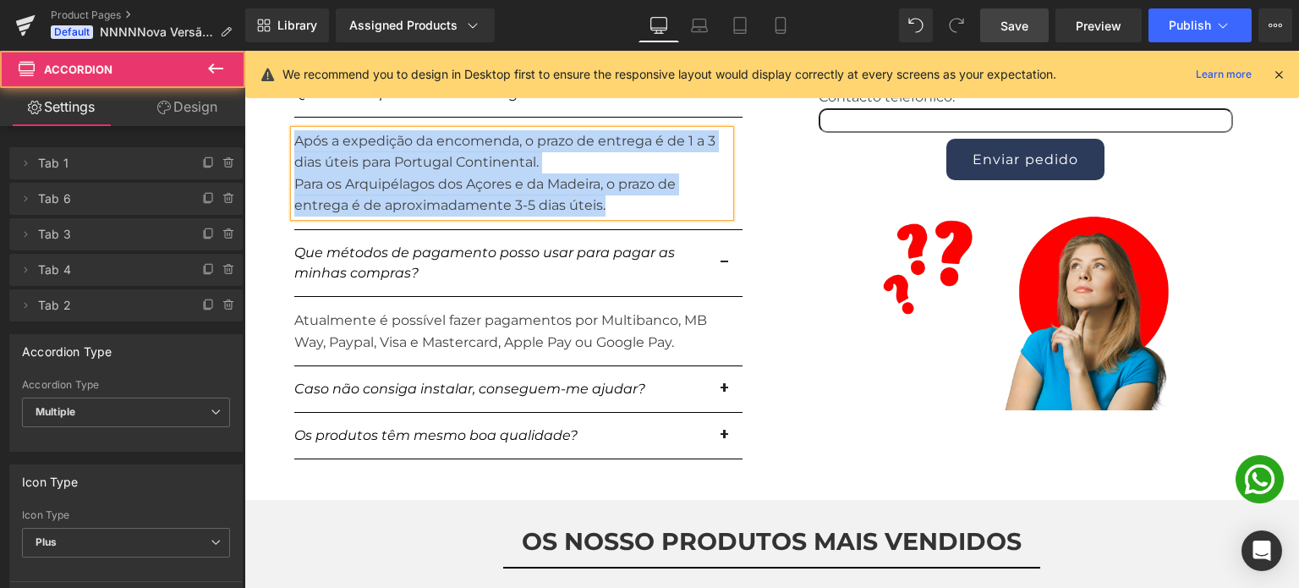
click at [446, 334] on p "Atualmente é possível fazer pagamentos por Multibanco, MB Way, Paypal, Visa e M…" at bounding box center [512, 331] width 436 height 43
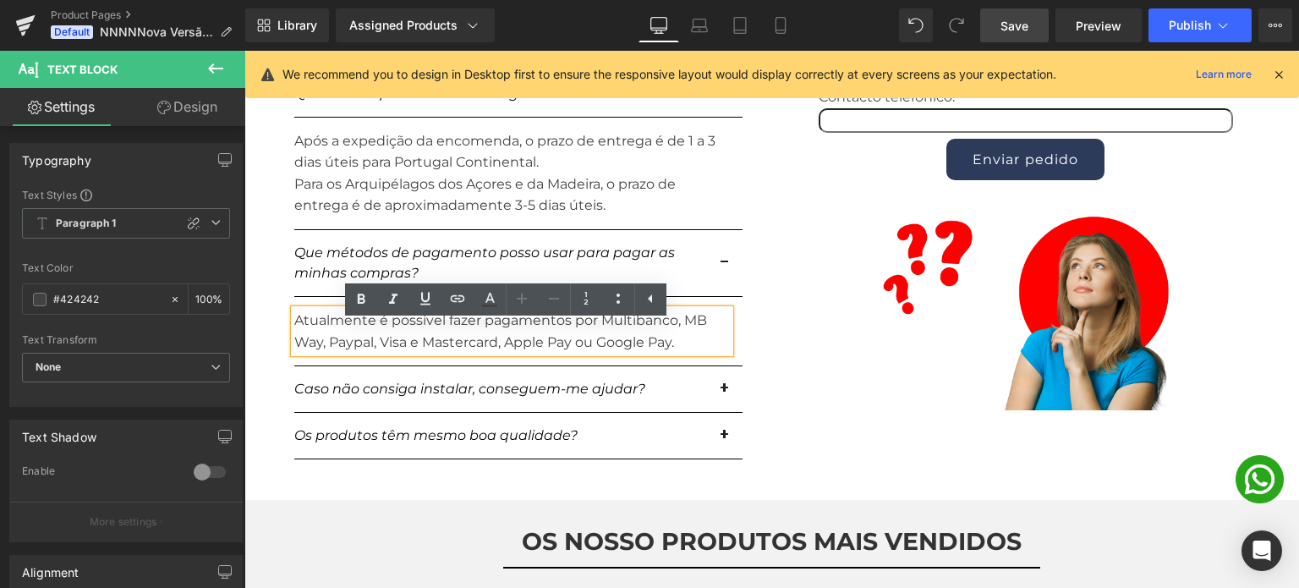
click at [486, 351] on p "Atualmente é possível fazer pagamentos por Multibanco, MB Way, Paypal, Visa e M…" at bounding box center [512, 331] width 436 height 43
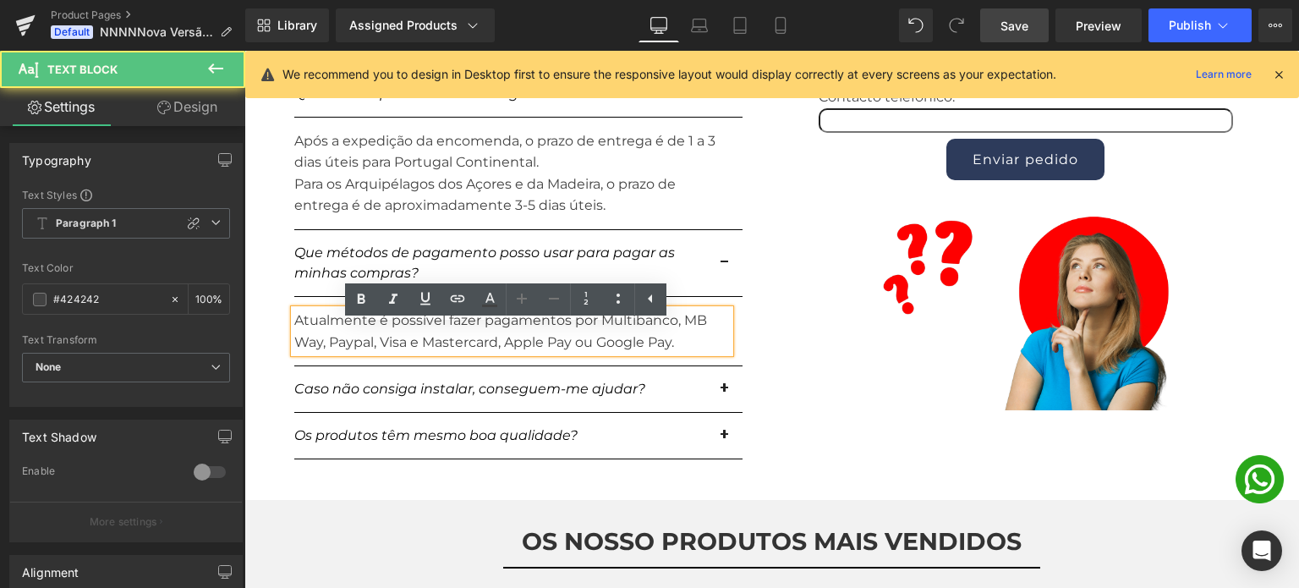
click at [672, 353] on p "Atualmente é possível fazer pagamentos por Multibanco, MB Way, Paypal, Visa e M…" at bounding box center [512, 331] width 436 height 43
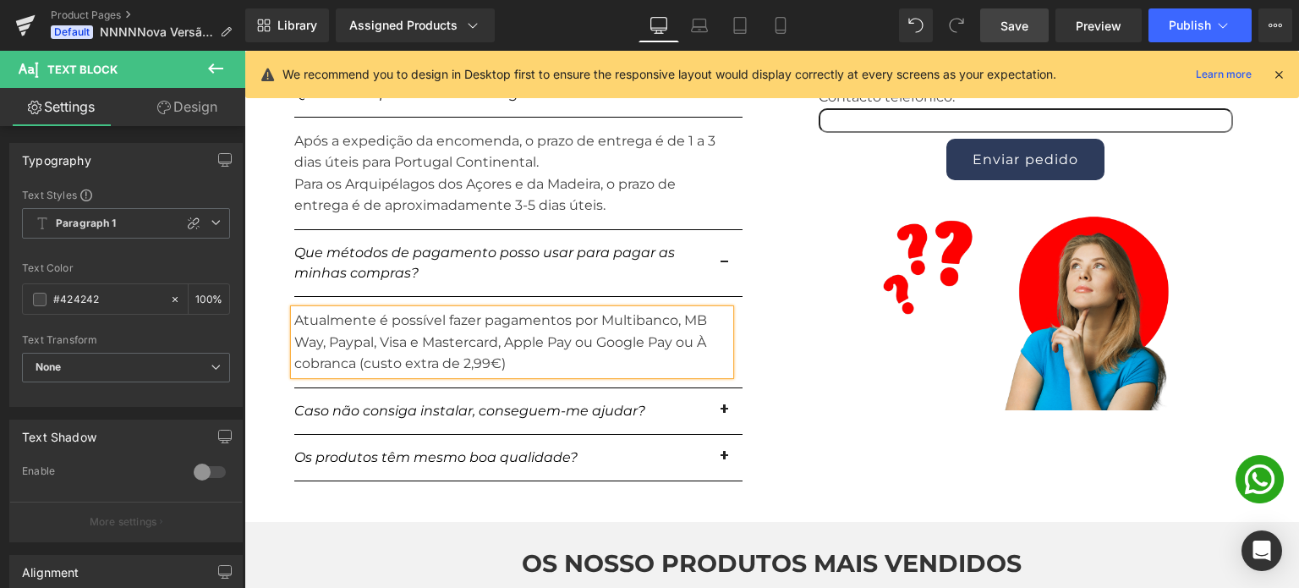
click at [696, 357] on p "Atualmente é possível fazer pagamentos por Multibanco, MB Way, Paypal, Visa e M…" at bounding box center [512, 342] width 436 height 65
click at [581, 361] on p "Atualmente é possível fazer pagamentos por Multibanco, MB Way, Paypal, Visa e M…" at bounding box center [512, 342] width 436 height 65
click at [662, 358] on p "Atualmente é possível fazer pagamentos por Multibanco, MB Way, Paypal, Visa e M…" at bounding box center [512, 342] width 436 height 65
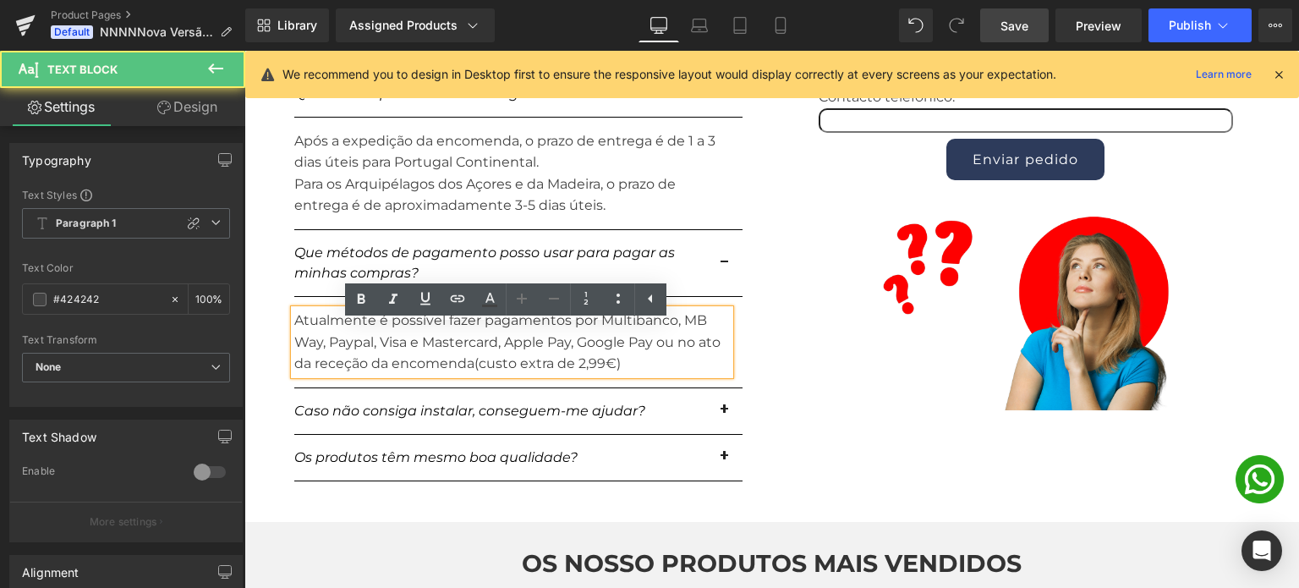
click at [628, 375] on p "Atualmente é possível fazer pagamentos por Multibanco, MB Way, Paypal, Visa e M…" at bounding box center [512, 342] width 436 height 65
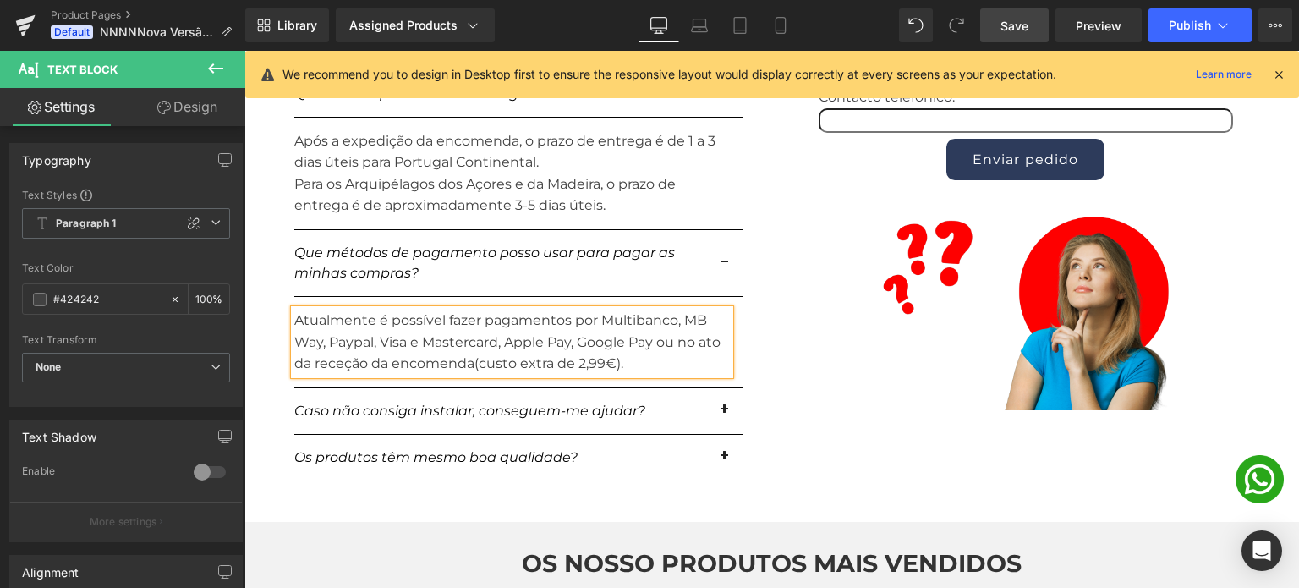
click at [1012, 30] on span "Save" at bounding box center [1015, 26] width 28 height 18
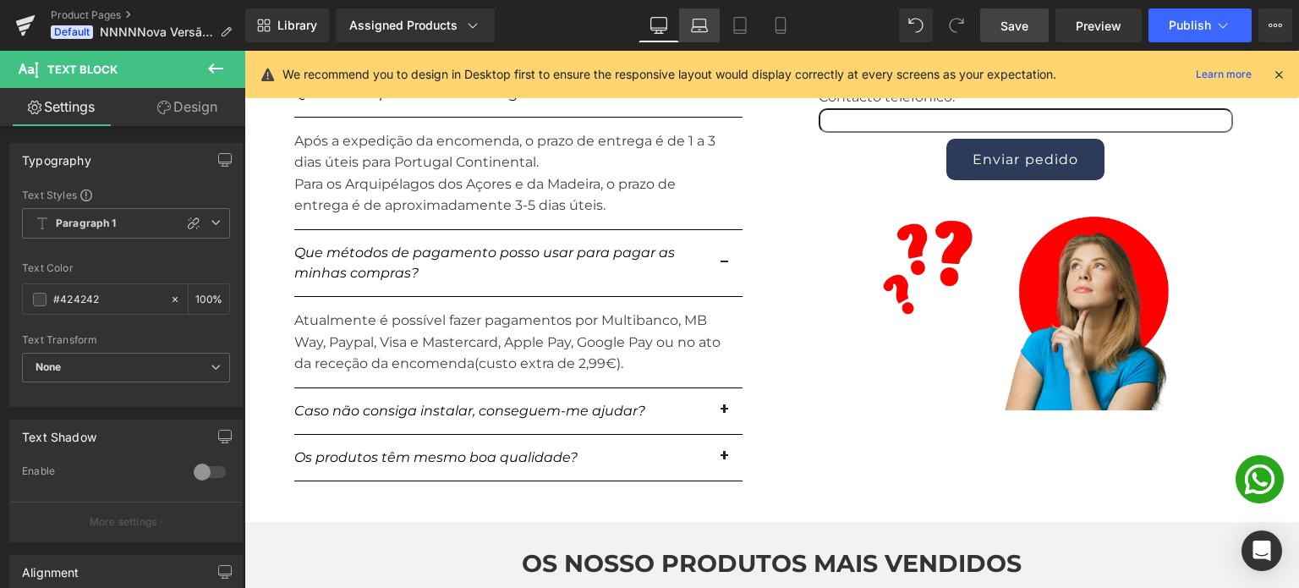
click at [697, 30] on icon at bounding box center [699, 25] width 17 height 17
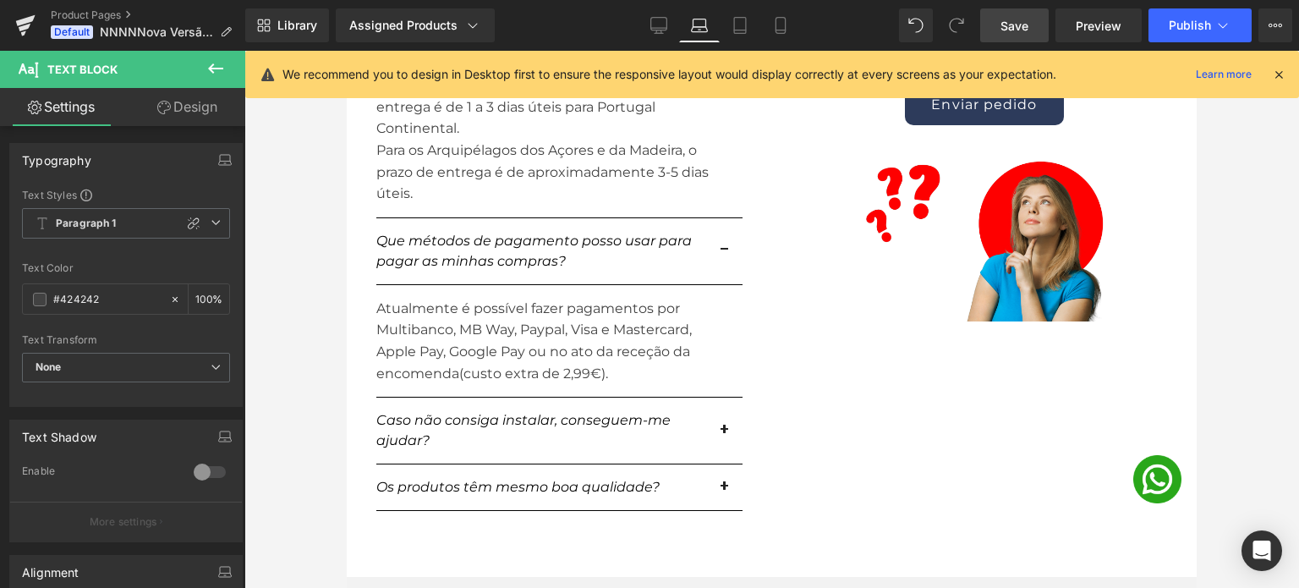
scroll to position [2057, 0]
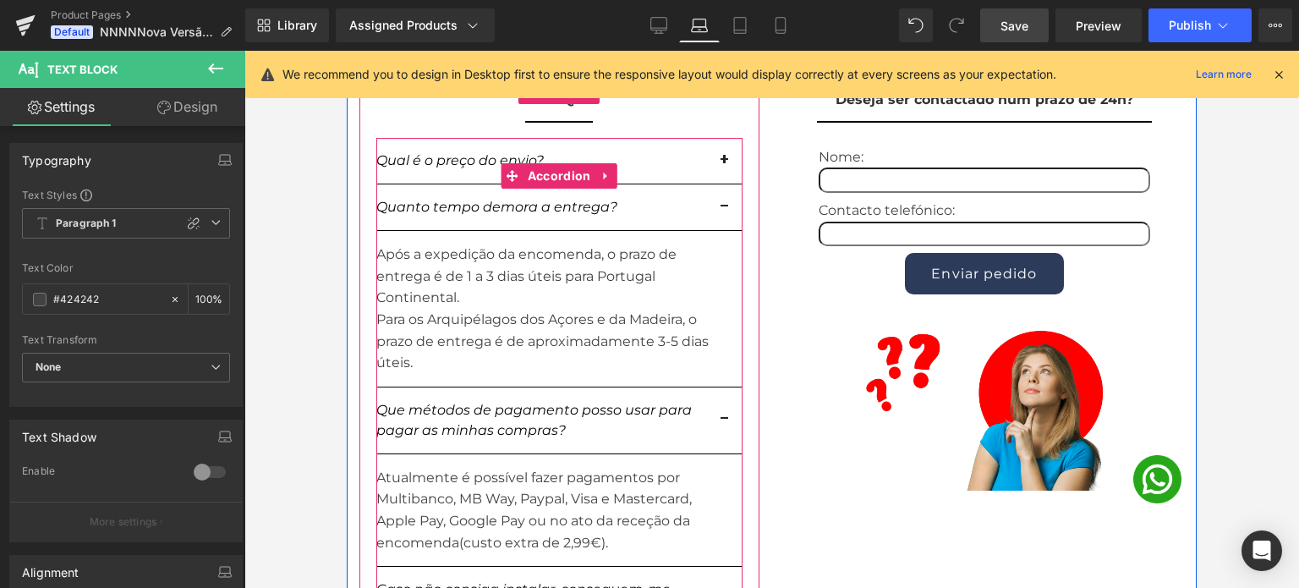
click at [715, 230] on button "button" at bounding box center [726, 207] width 34 height 46
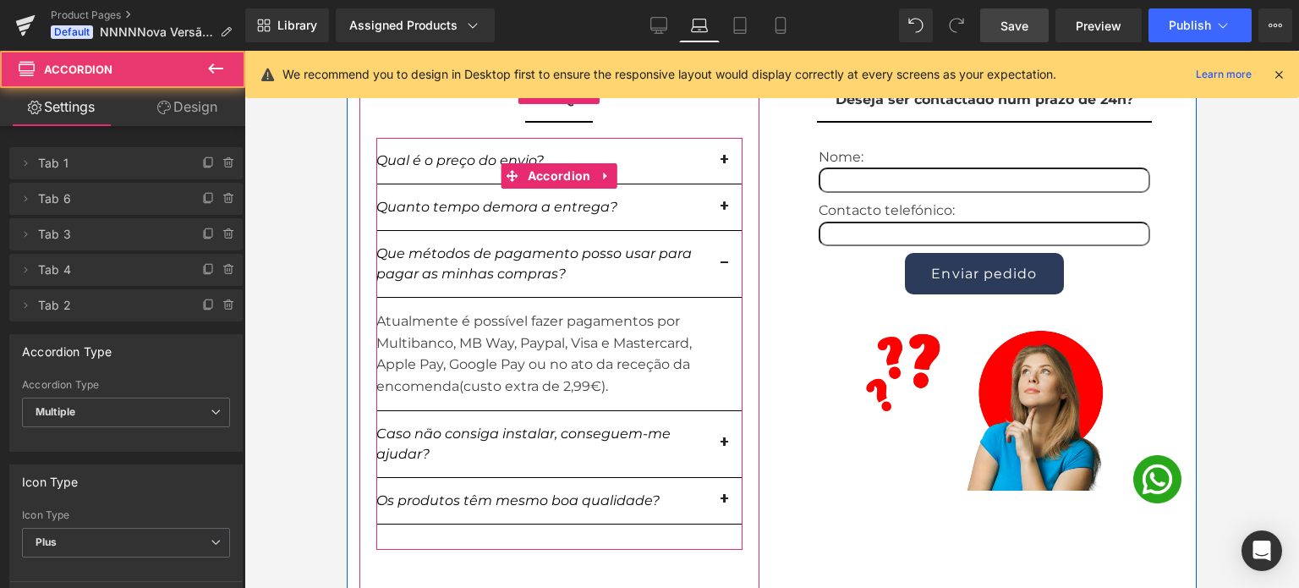
click at [715, 230] on button "button" at bounding box center [726, 207] width 34 height 46
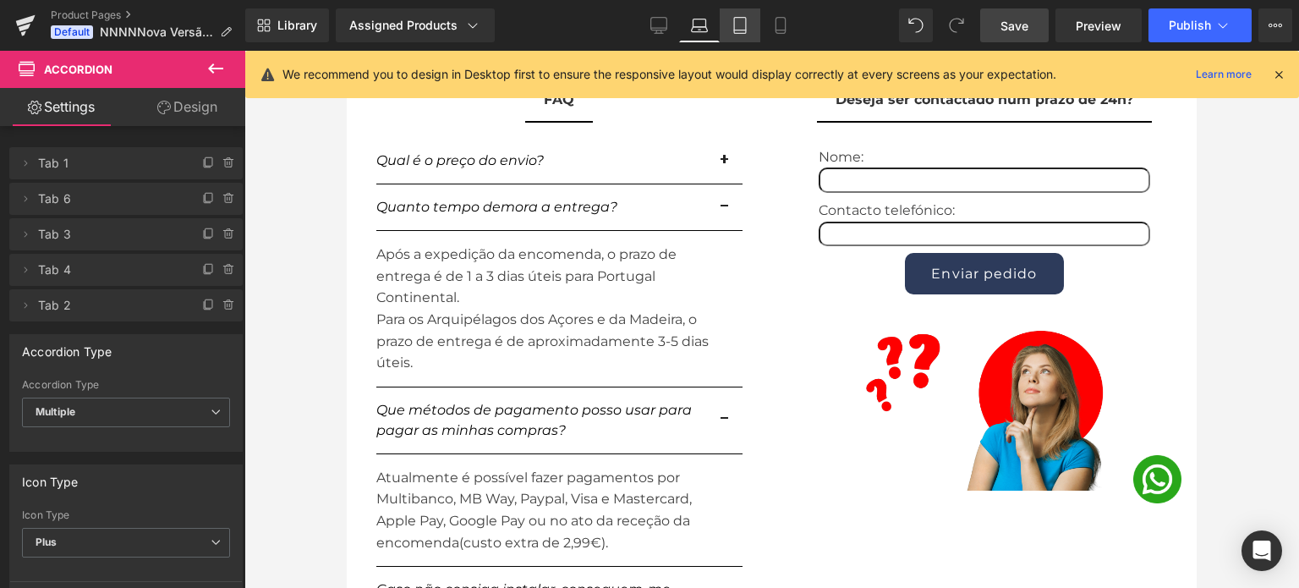
click at [727, 25] on link "Tablet" at bounding box center [740, 25] width 41 height 34
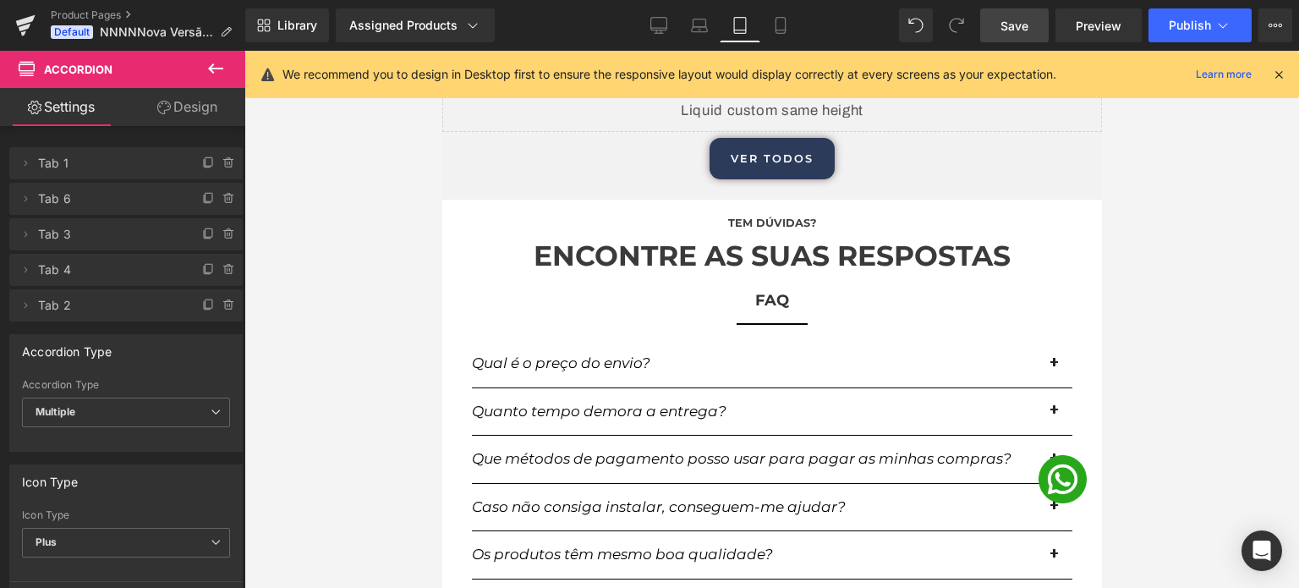
scroll to position [3299, 0]
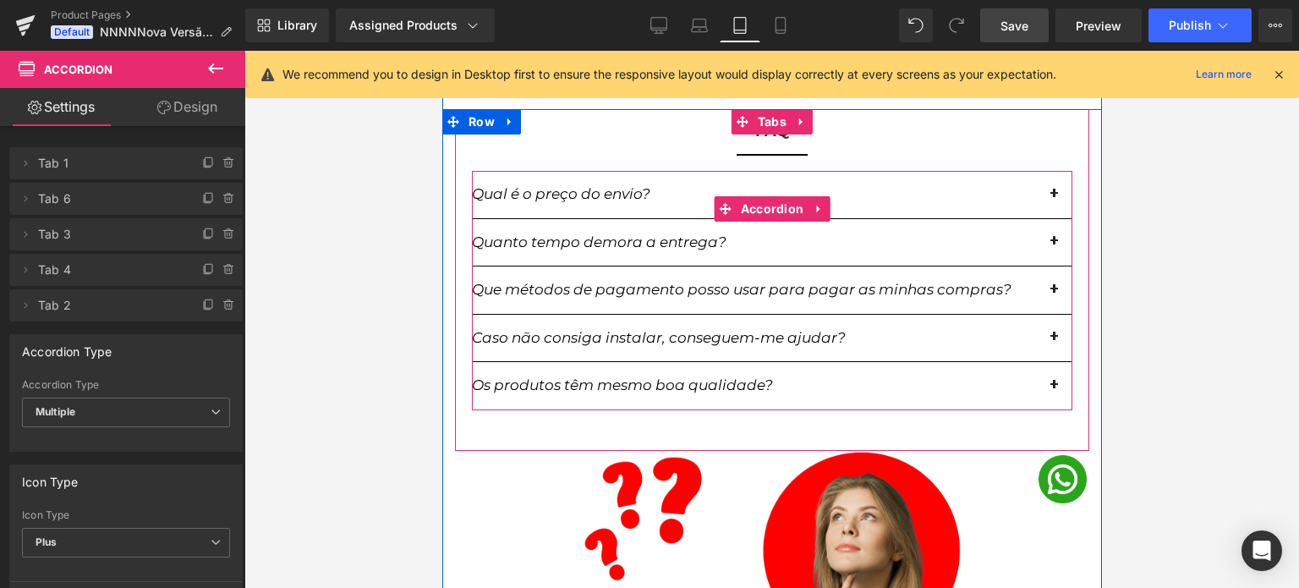
click at [1043, 224] on button "button" at bounding box center [1055, 242] width 34 height 47
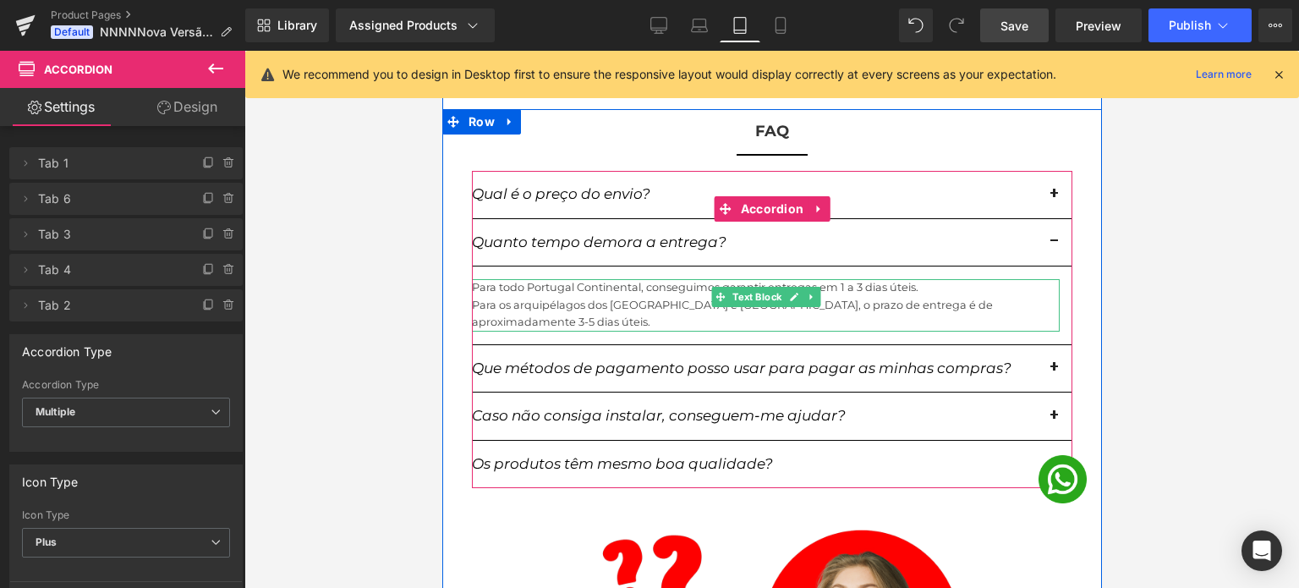
click at [944, 297] on div "Para os arquipélagos dos Açores e da Madeira, o prazo de entrega é de aproximad…" at bounding box center [765, 314] width 588 height 35
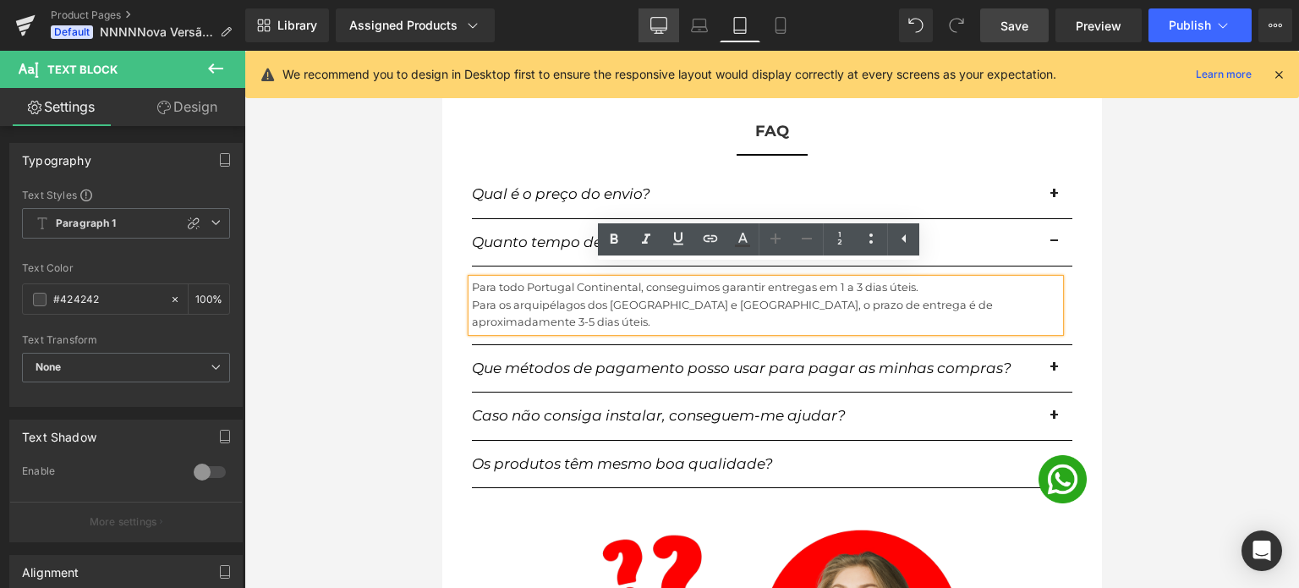
click at [658, 24] on icon at bounding box center [658, 25] width 17 height 17
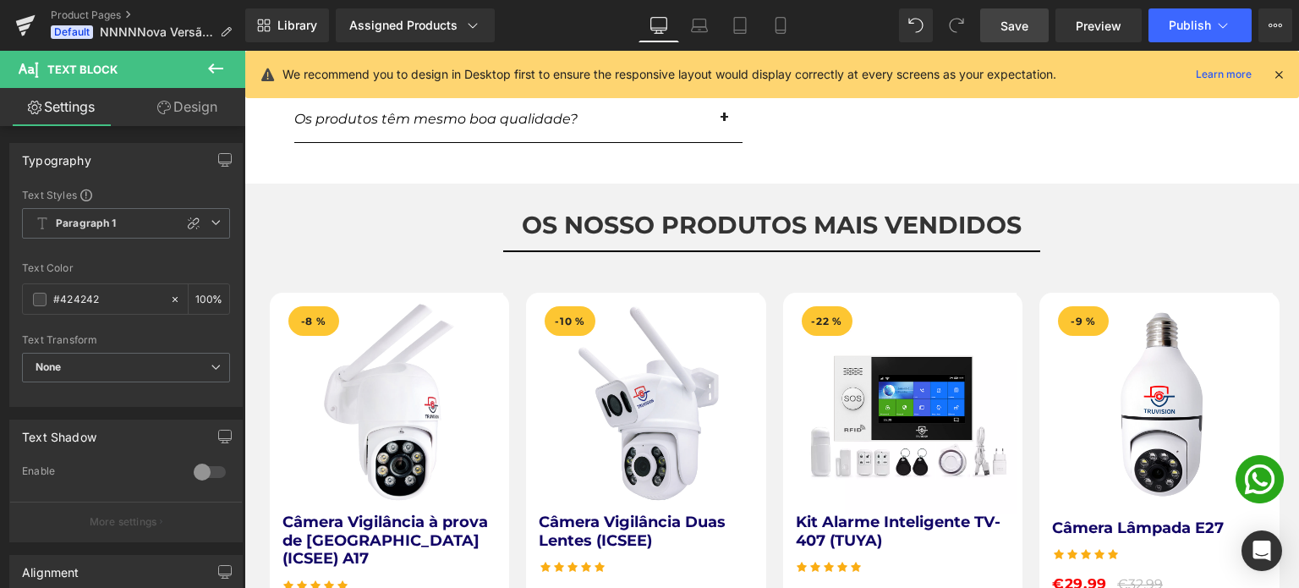
scroll to position [2030, 0]
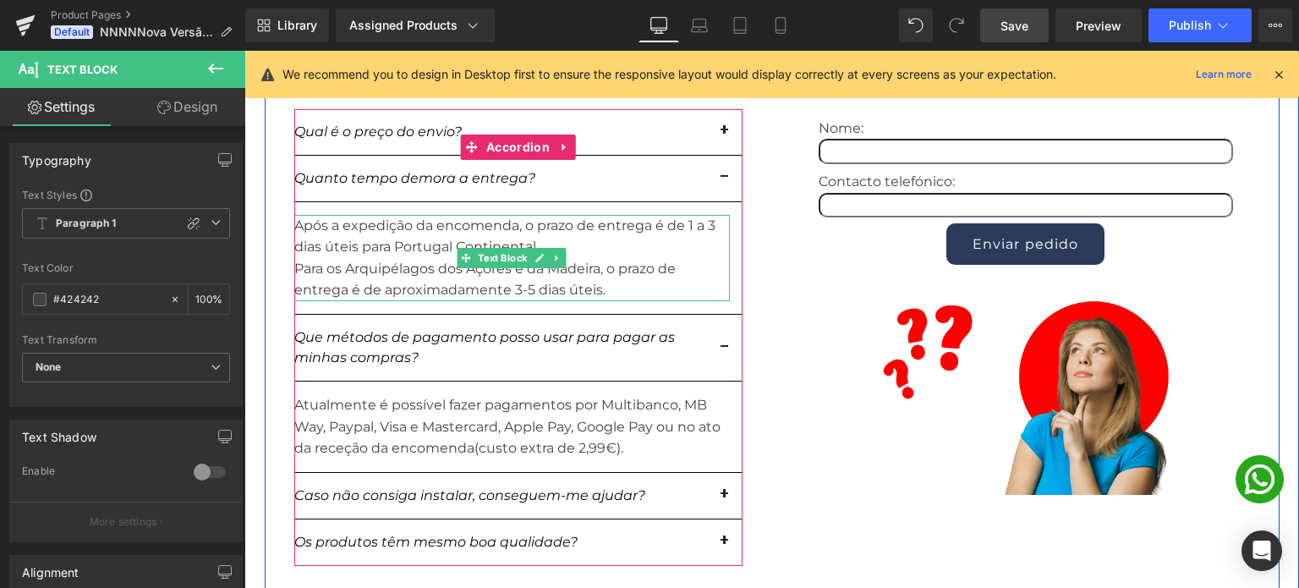
click at [452, 287] on div "Para os Arquipélagos dos Açores e da Madeira, o prazo de entrega é de aproximad…" at bounding box center [512, 279] width 436 height 43
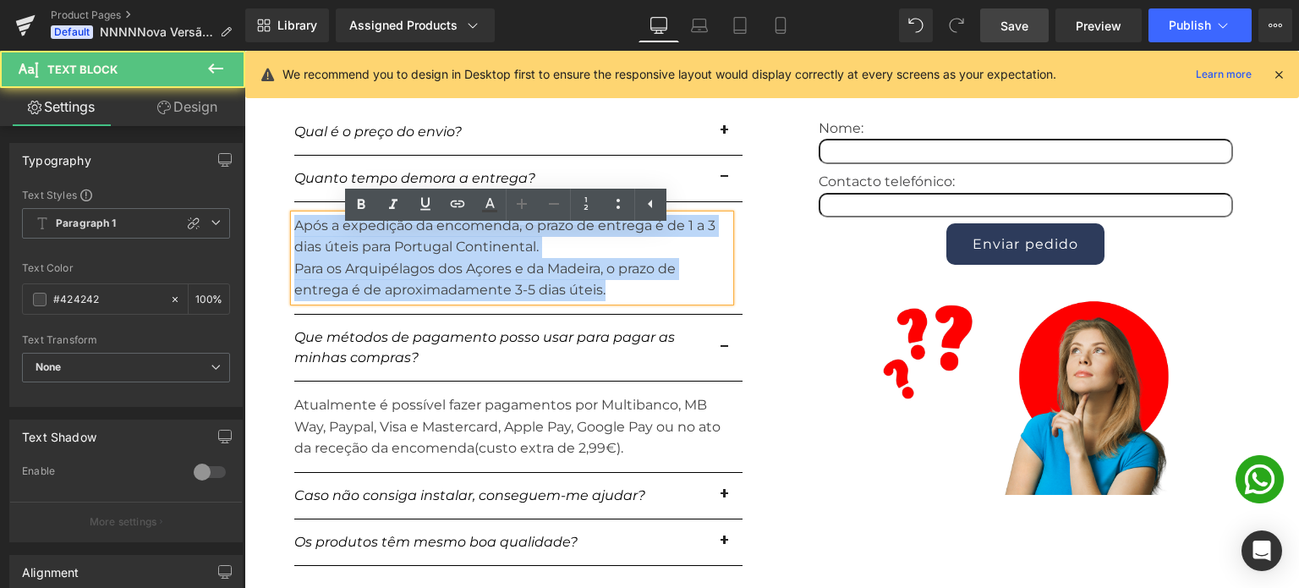
drag, startPoint x: 600, startPoint y: 309, endPoint x: 289, endPoint y: 244, distance: 318.0
click at [294, 244] on div "Após a expedição da encomenda, o prazo de entrega é de 1 a 3 dias úteis para Po…" at bounding box center [512, 258] width 436 height 86
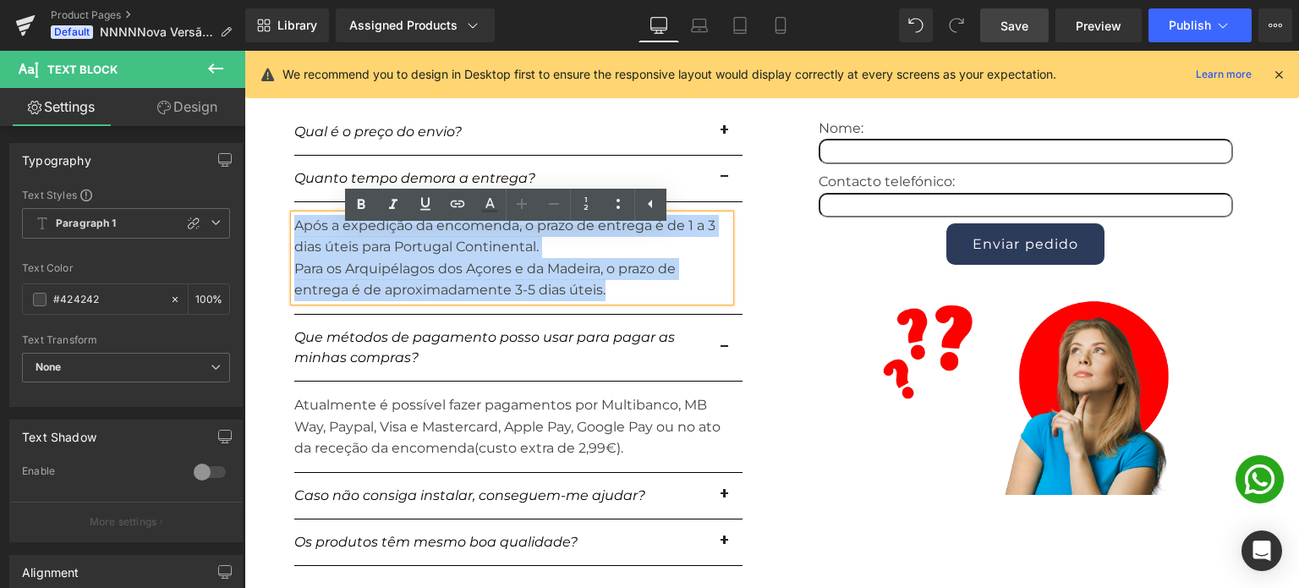
copy div "Após a expedição da encomenda, o prazo de entrega é de 1 a 3 dias úteis para Po…"
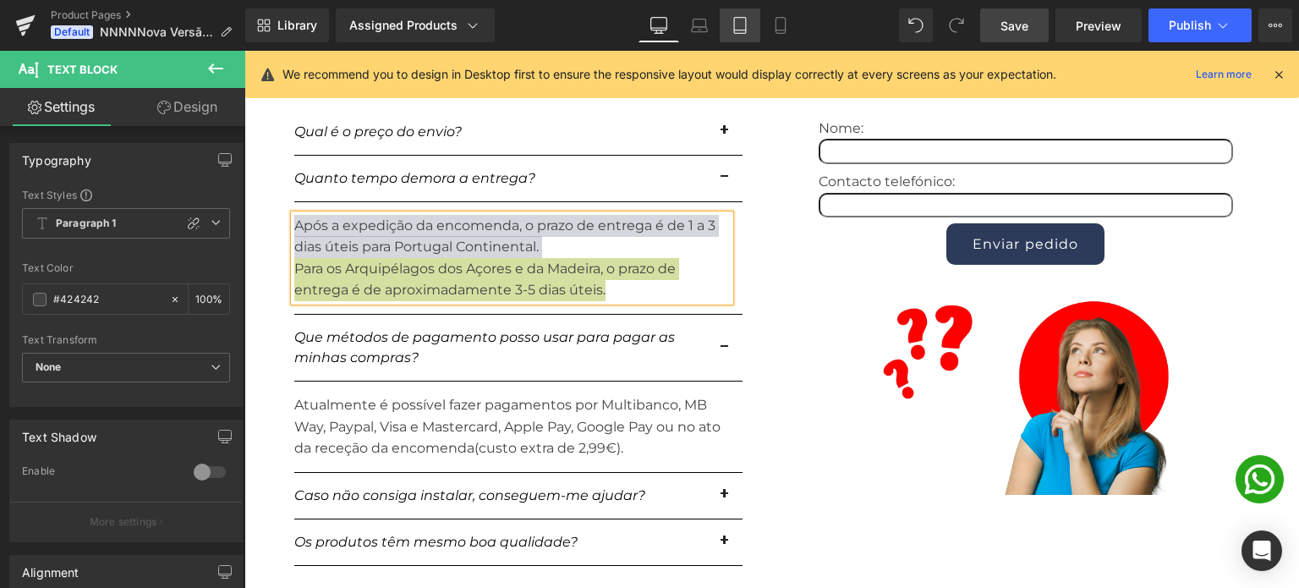
click at [733, 24] on icon at bounding box center [740, 25] width 17 height 17
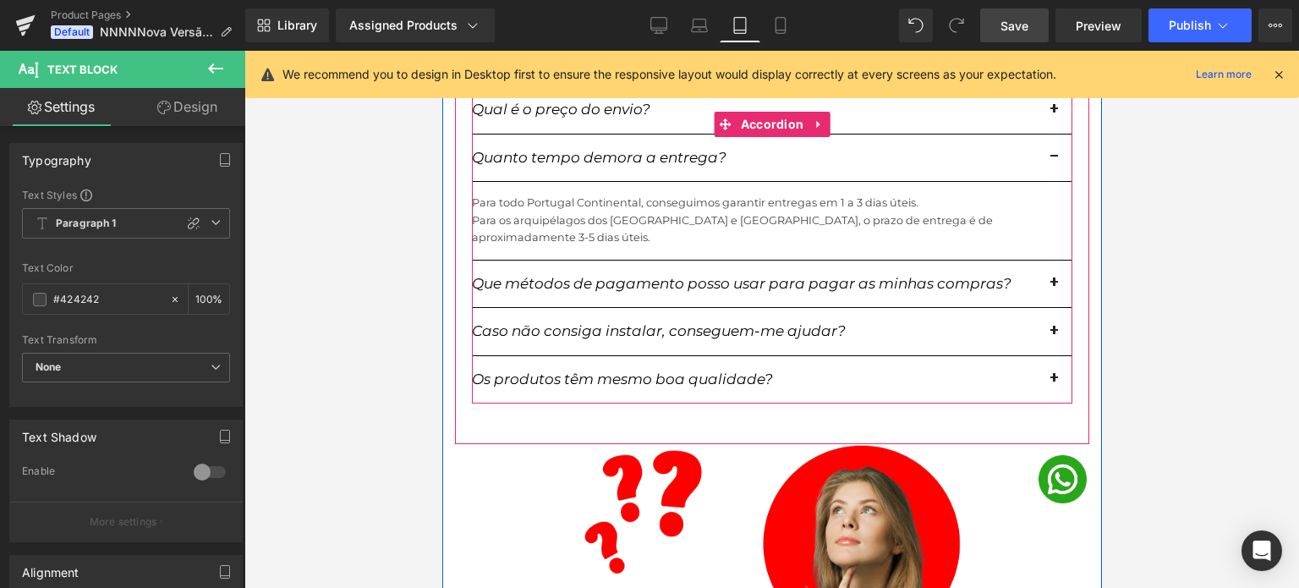
scroll to position [3299, 0]
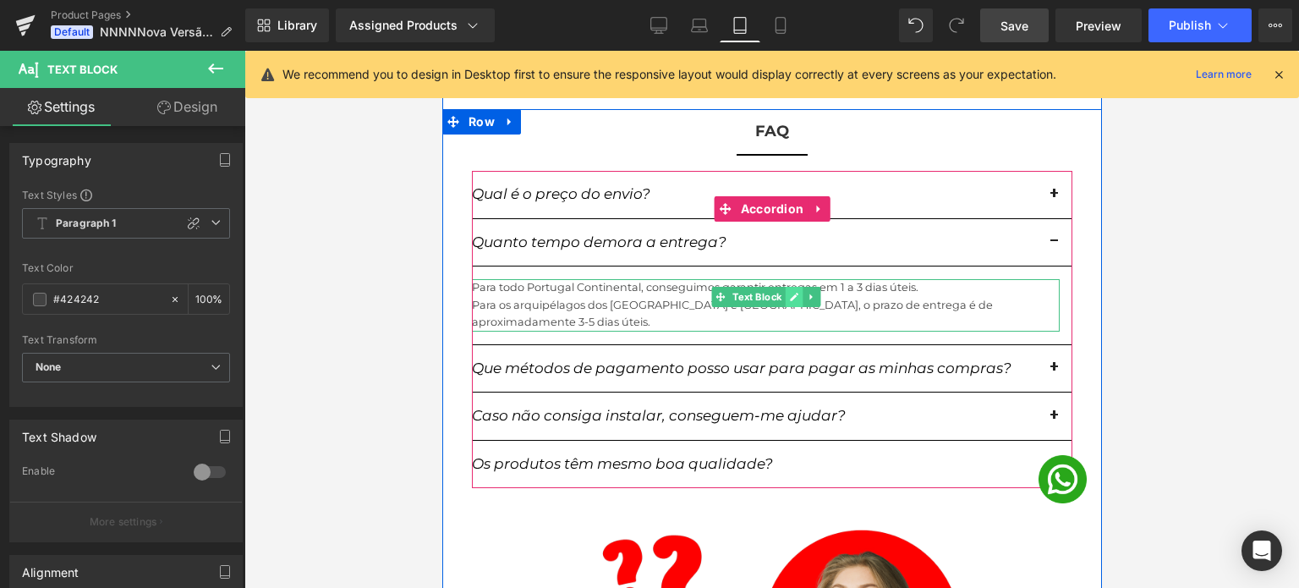
click at [788, 292] on icon at bounding box center [792, 297] width 9 height 10
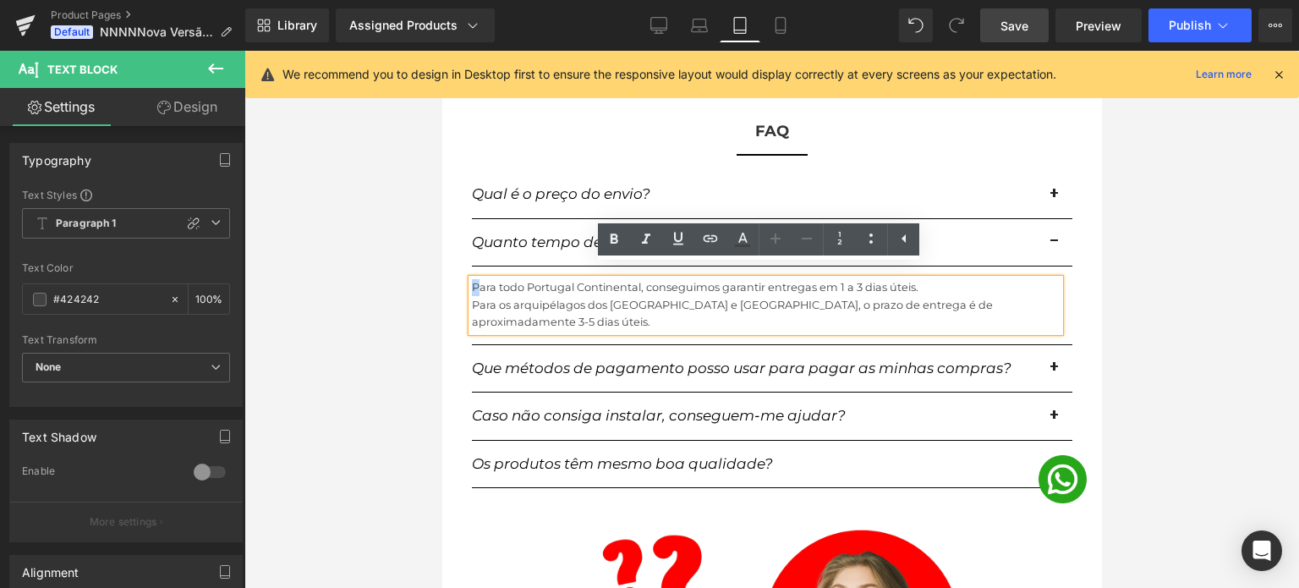
drag, startPoint x: 1009, startPoint y: 294, endPoint x: 459, endPoint y: 283, distance: 549.9
click at [459, 283] on div "Qual é o preço do envio? Text Block No caso de envios para Portugal Continental…" at bounding box center [771, 340] width 634 height 373
click at [471, 279] on div "Para todo Portugal Continental, conseguimos garantir entregas em 1 a 3 dias úte…" at bounding box center [765, 305] width 588 height 52
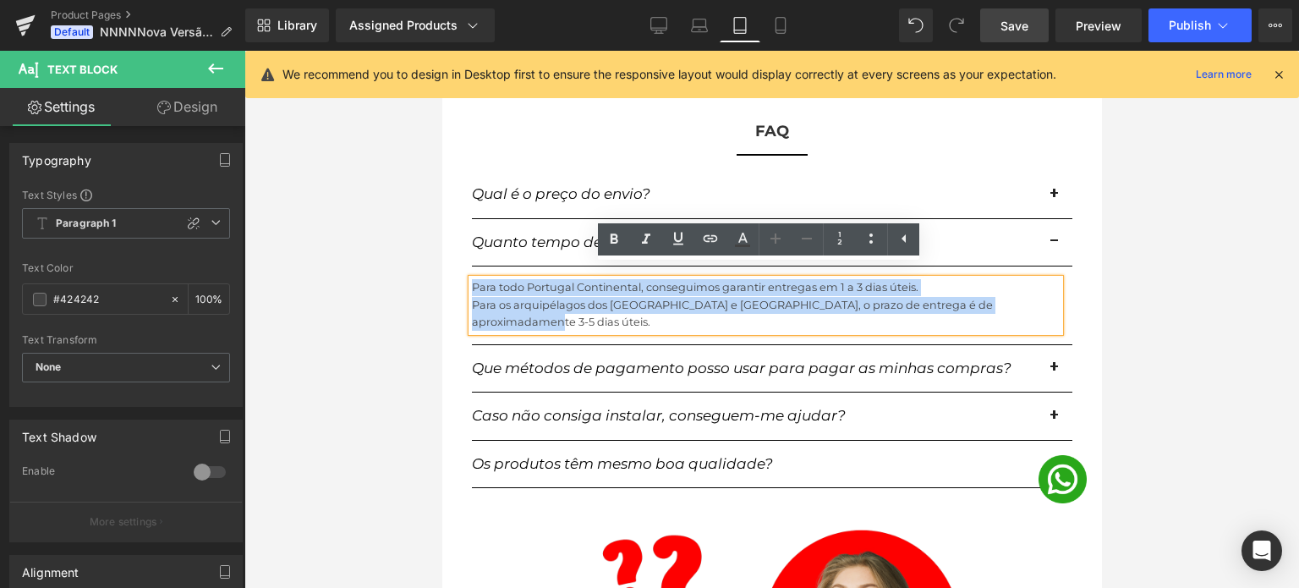
drag, startPoint x: 464, startPoint y: 273, endPoint x: 1029, endPoint y: 296, distance: 565.4
click at [1029, 296] on div "Para todo Portugal Continental, conseguimos garantir entregas em 1 a 3 dias úte…" at bounding box center [765, 305] width 588 height 52
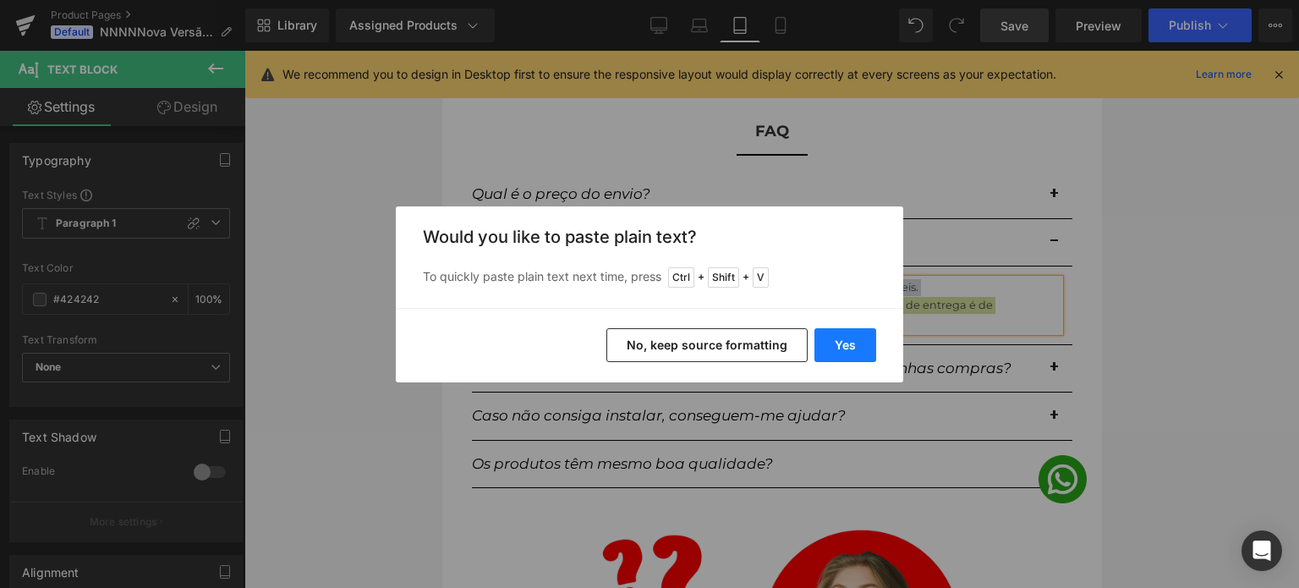
click at [829, 341] on button "Yes" at bounding box center [845, 345] width 62 height 34
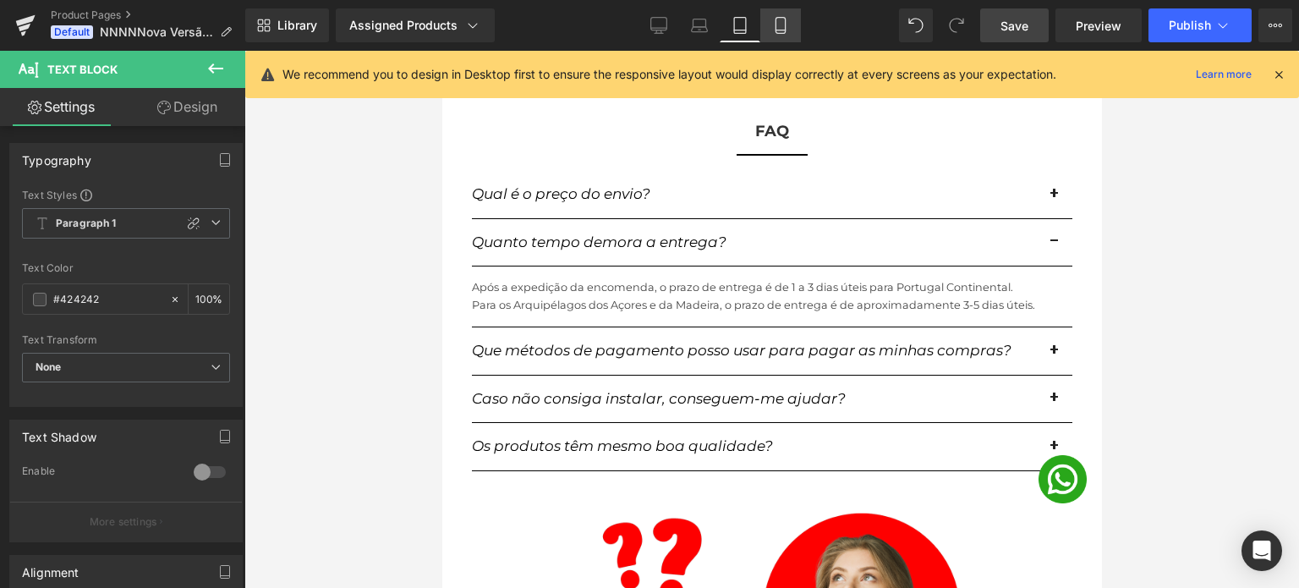
drag, startPoint x: 792, startPoint y: 28, endPoint x: 796, endPoint y: 40, distance: 12.6
click at [792, 28] on link "Mobile" at bounding box center [780, 25] width 41 height 34
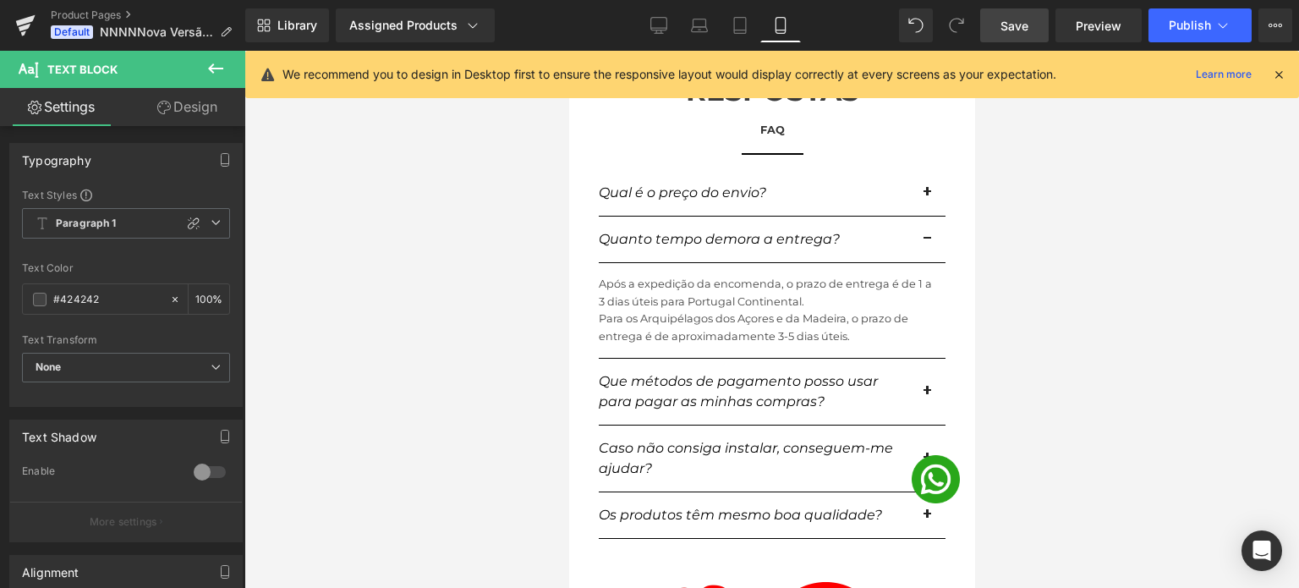
scroll to position [3251, 0]
drag, startPoint x: 701, startPoint y: 30, endPoint x: 356, endPoint y: 119, distance: 356.5
click at [701, 30] on icon at bounding box center [699, 25] width 17 height 17
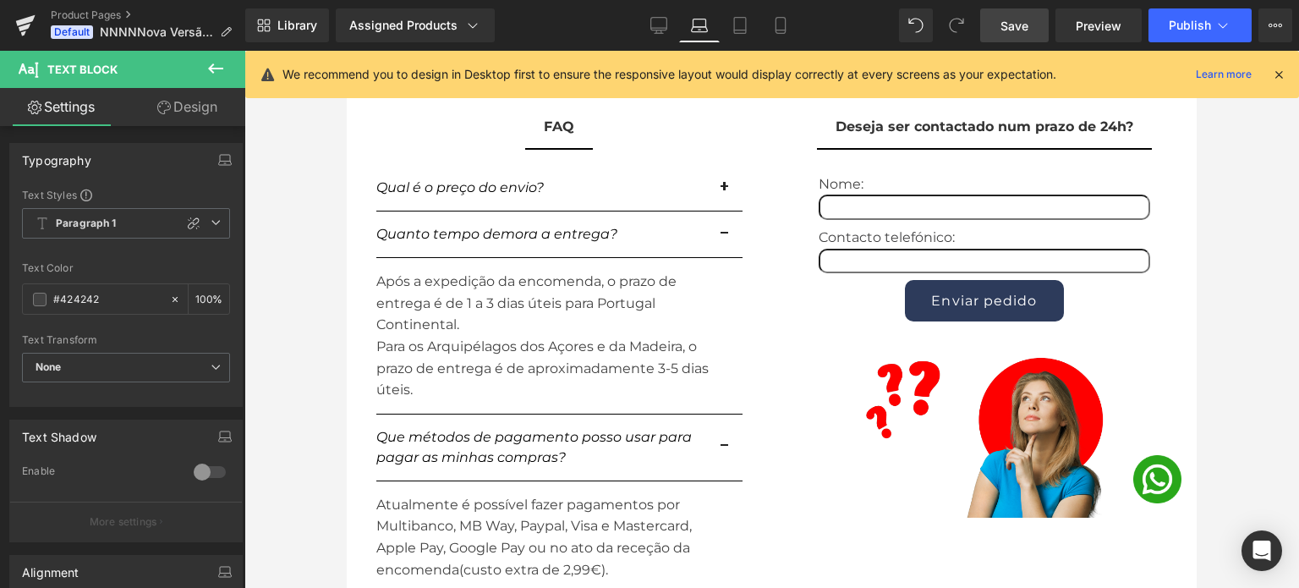
scroll to position [2199, 0]
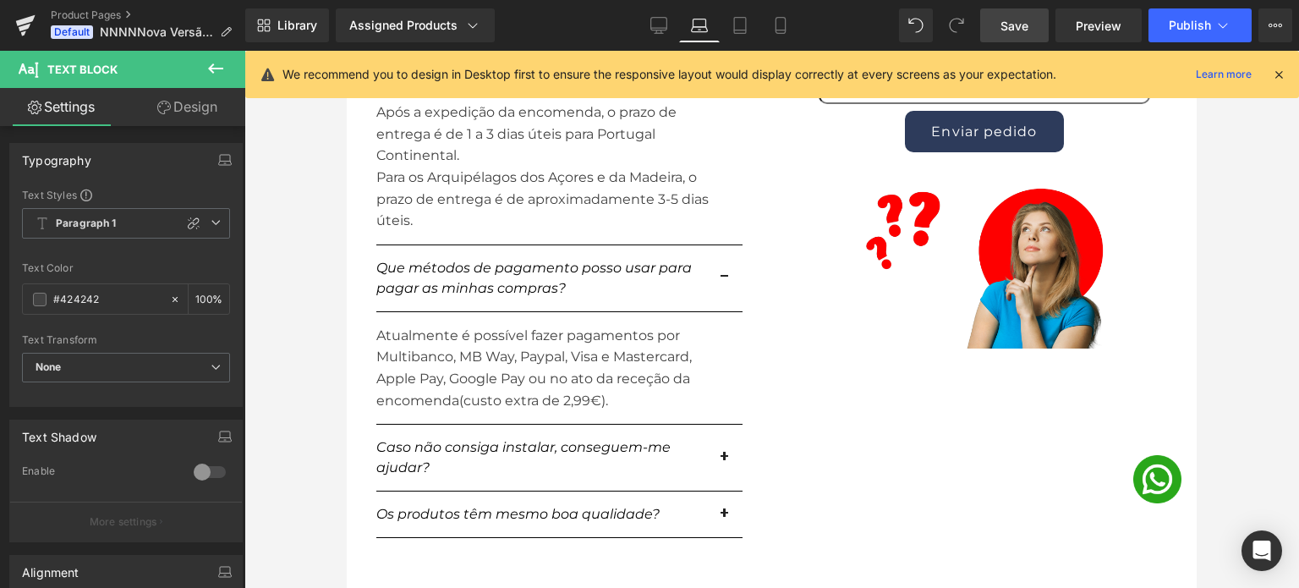
drag, startPoint x: 507, startPoint y: 405, endPoint x: 520, endPoint y: 405, distance: 12.7
click at [507, 405] on div "Atualmente é possível fazer pagamentos por Multibanco, MB Way, Paypal, Visa e M…" at bounding box center [553, 368] width 354 height 86
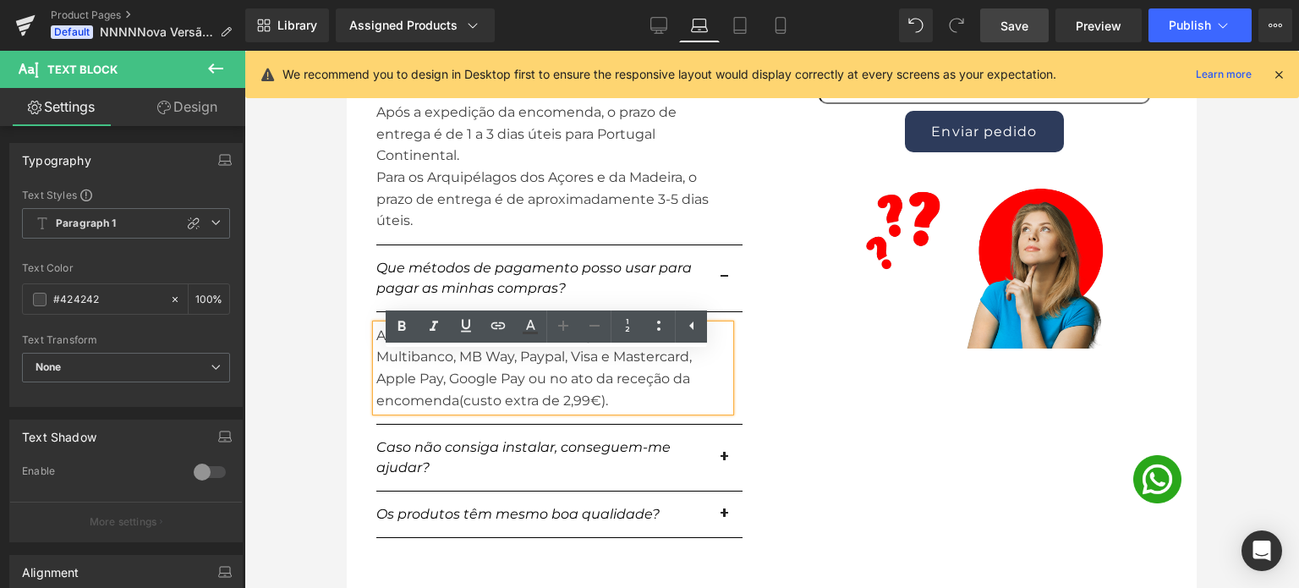
drag, startPoint x: 622, startPoint y: 425, endPoint x: 371, endPoint y: 365, distance: 257.4
click at [376, 365] on p "Atualmente é possível fazer pagamentos por Multibanco, MB Way, Paypal, Visa e M…" at bounding box center [553, 368] width 354 height 86
copy p "Atualmente é possível fazer pagamentos por Multibanco, MB Way, Paypal, Visa e M…"
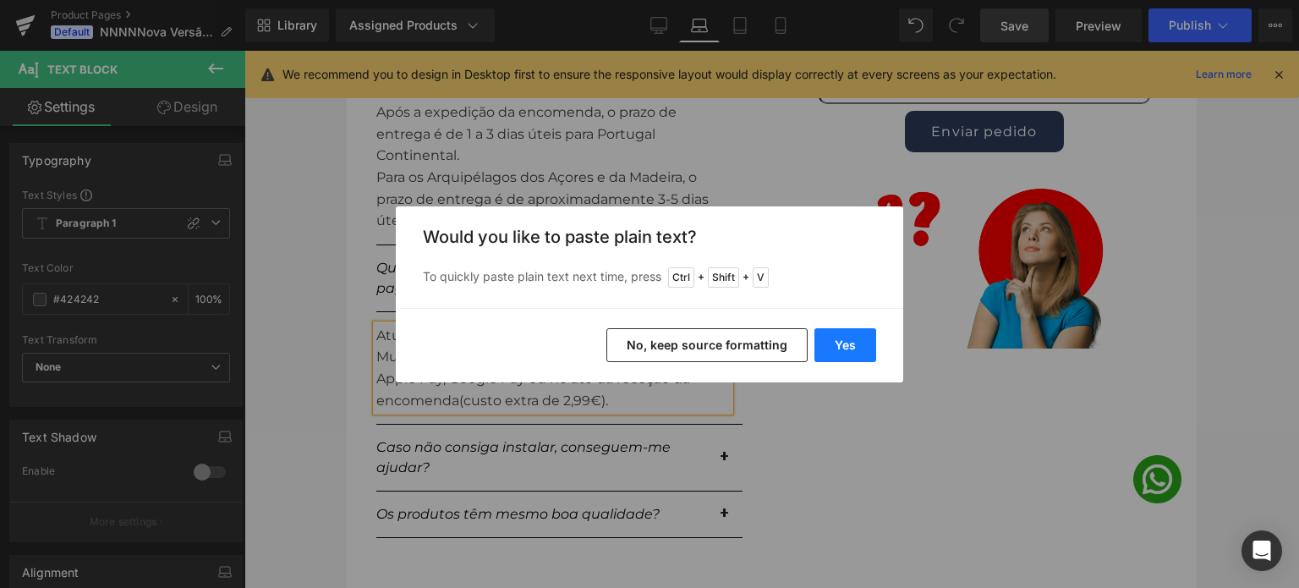
click at [834, 344] on button "Yes" at bounding box center [845, 345] width 62 height 34
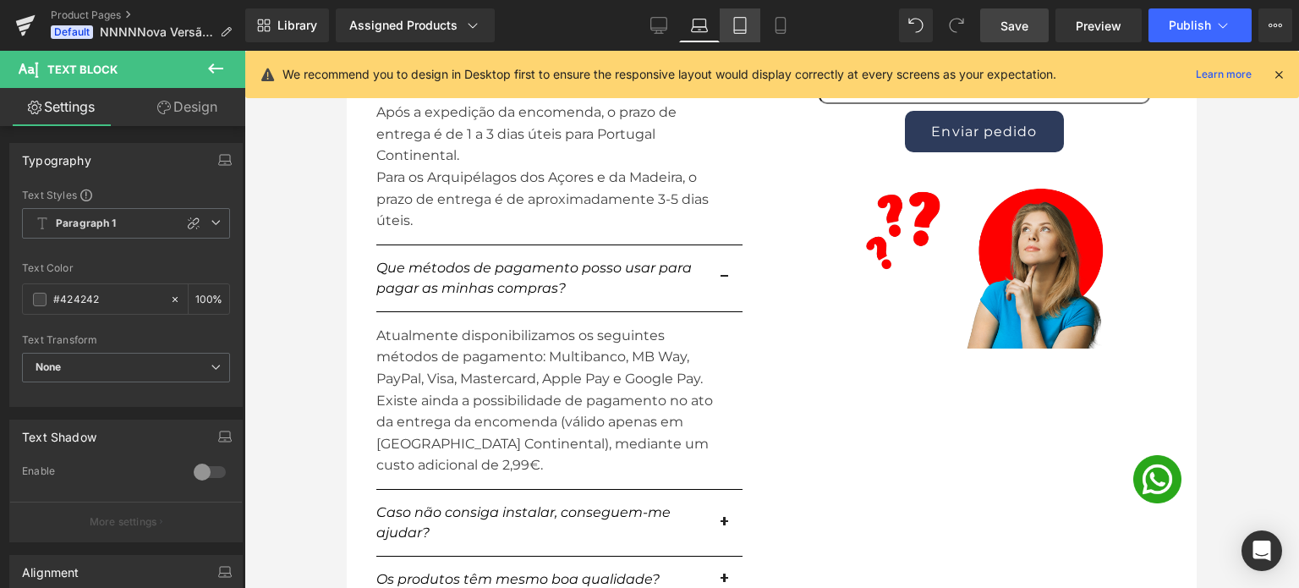
click at [732, 25] on icon at bounding box center [740, 25] width 17 height 17
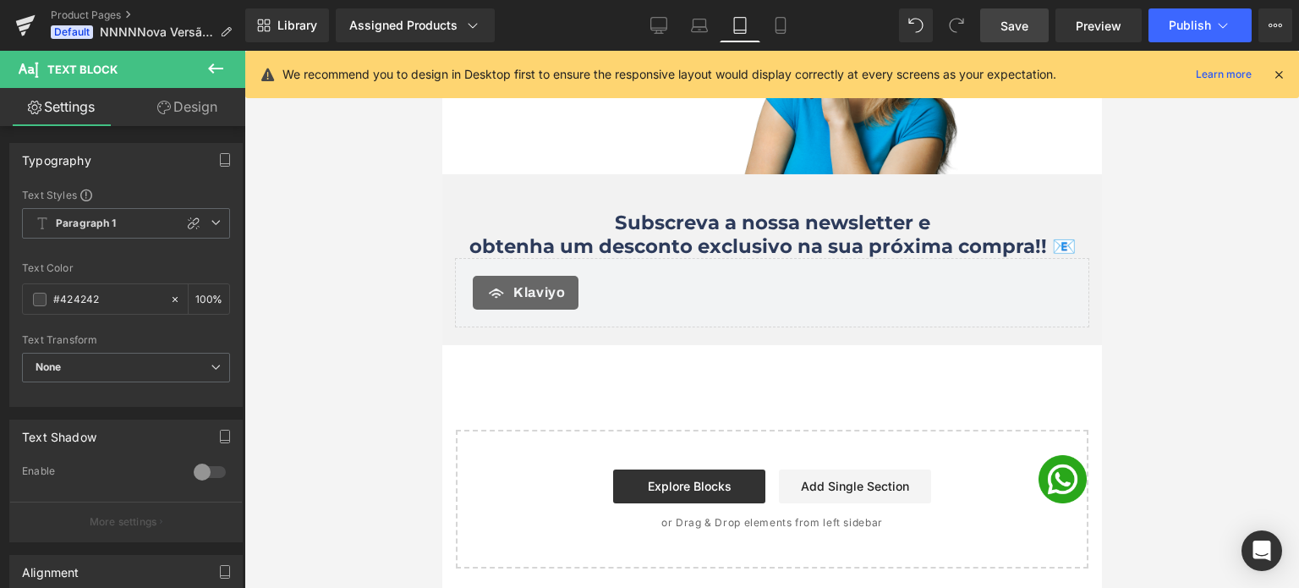
scroll to position [3299, 0]
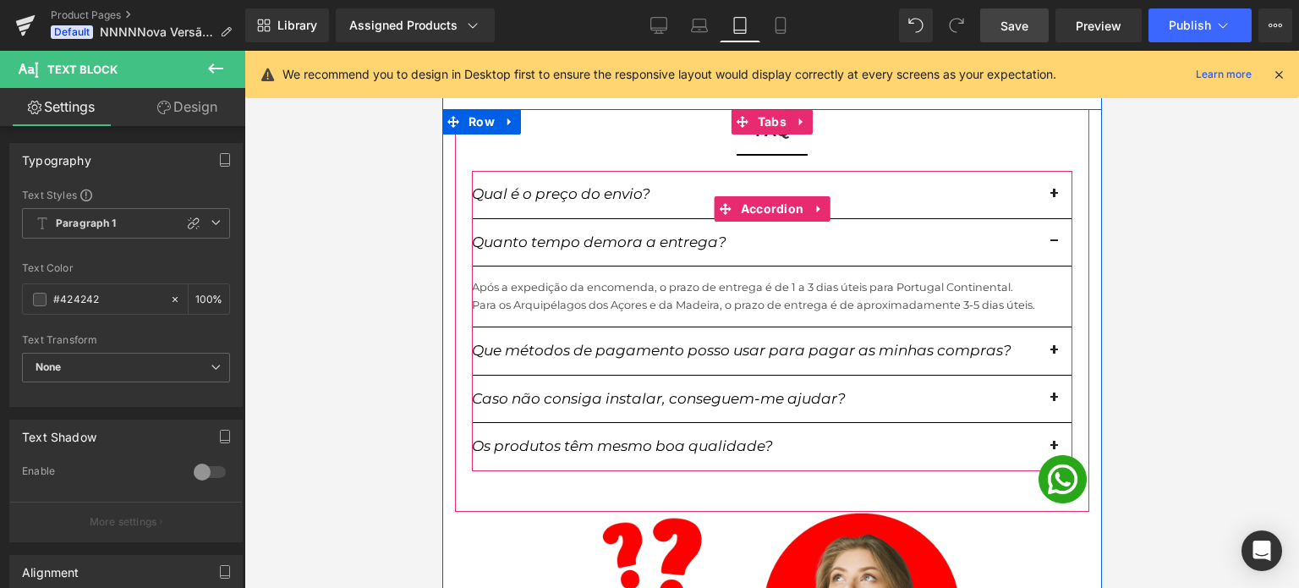
click at [1041, 338] on button "button" at bounding box center [1055, 350] width 34 height 47
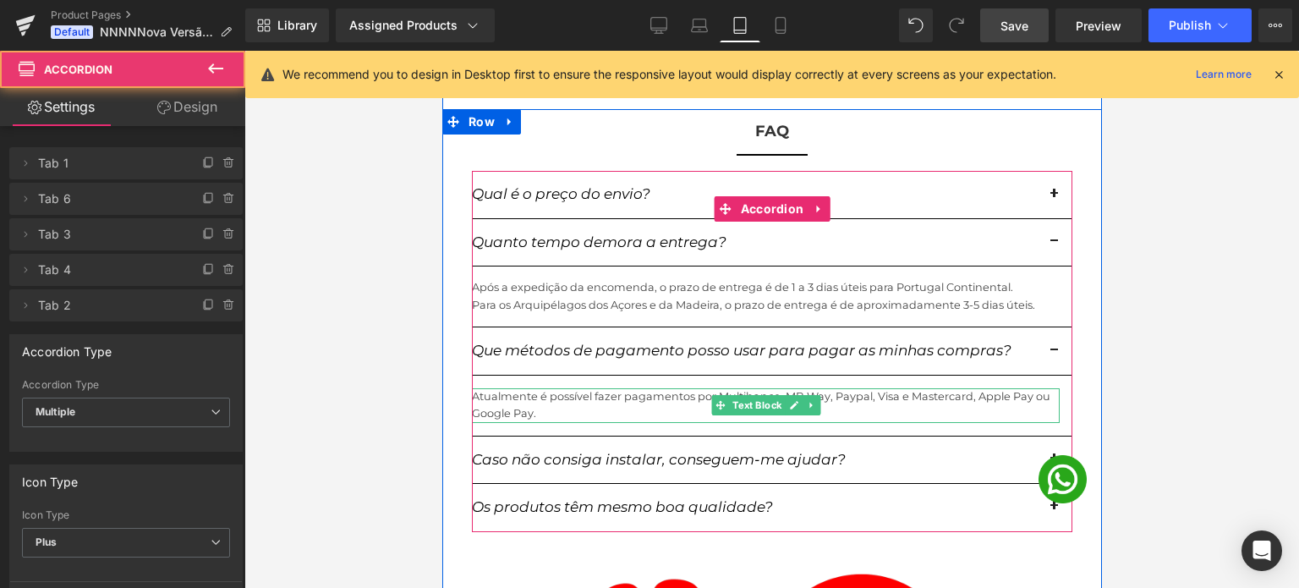
click at [538, 392] on p "Atualmente é possível fazer pagamentos por Multibanco, MB Way, Paypal, Visa e M…" at bounding box center [765, 405] width 588 height 35
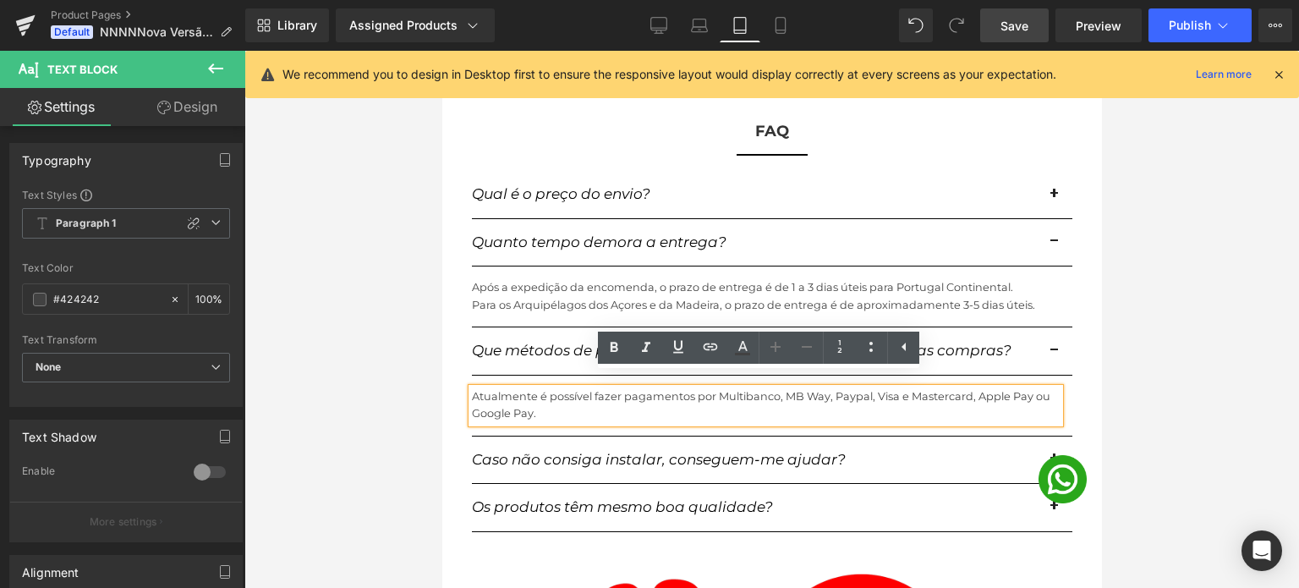
drag, startPoint x: 532, startPoint y: 402, endPoint x: 463, endPoint y: 385, distance: 71.4
click at [471, 388] on div "Atualmente é possível fazer pagamentos por Multibanco, MB Way, Paypal, Visa e M…" at bounding box center [765, 405] width 588 height 35
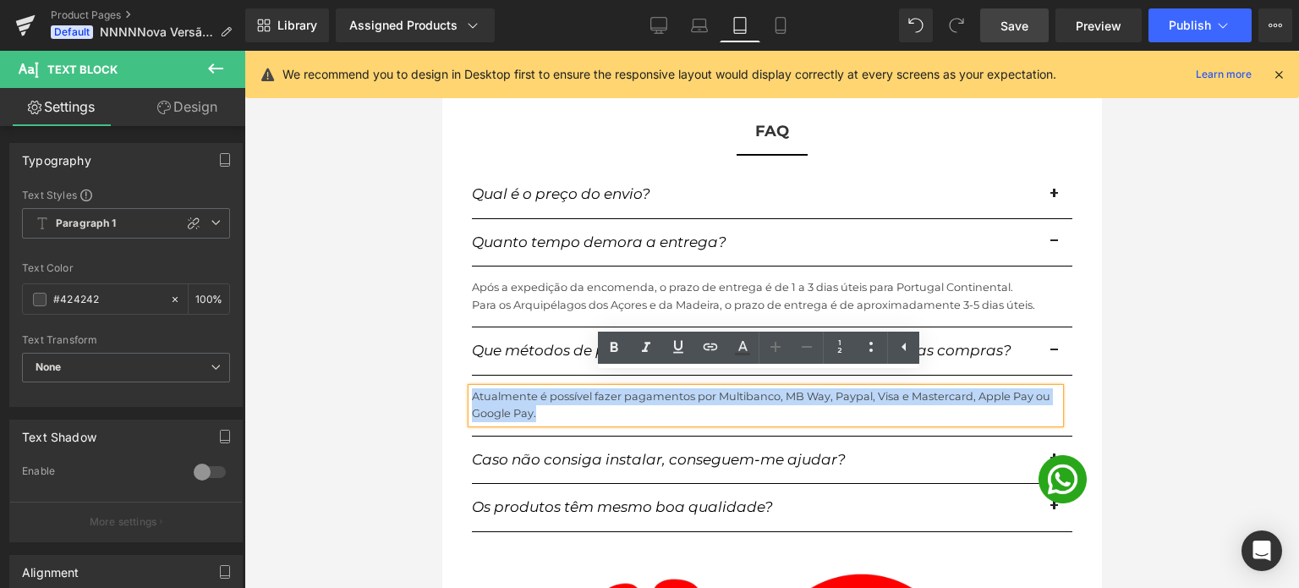
drag, startPoint x: 535, startPoint y: 400, endPoint x: 467, endPoint y: 382, distance: 70.0
click at [471, 388] on p "Atualmente é possível fazer pagamentos por Multibanco, MB Way, Paypal, Visa e M…" at bounding box center [765, 405] width 588 height 35
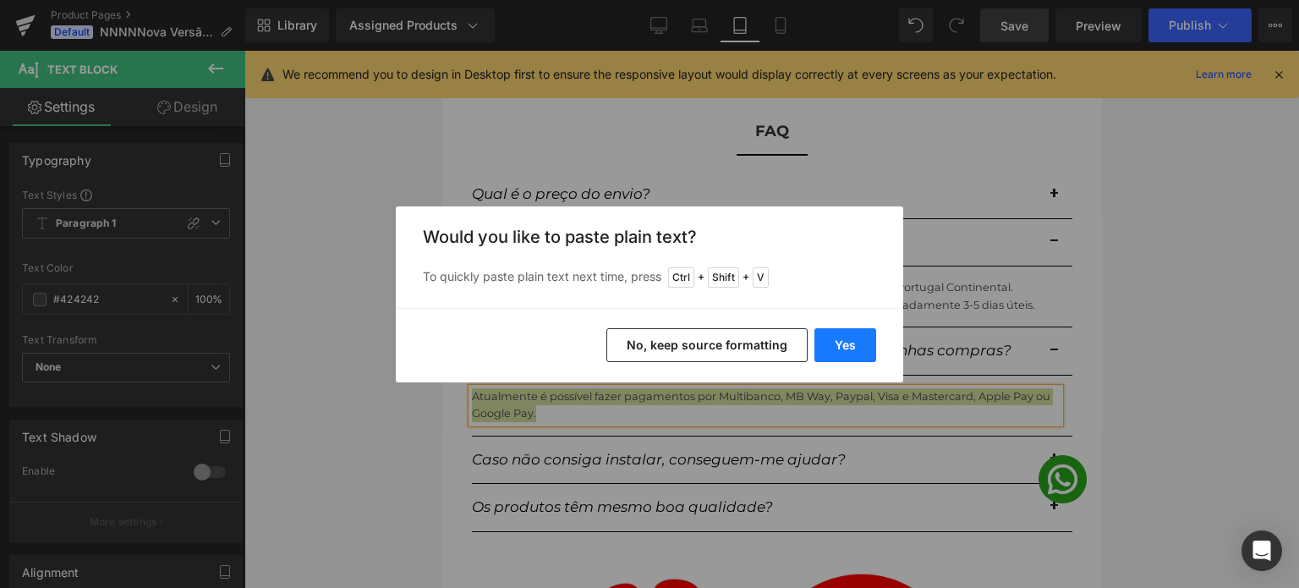
click at [856, 346] on button "Yes" at bounding box center [845, 345] width 62 height 34
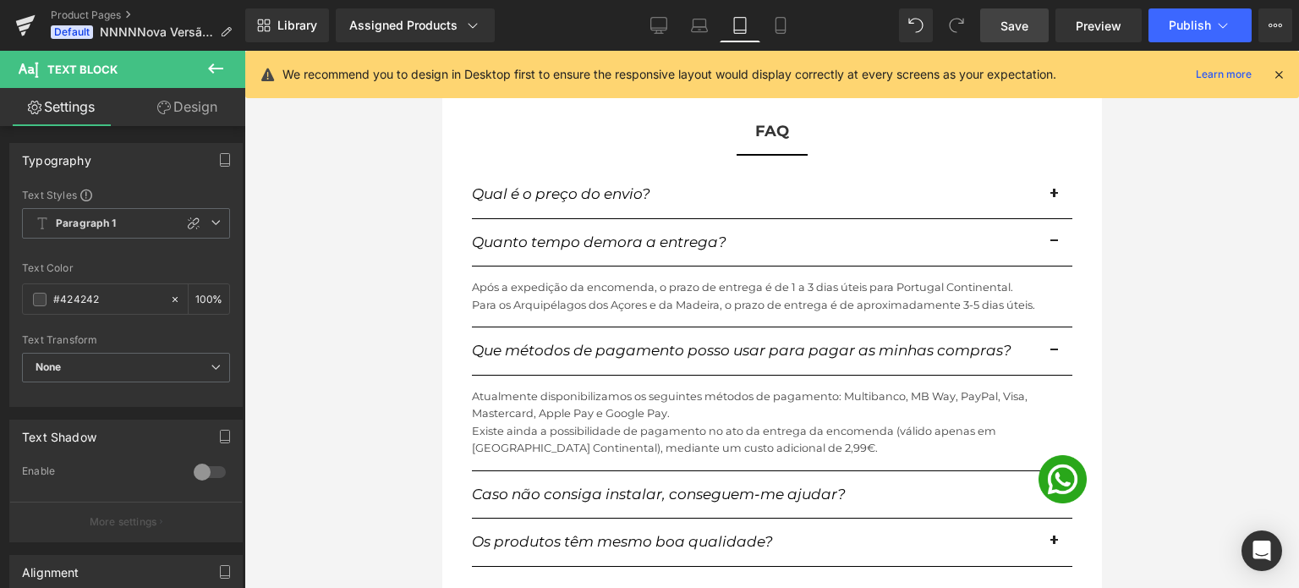
click at [1016, 23] on span "Save" at bounding box center [1015, 26] width 28 height 18
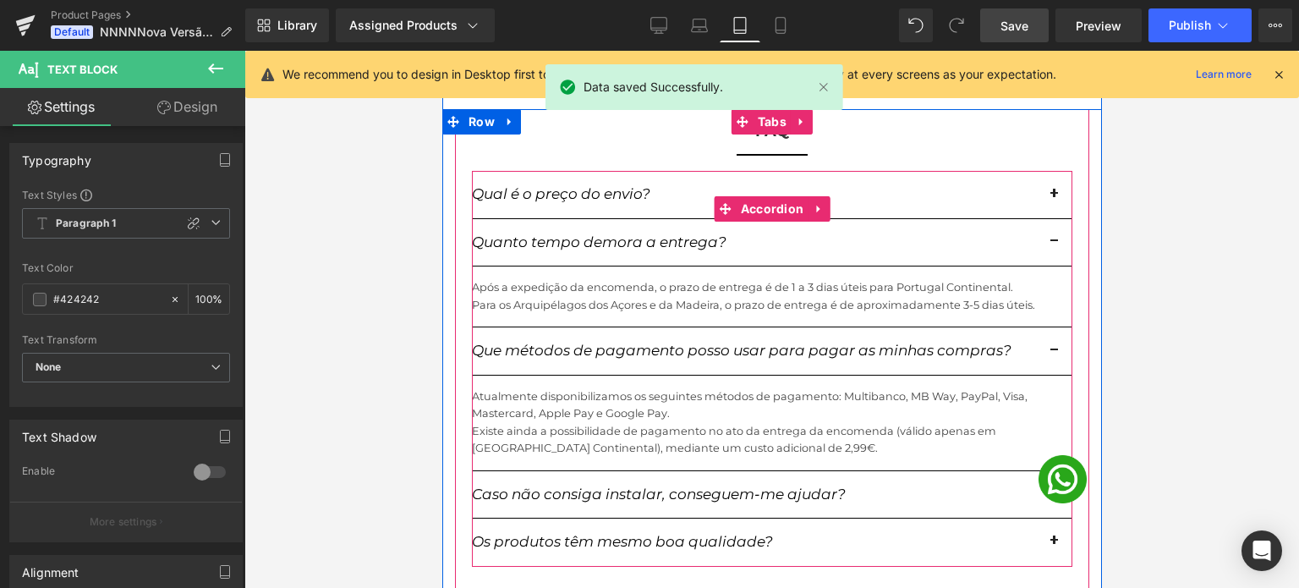
click at [1055, 246] on span "button" at bounding box center [1055, 246] width 0 height 0
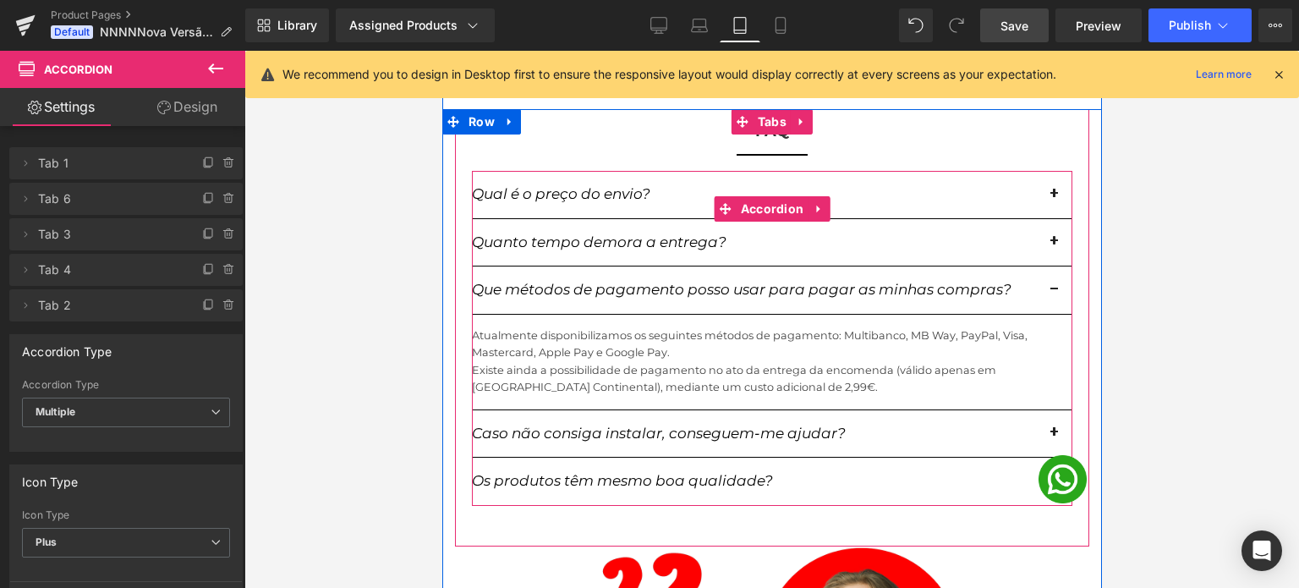
click at [1055, 294] on span "button" at bounding box center [1055, 294] width 0 height 0
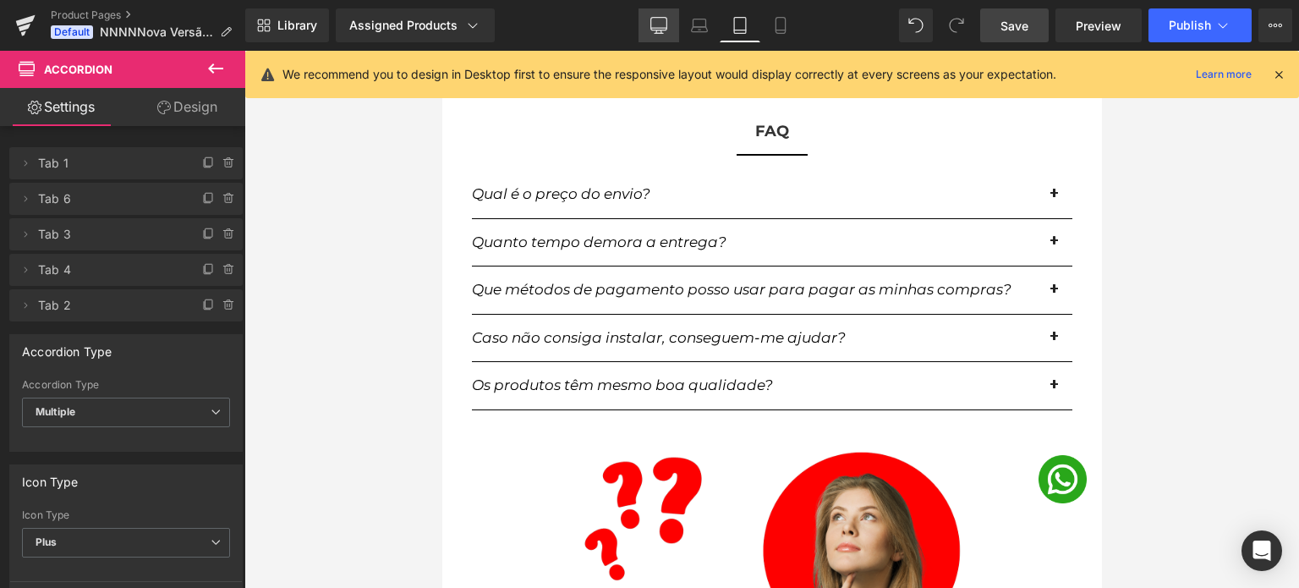
click at [651, 23] on icon at bounding box center [659, 24] width 16 height 13
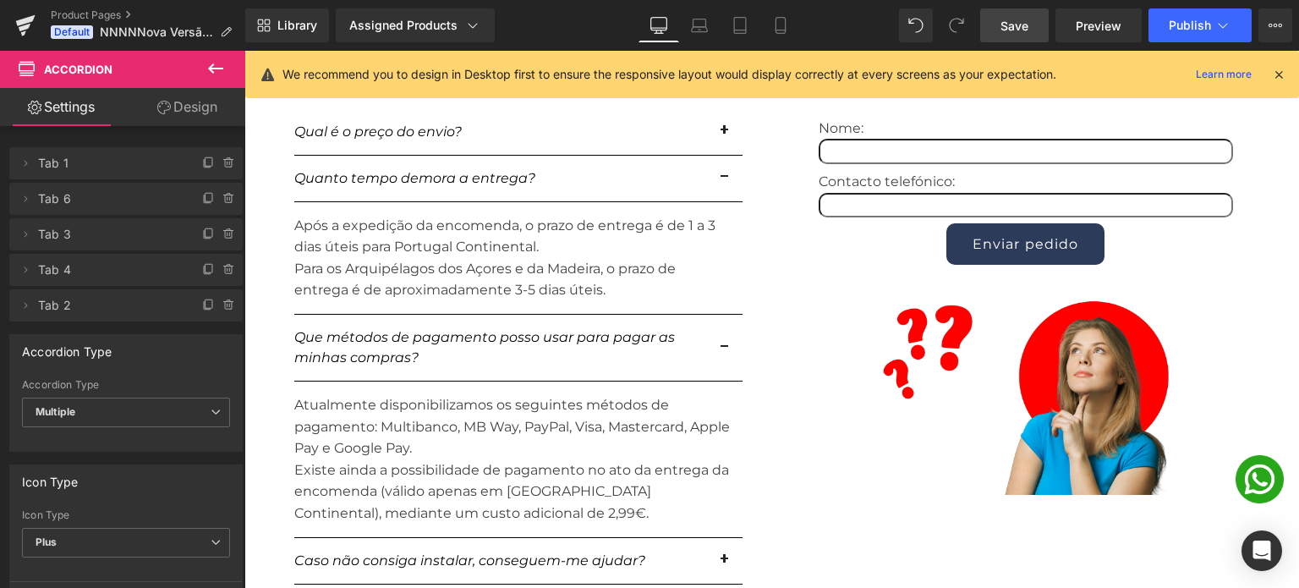
scroll to position [1945, 0]
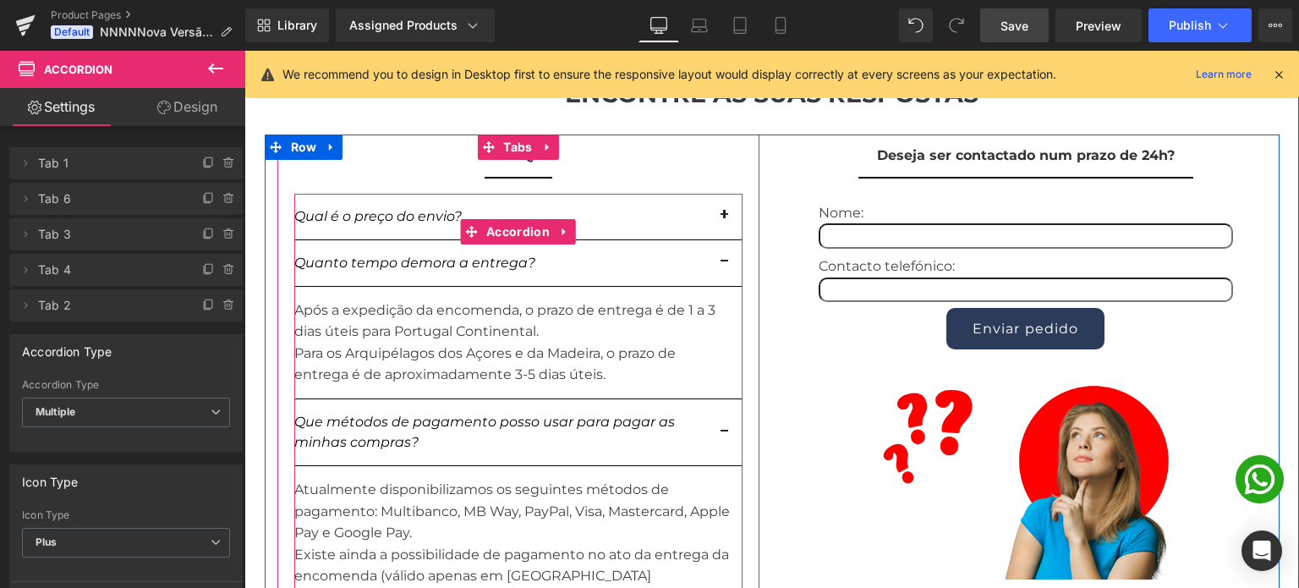
click at [721, 279] on button "button" at bounding box center [726, 263] width 34 height 46
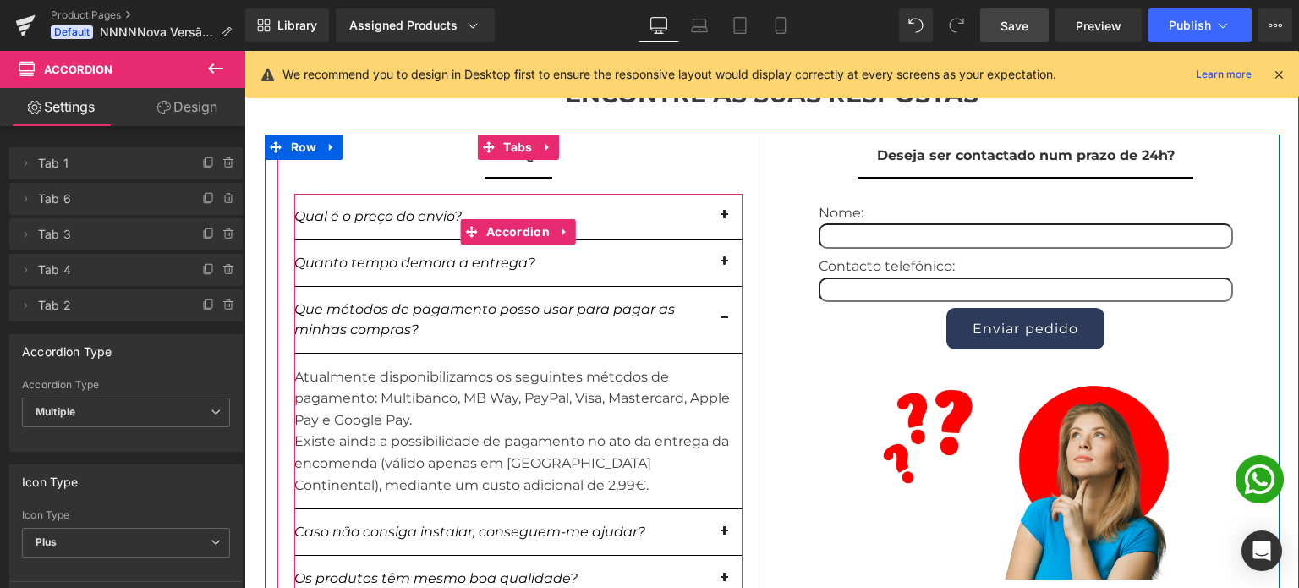
click at [717, 331] on button "button" at bounding box center [726, 320] width 34 height 66
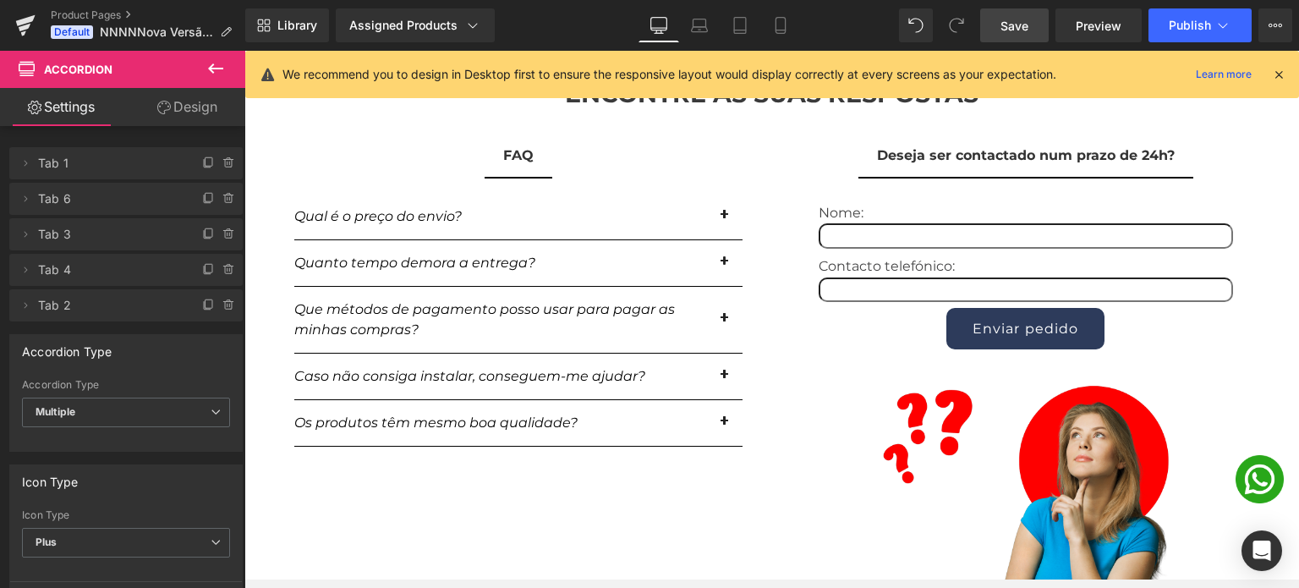
click at [1001, 23] on span "Save" at bounding box center [1015, 26] width 28 height 18
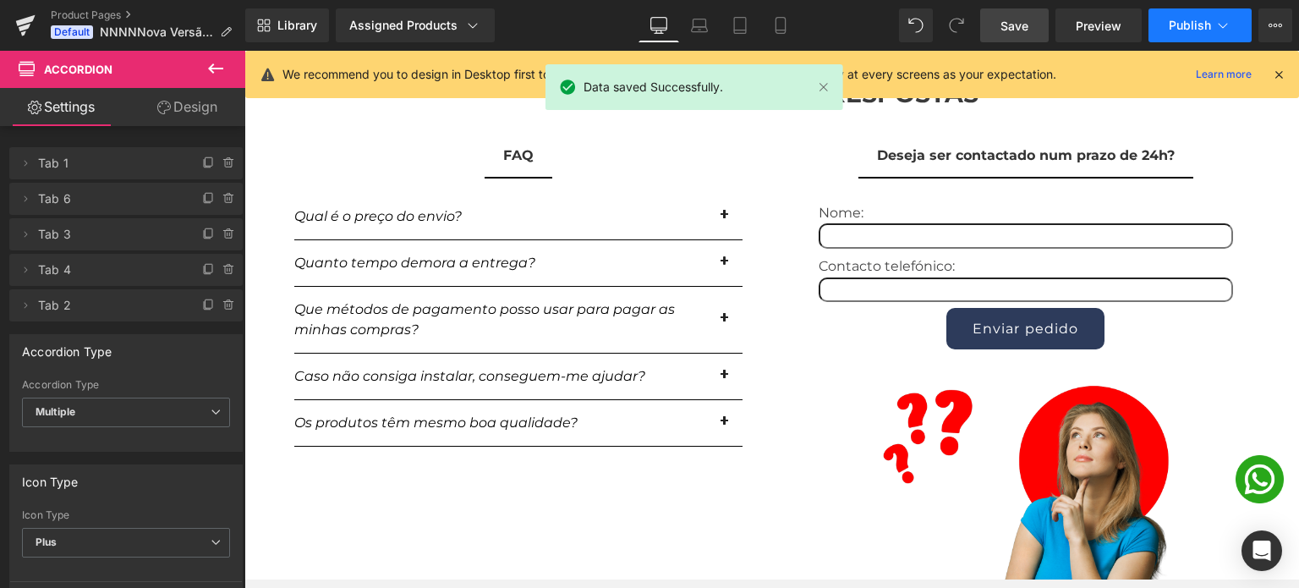
click at [1204, 34] on button "Publish" at bounding box center [1200, 25] width 103 height 34
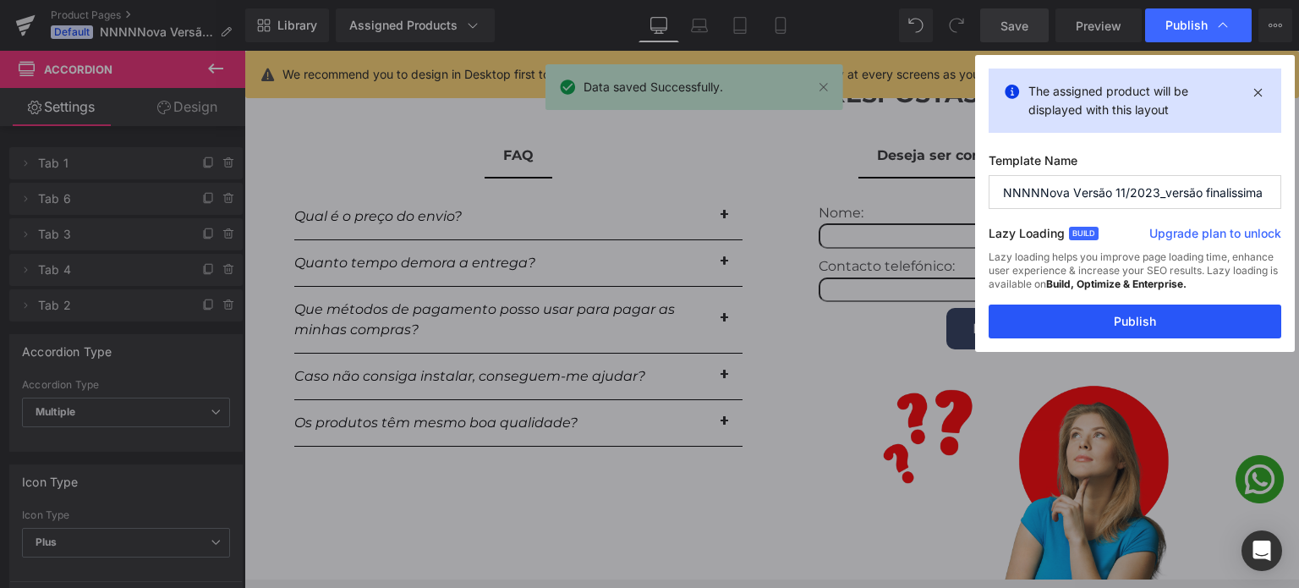
drag, startPoint x: 1122, startPoint y: 308, endPoint x: 878, endPoint y: 253, distance: 250.5
click at [1122, 308] on button "Publish" at bounding box center [1135, 321] width 293 height 34
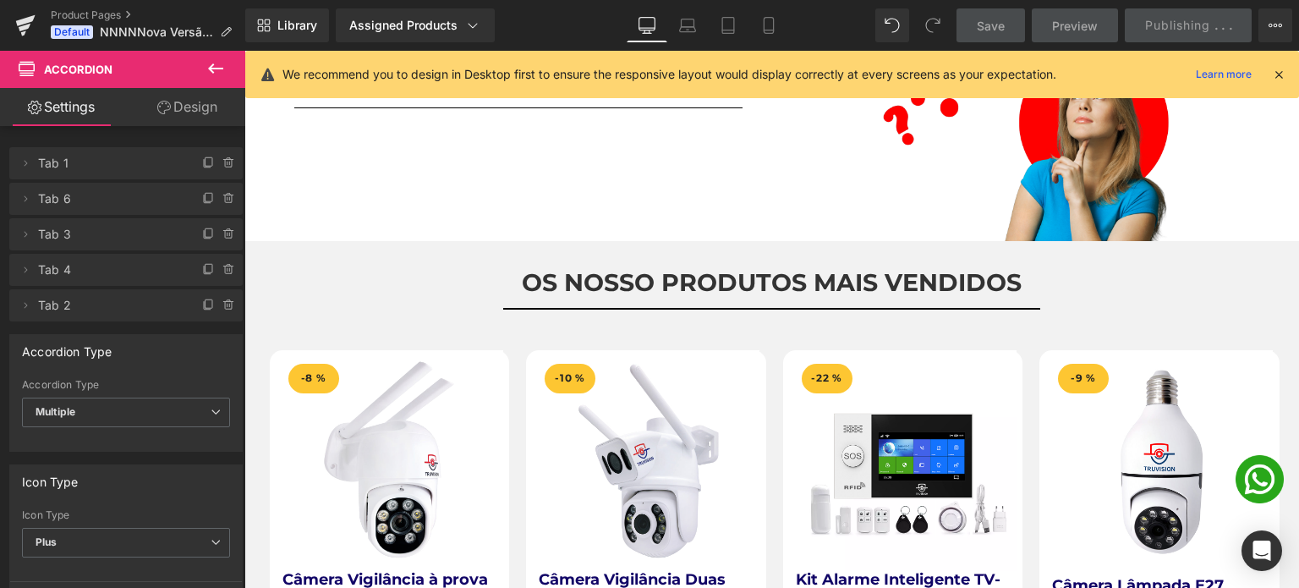
scroll to position [2199, 0]
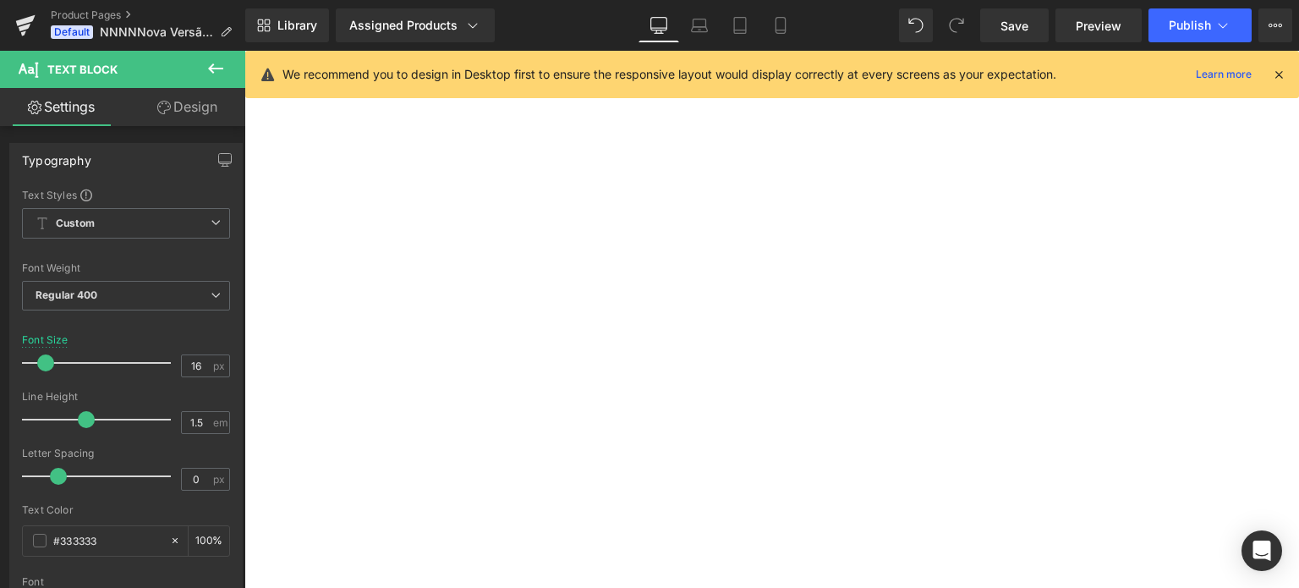
click at [1019, 36] on link "Save" at bounding box center [1014, 25] width 69 height 34
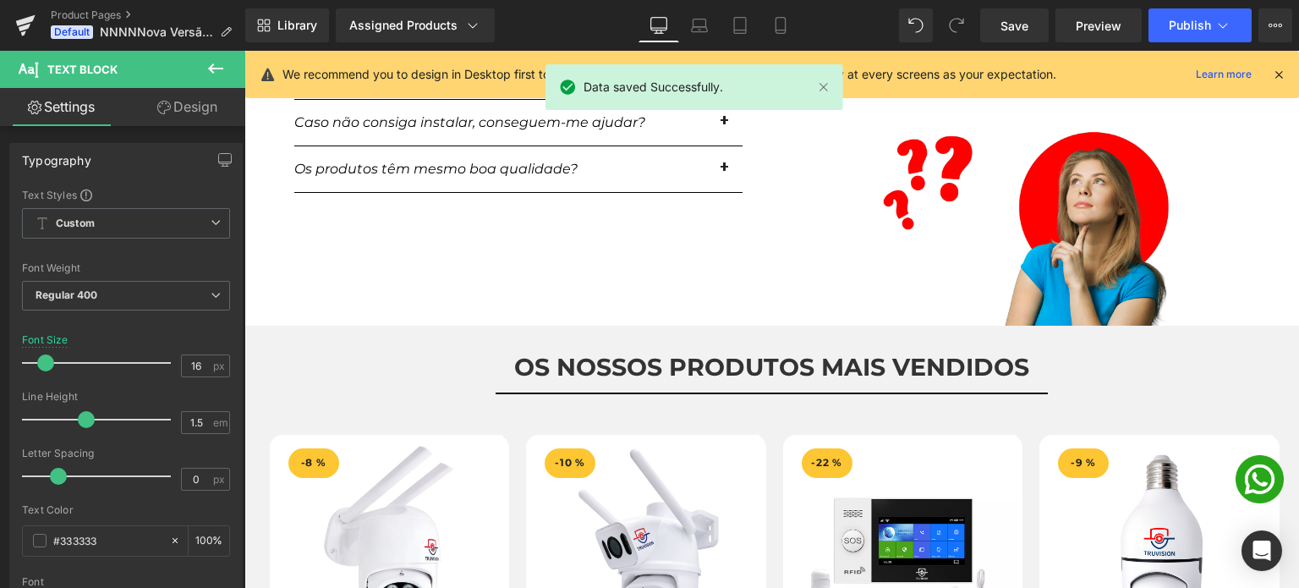
scroll to position [2199, 0]
click at [1166, 22] on button "Publish" at bounding box center [1200, 25] width 103 height 34
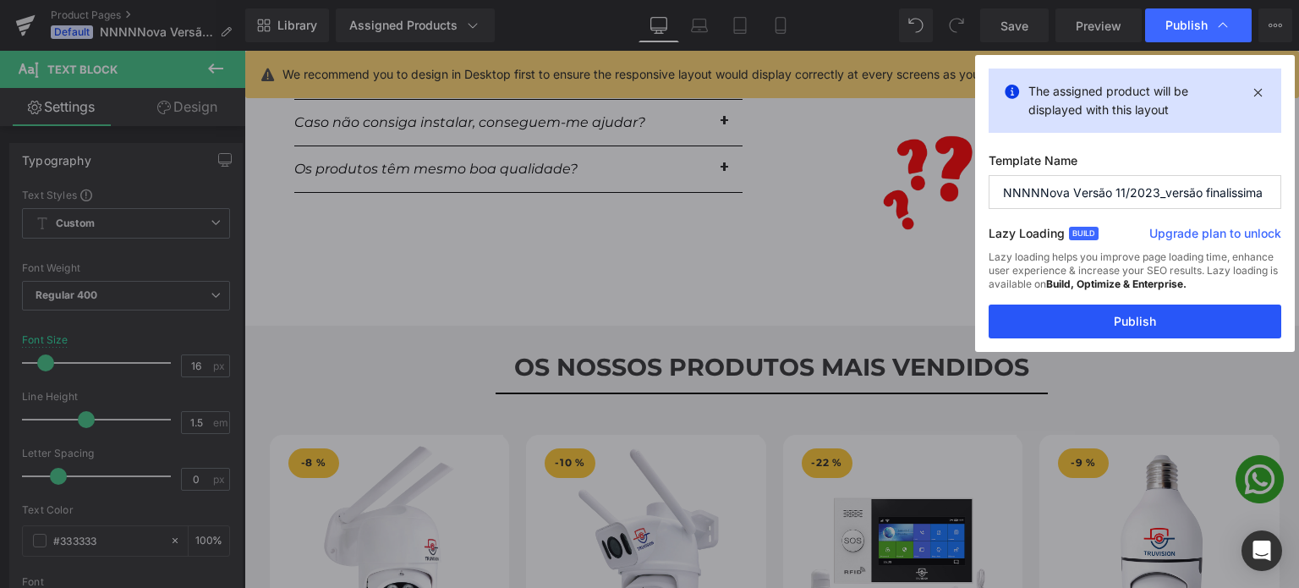
click at [1110, 319] on button "Publish" at bounding box center [1135, 321] width 293 height 34
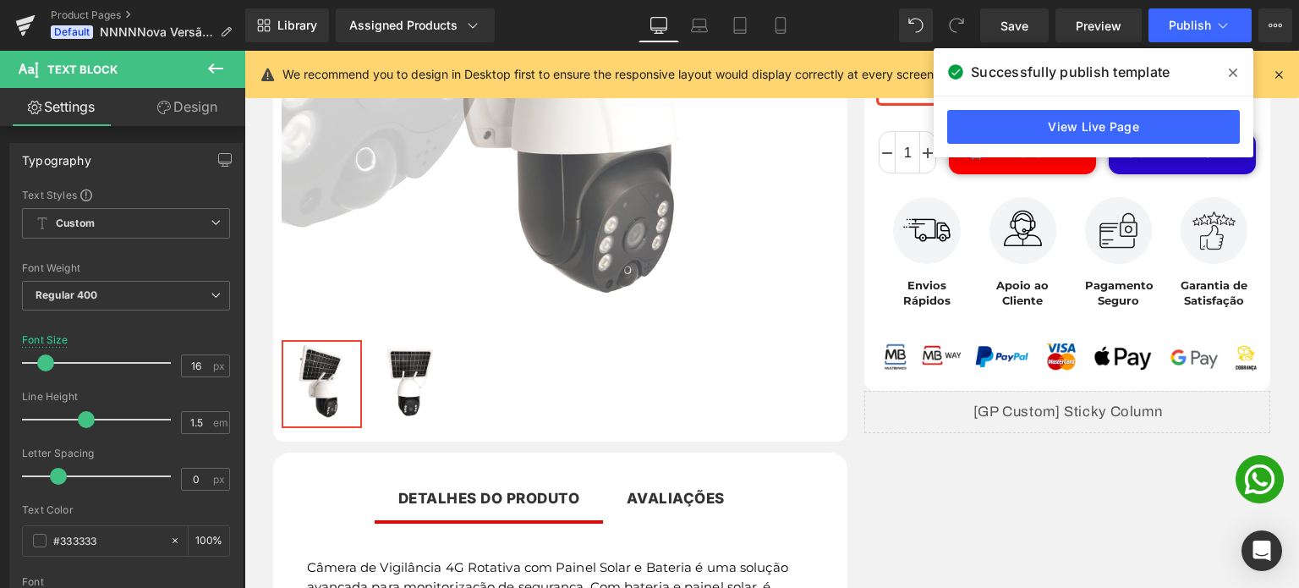
scroll to position [0, 0]
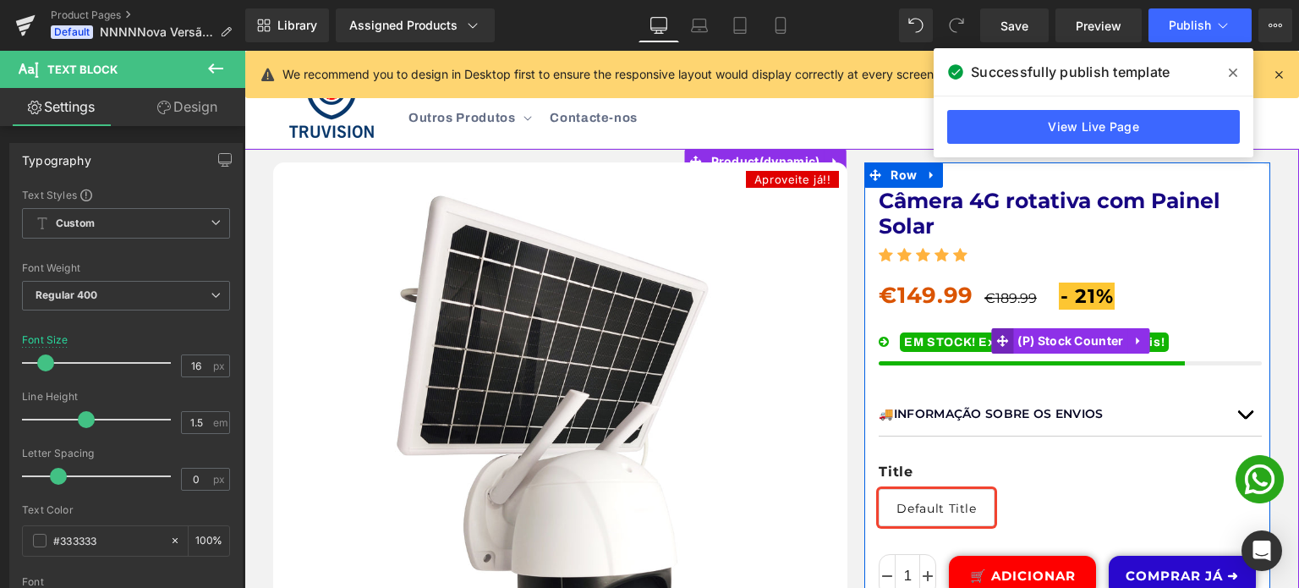
click at [1001, 342] on span at bounding box center [1002, 340] width 22 height 25
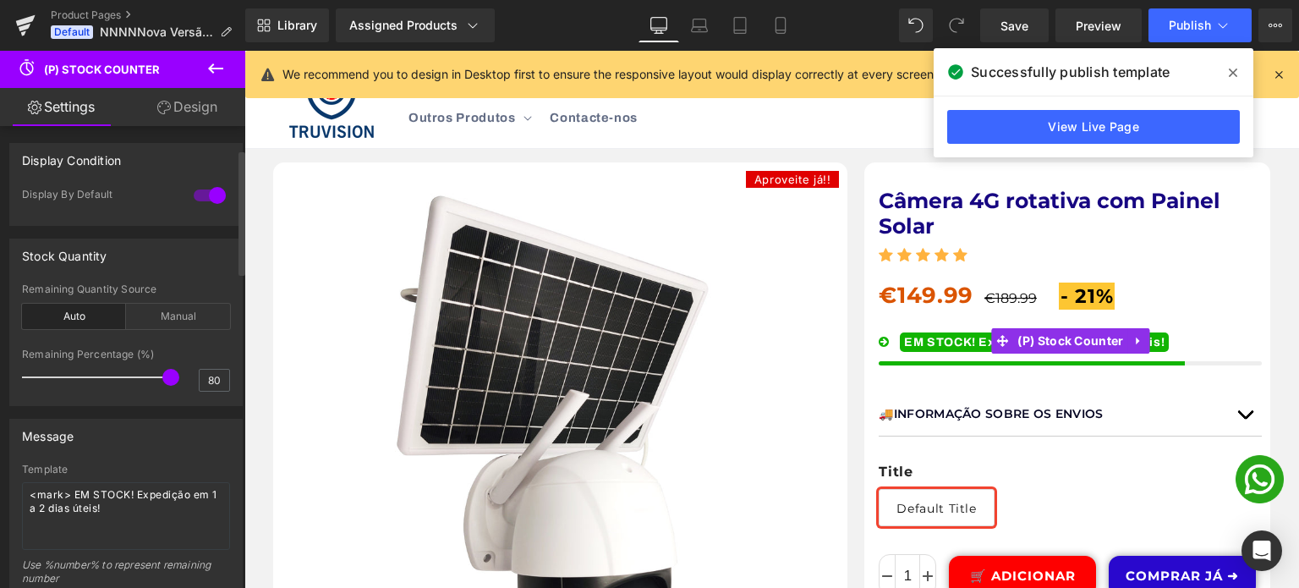
scroll to position [85, 0]
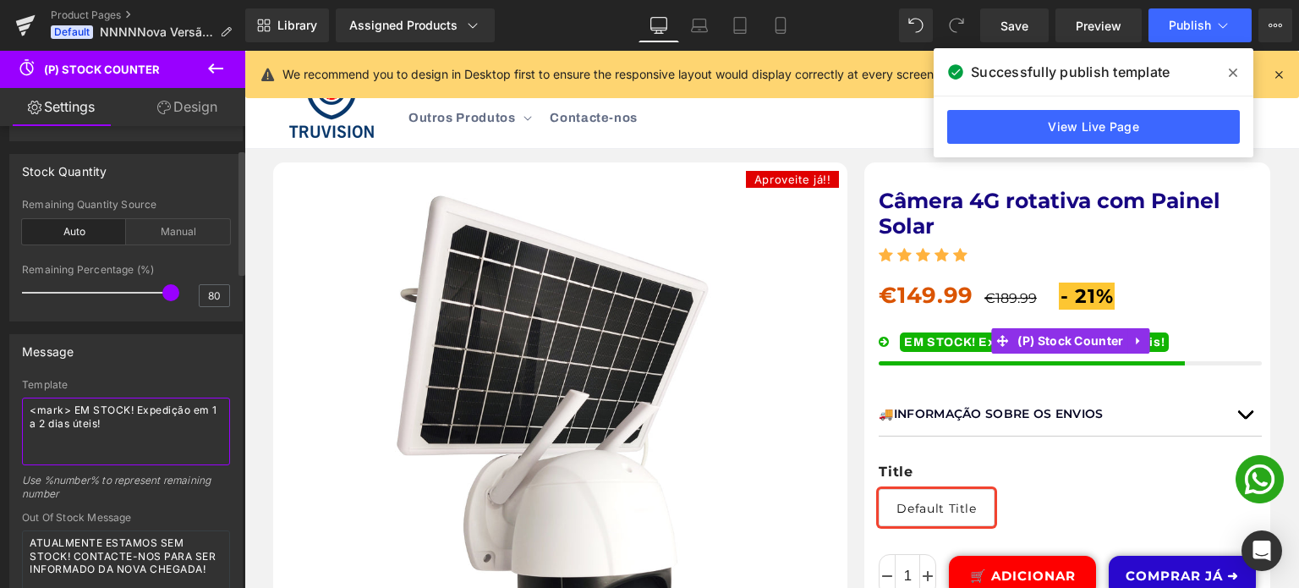
click at [43, 422] on textarea "<mark> EM STOCK! Expedição em 1 a 2 dias úteis!" at bounding box center [126, 432] width 208 height 68
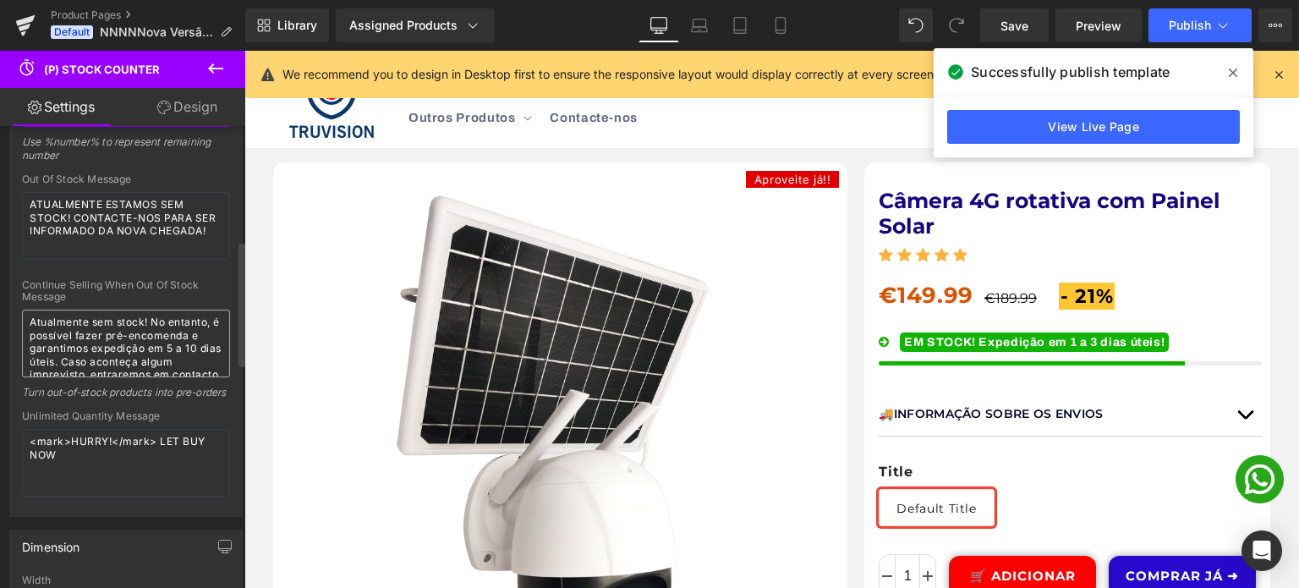
scroll to position [507, 0]
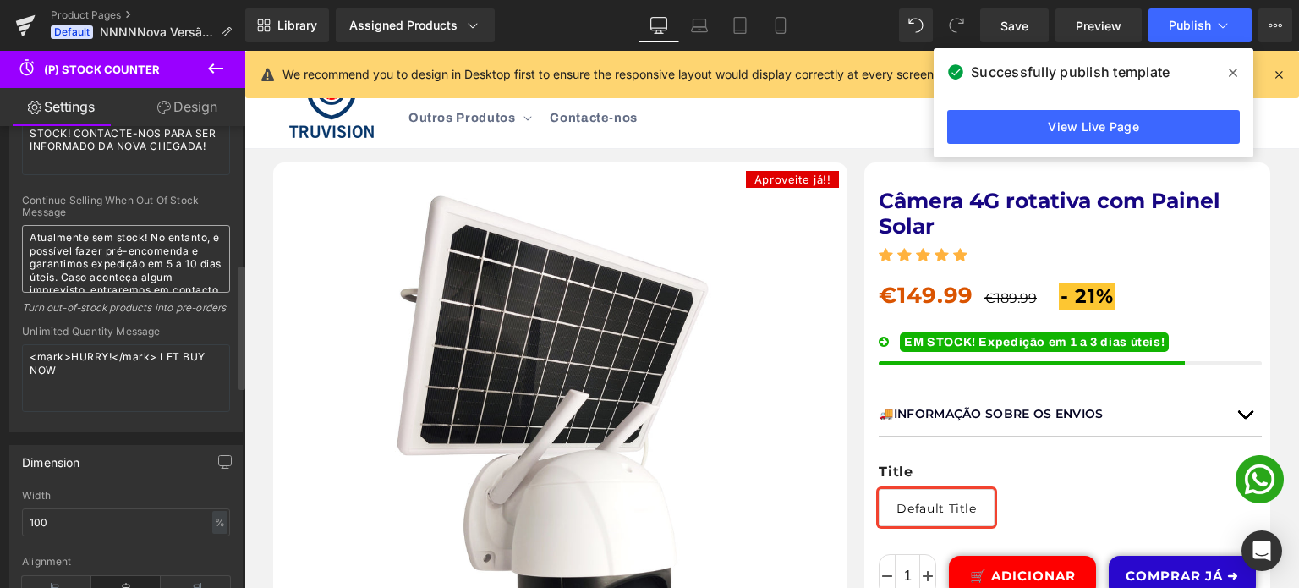
type textarea "<mark> EM STOCK! Expedição em 1 a 3 dias úteis!"
drag, startPoint x: 163, startPoint y: 270, endPoint x: 181, endPoint y: 303, distance: 37.5
click at [181, 303] on div "Continue Selling When Out Of Stock Message Atualmente sem stock! No entanto, é …" at bounding box center [126, 260] width 208 height 131
click at [183, 280] on textarea "Atualmente sem stock! No entanto, é possível fazer pré-encomenda e garantimos e…" at bounding box center [126, 259] width 208 height 68
click at [737, 20] on icon at bounding box center [740, 25] width 17 height 17
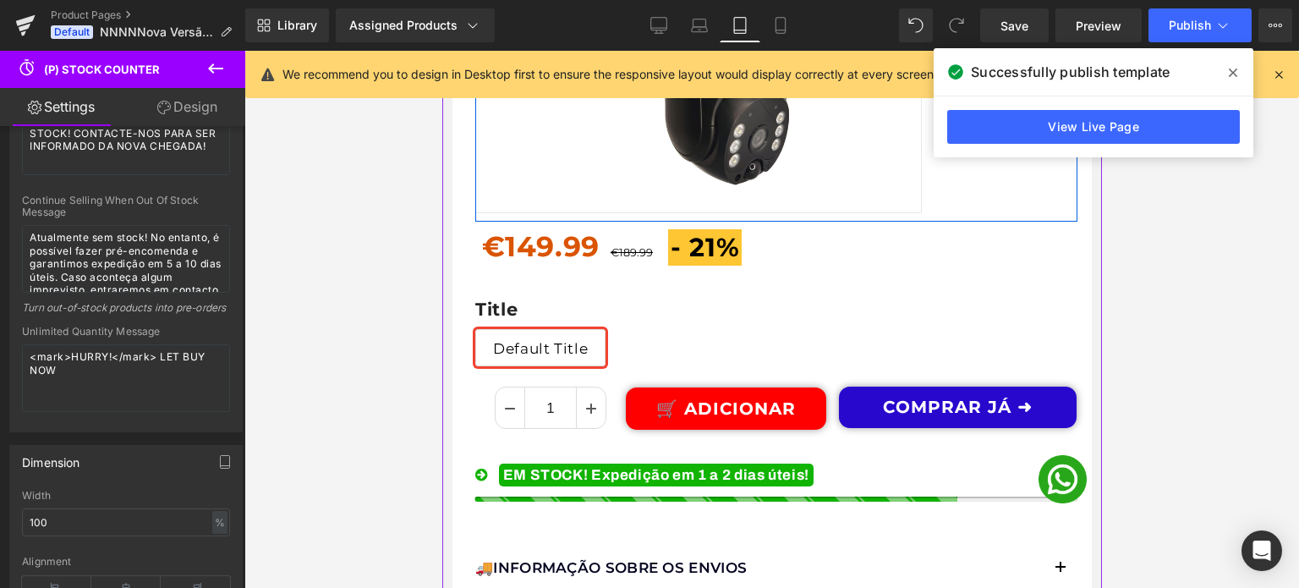
scroll to position [677, 0]
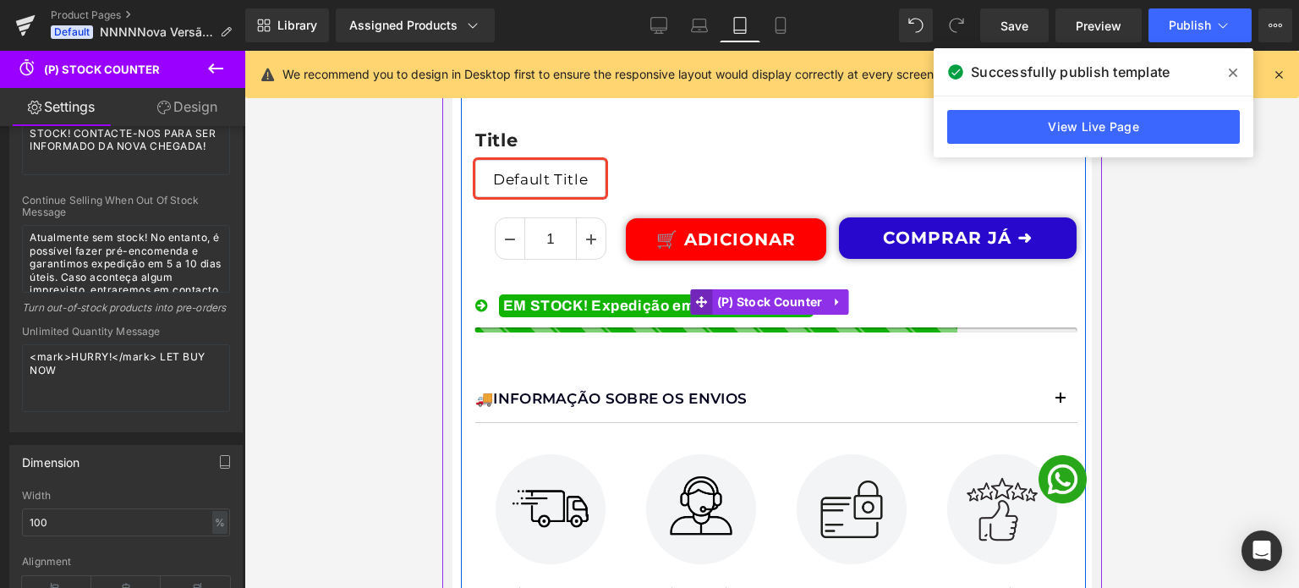
click at [701, 296] on icon at bounding box center [701, 302] width 12 height 13
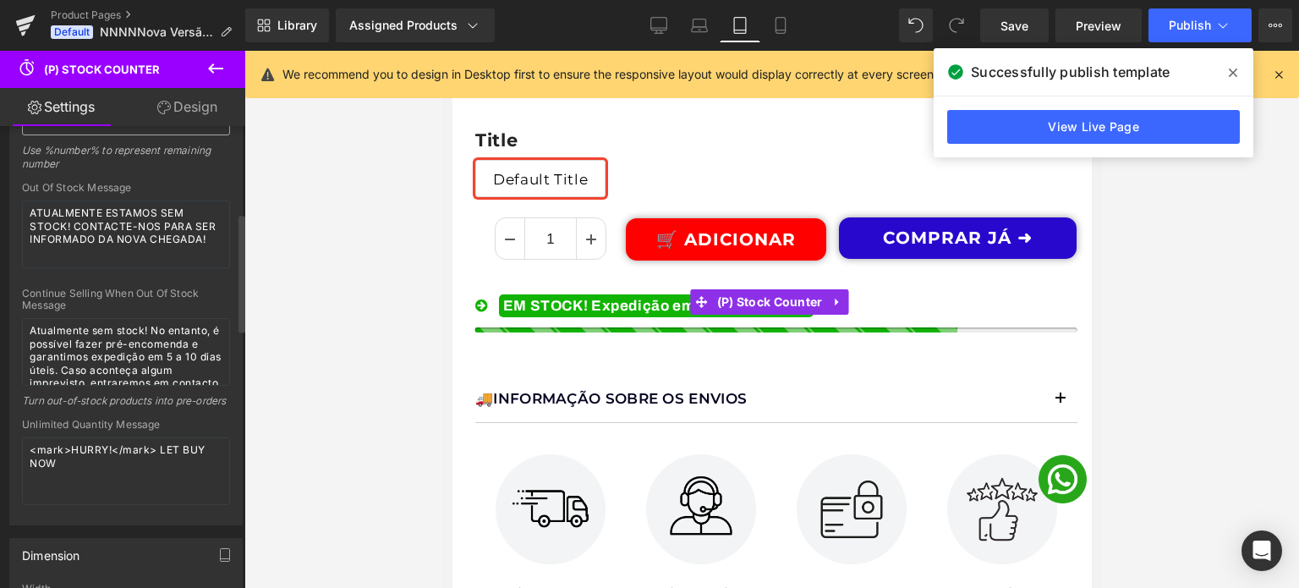
scroll to position [338, 0]
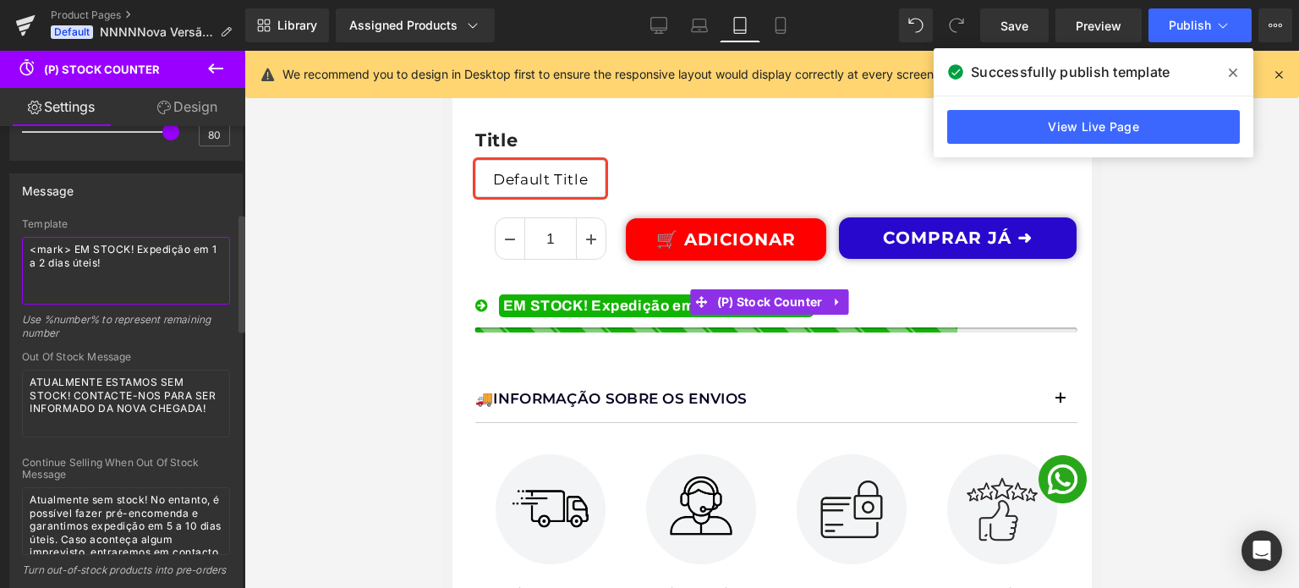
click at [41, 262] on textarea "<mark> EM STOCK! Expedição em 1 a 2 dias úteis!" at bounding box center [126, 271] width 208 height 68
type textarea "<mark> EM STOCK! Expedição em 1 a 3 dias úteis!"
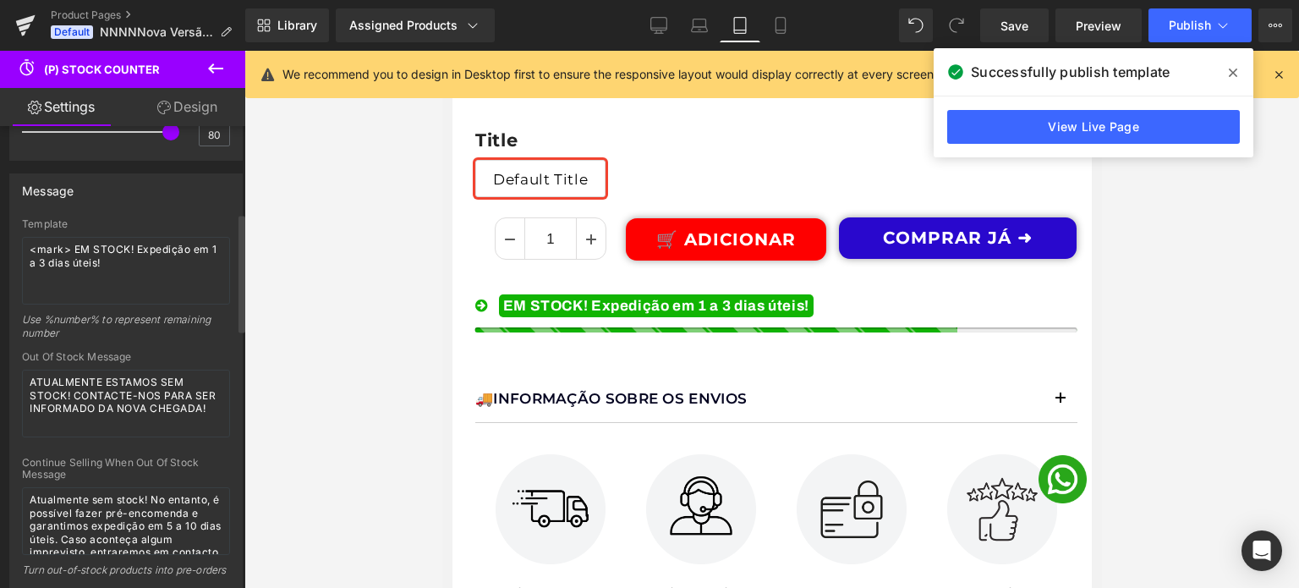
click at [141, 343] on div "Use %number% to represent remaining number" at bounding box center [126, 332] width 208 height 38
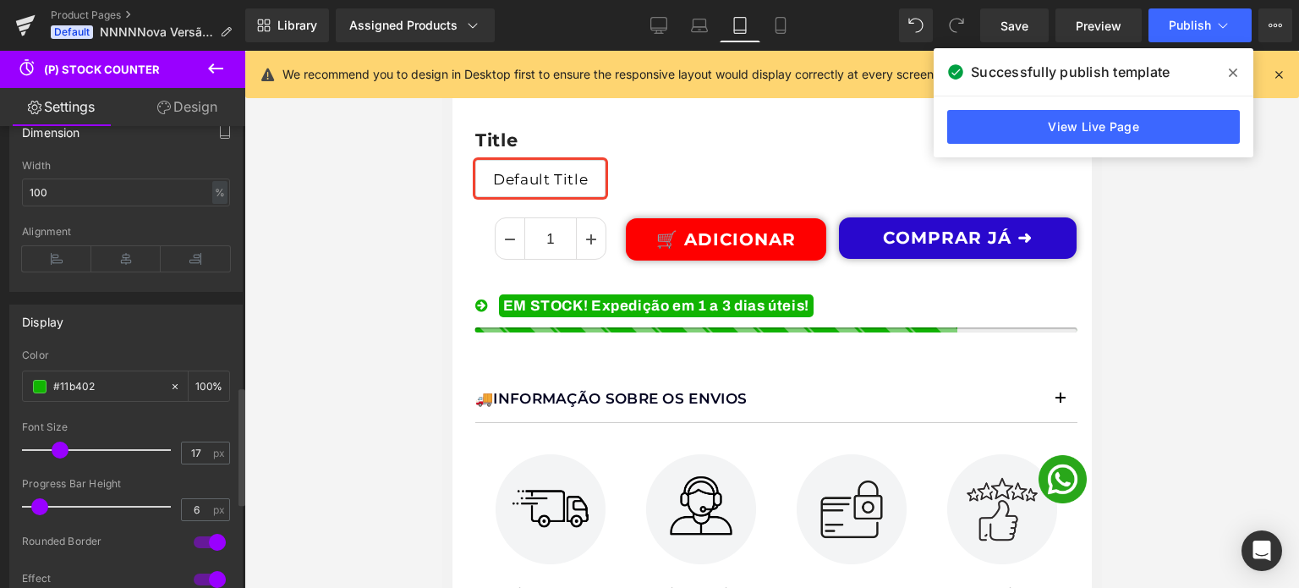
scroll to position [1015, 0]
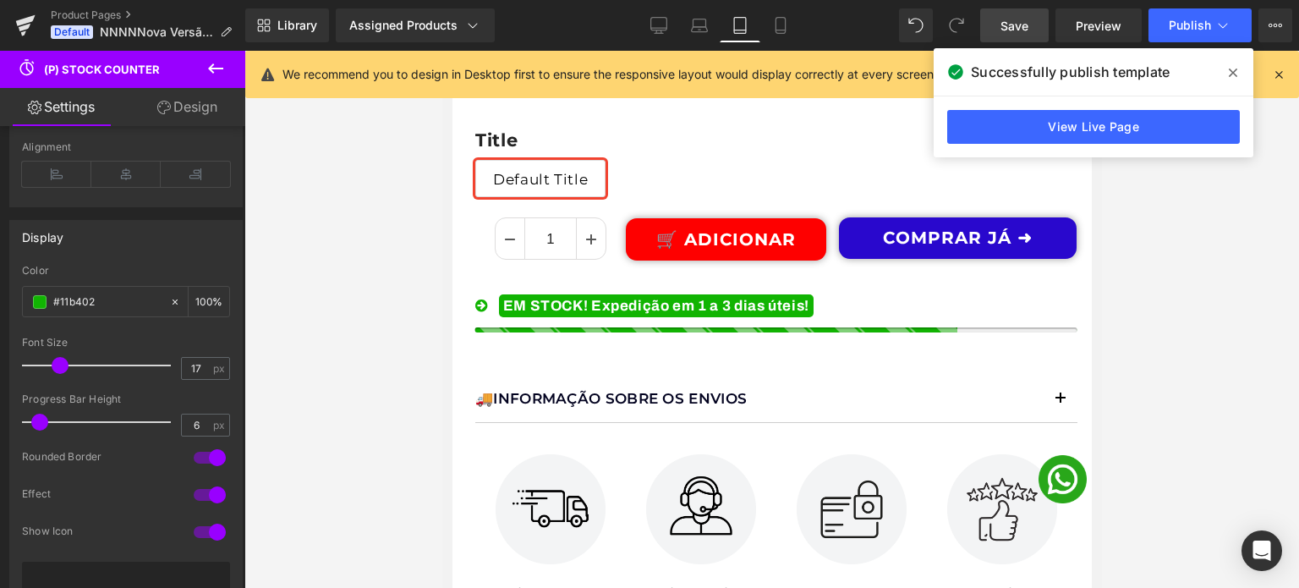
click at [1008, 30] on span "Save" at bounding box center [1015, 26] width 28 height 18
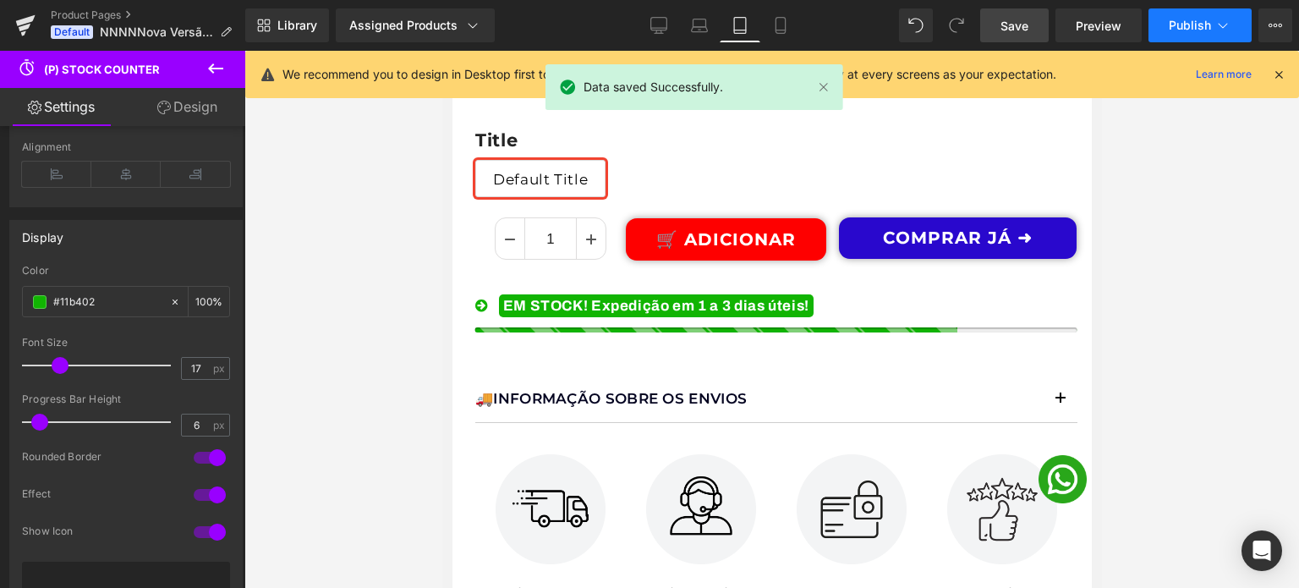
click at [1191, 27] on span "Publish" at bounding box center [1190, 26] width 42 height 14
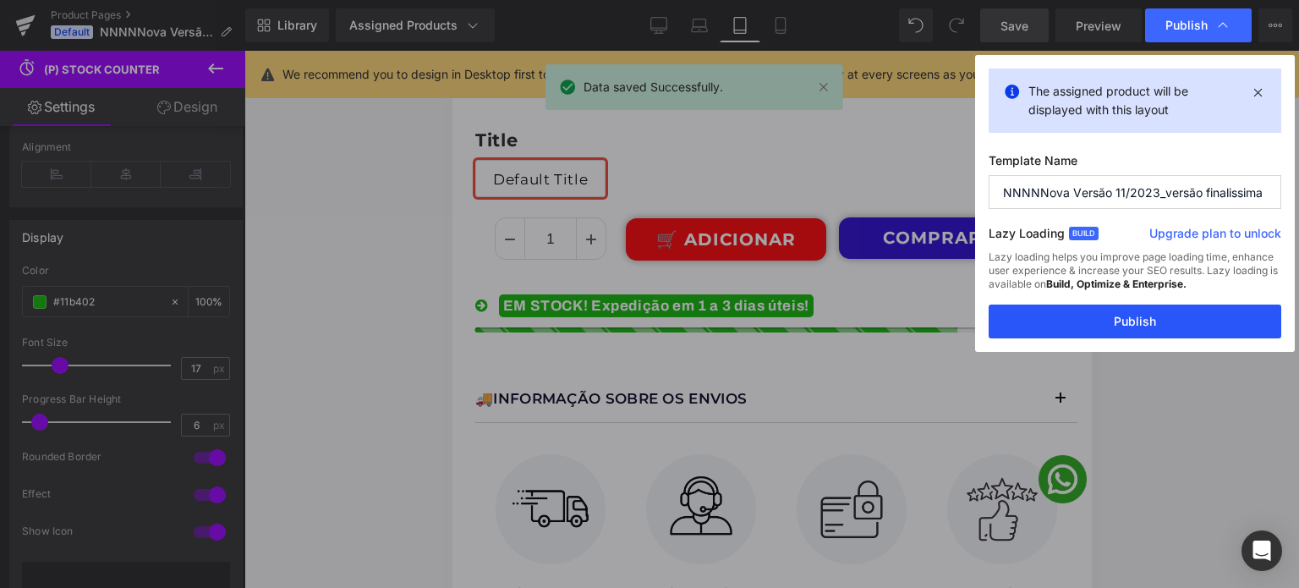
click at [1132, 314] on button "Publish" at bounding box center [1135, 321] width 293 height 34
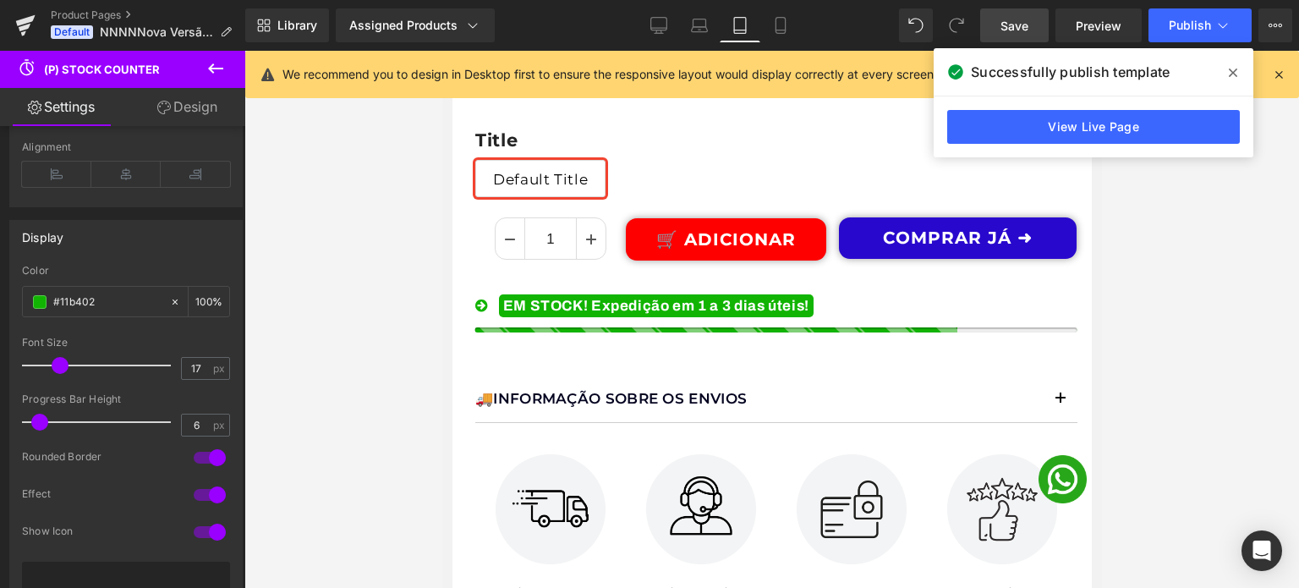
click at [1237, 77] on span at bounding box center [1233, 72] width 27 height 27
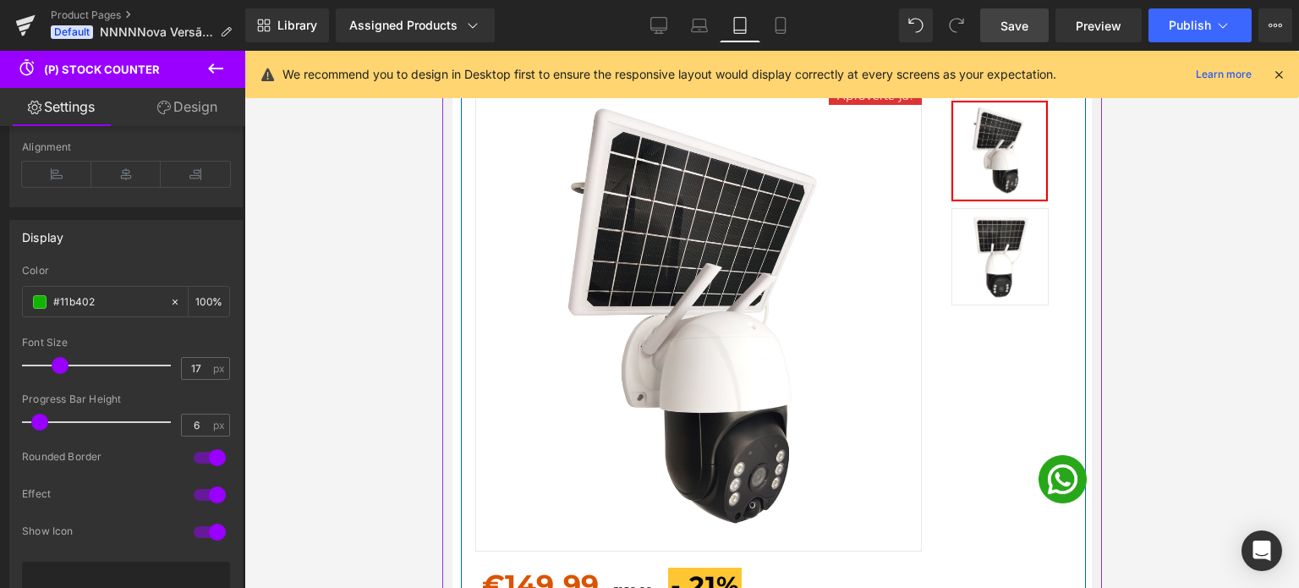
scroll to position [592, 0]
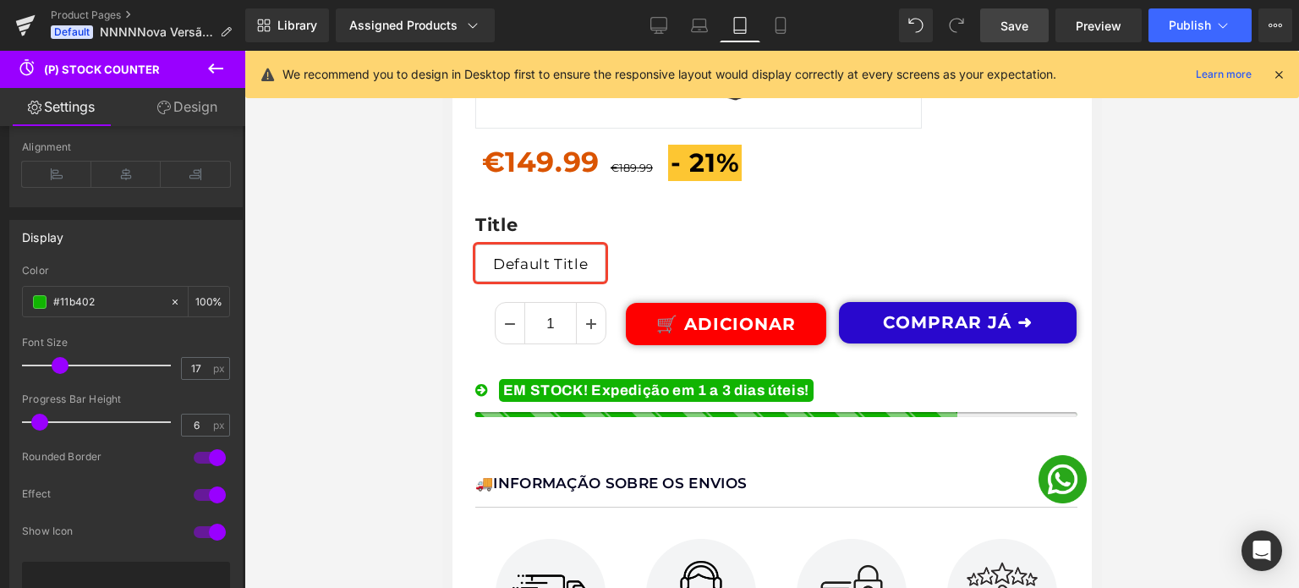
click at [1001, 19] on span "Save" at bounding box center [1015, 26] width 28 height 18
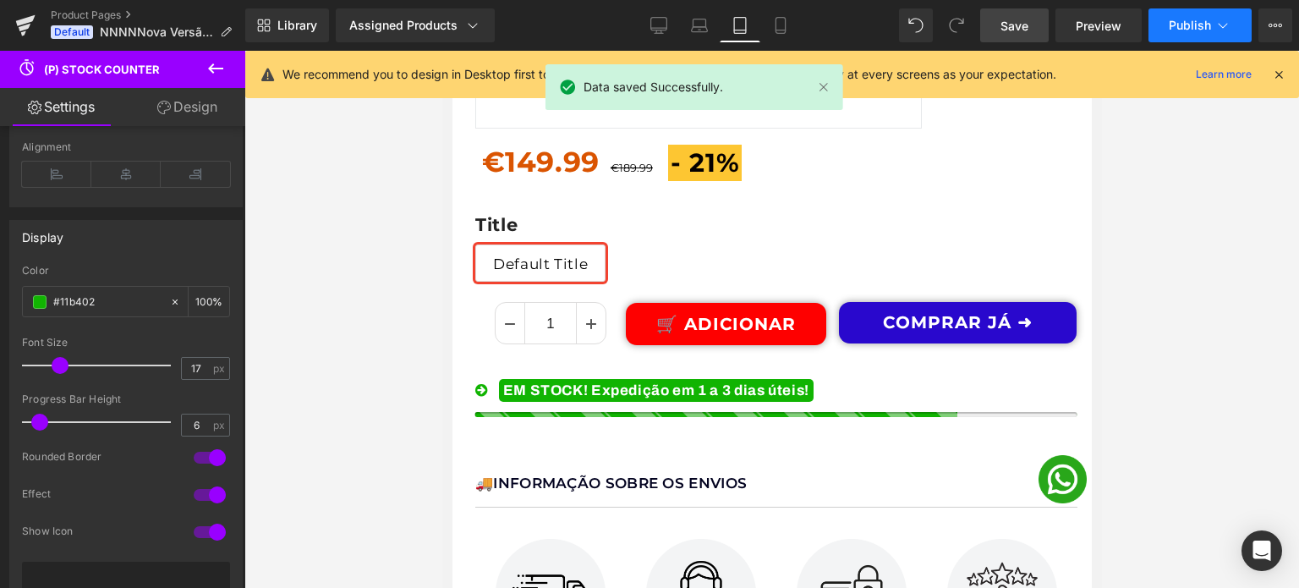
click at [1177, 27] on span "Publish" at bounding box center [1190, 26] width 42 height 14
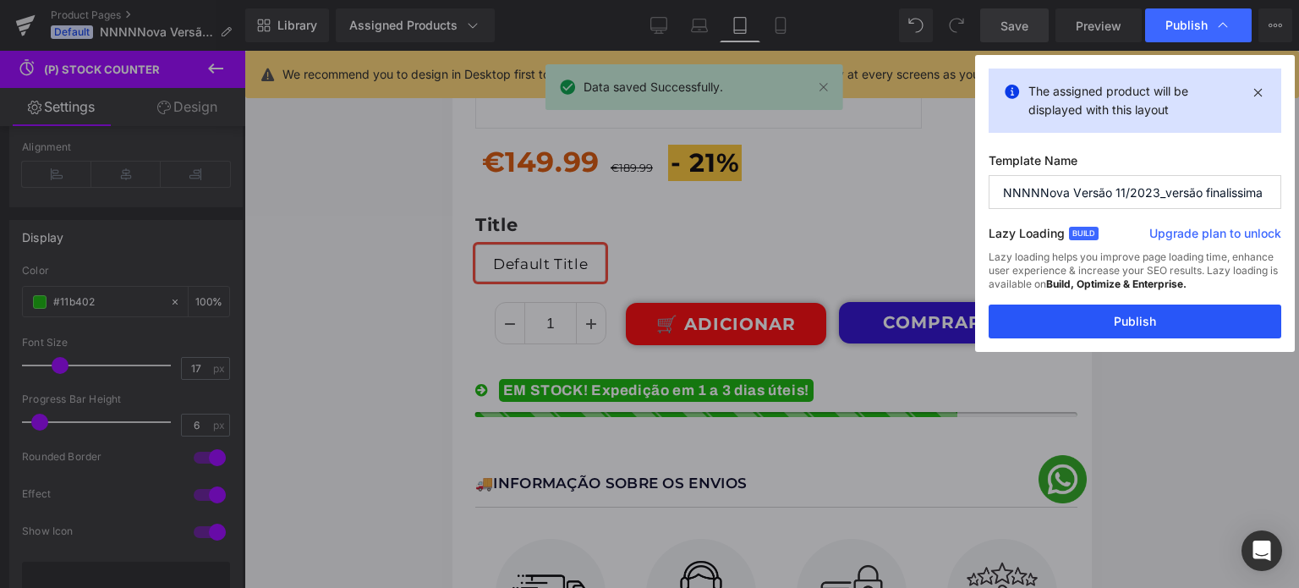
click at [1127, 311] on button "Publish" at bounding box center [1135, 321] width 293 height 34
